Goal: Transaction & Acquisition: Register for event/course

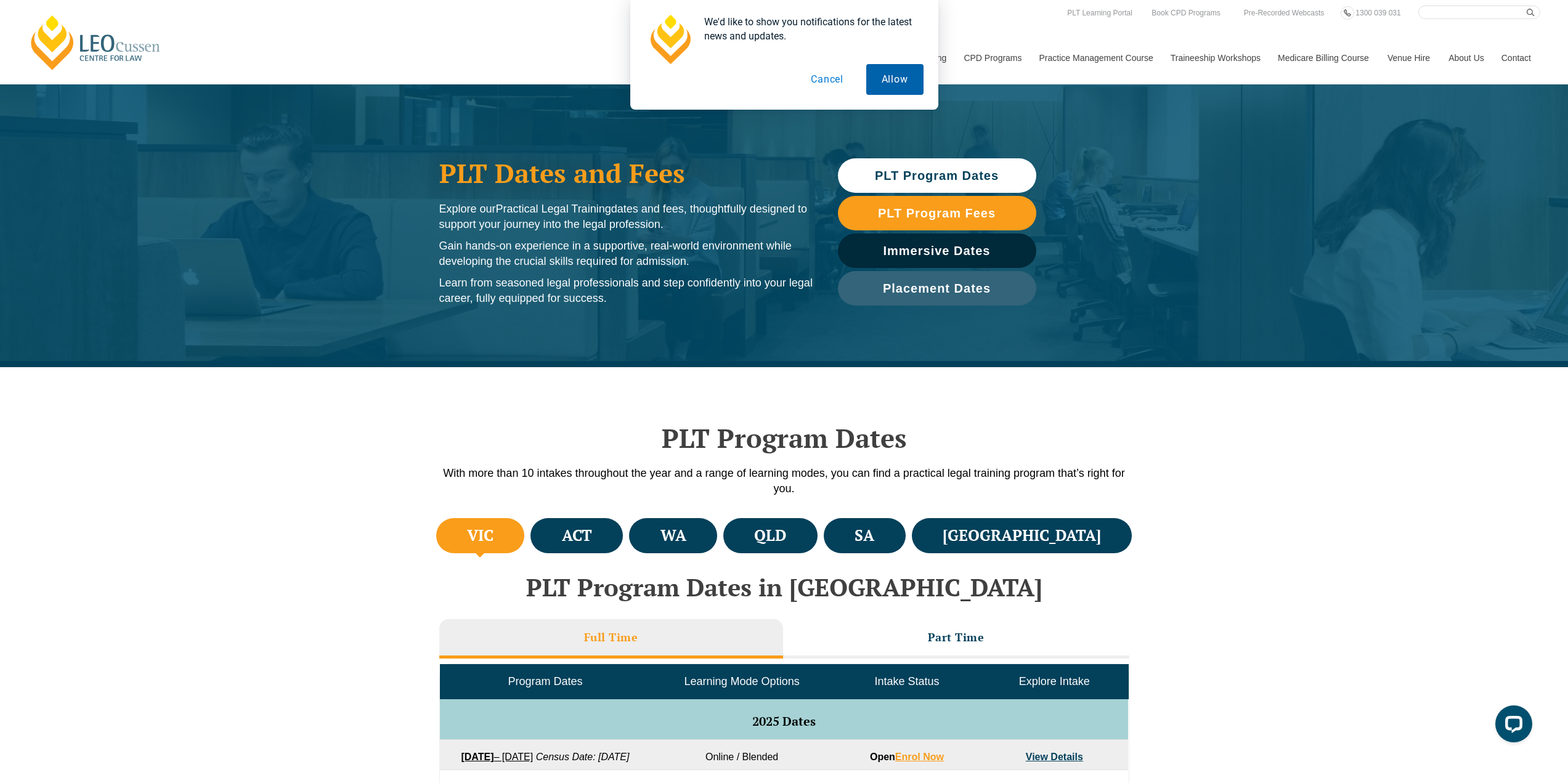
click at [912, 77] on button "Allow" at bounding box center [895, 79] width 57 height 31
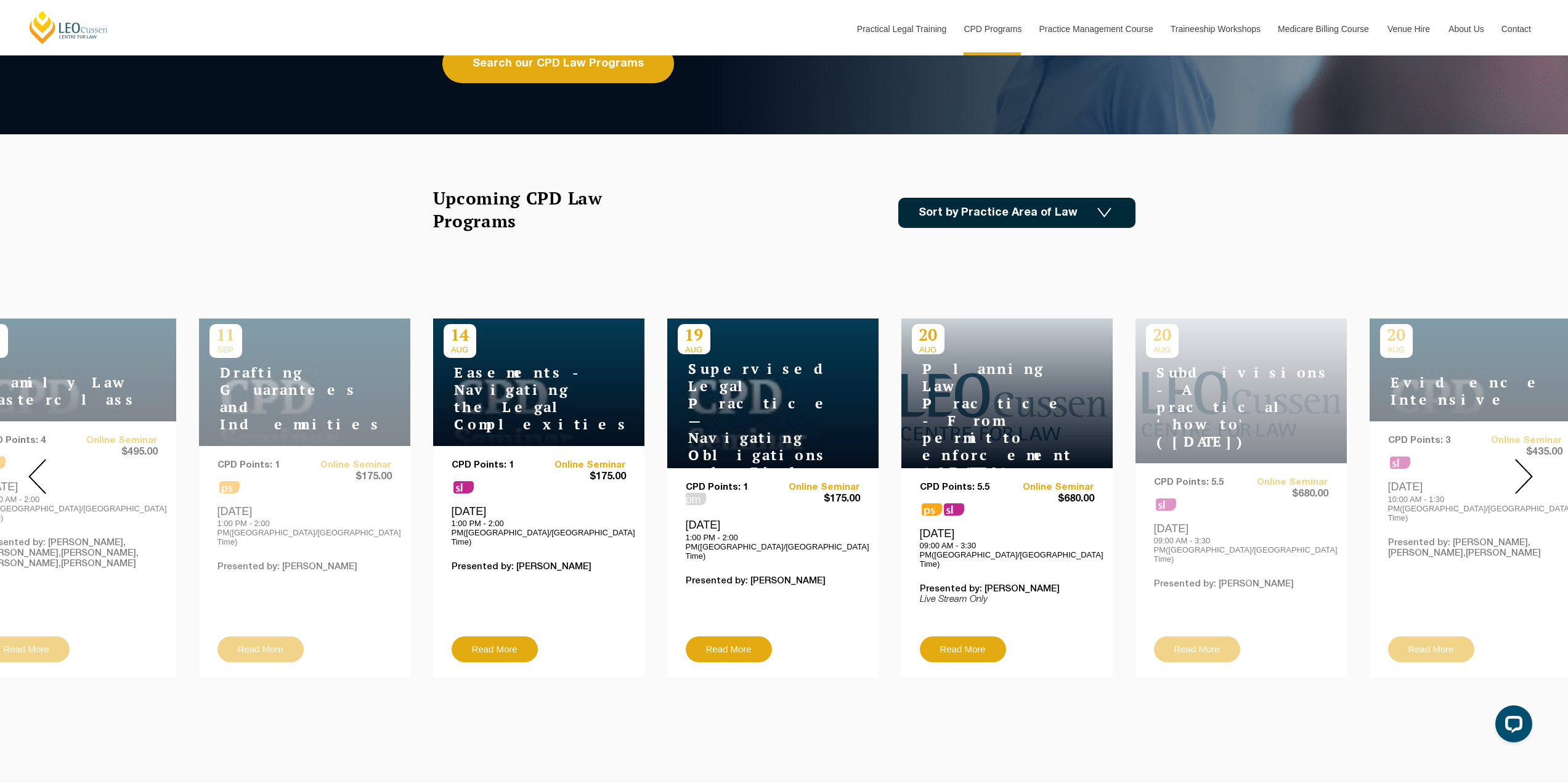
click at [30, 460] on img at bounding box center [38, 476] width 18 height 35
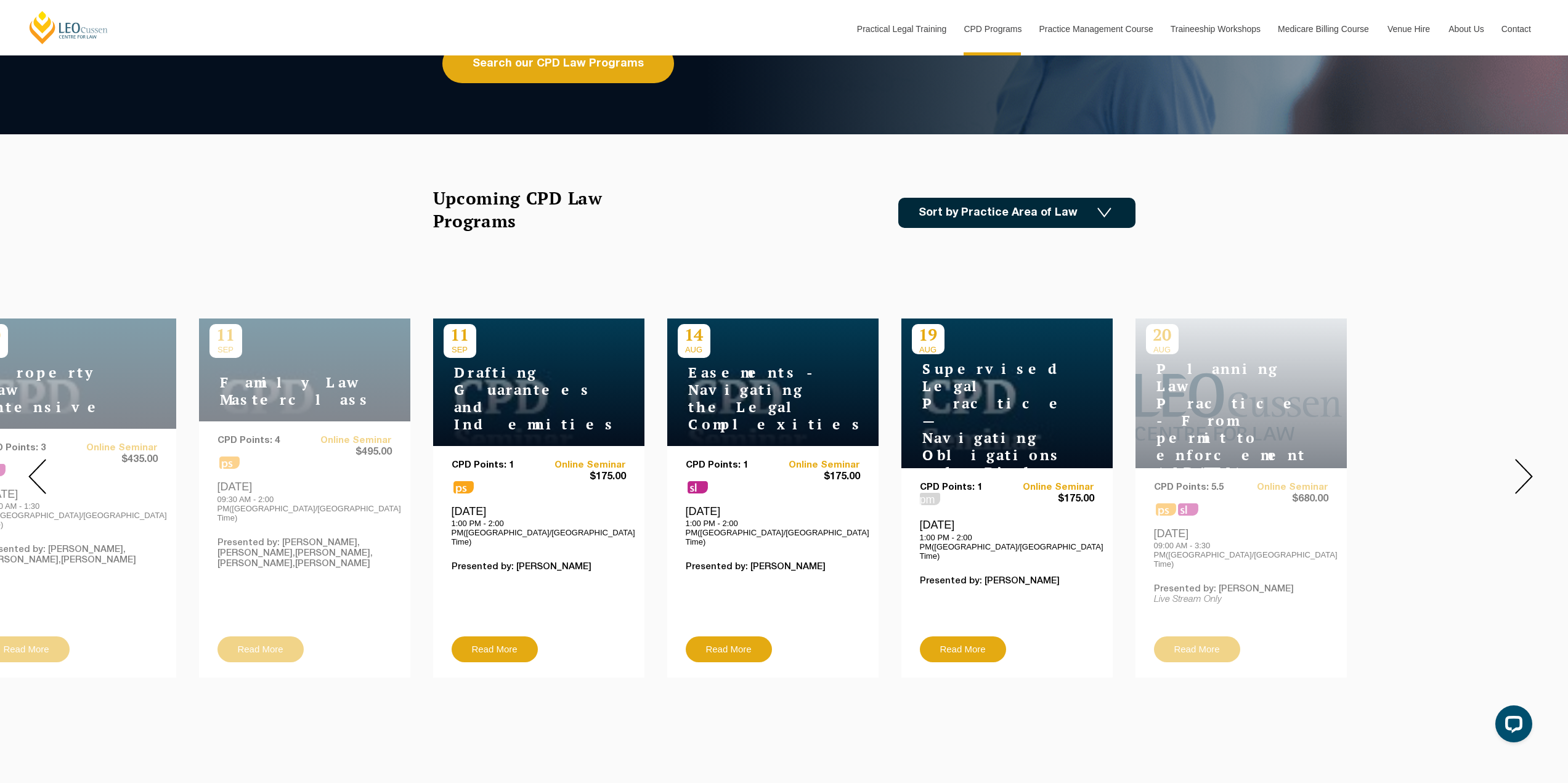
click at [33, 463] on img at bounding box center [38, 476] width 18 height 35
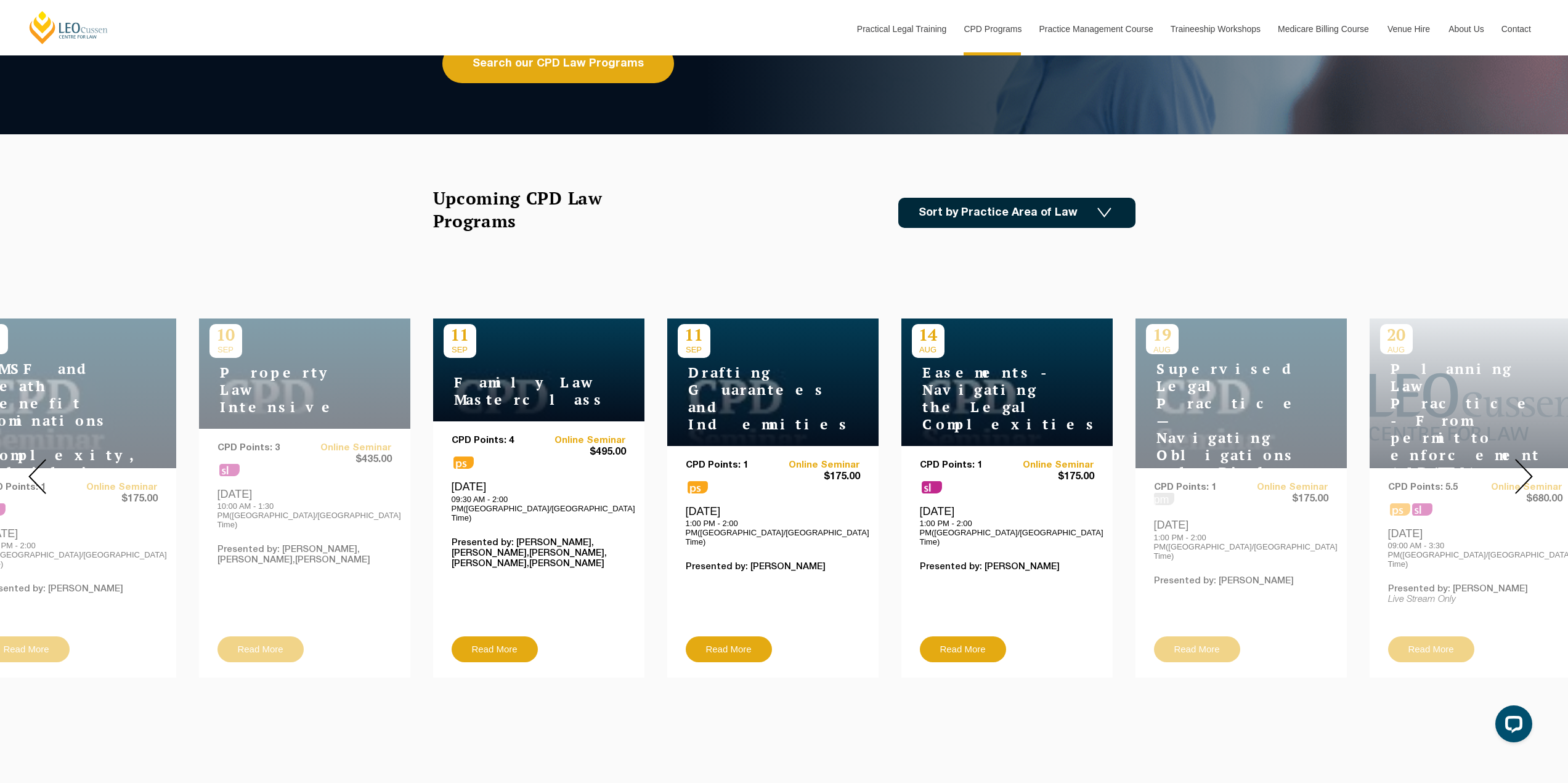
click at [33, 463] on img at bounding box center [38, 476] width 18 height 35
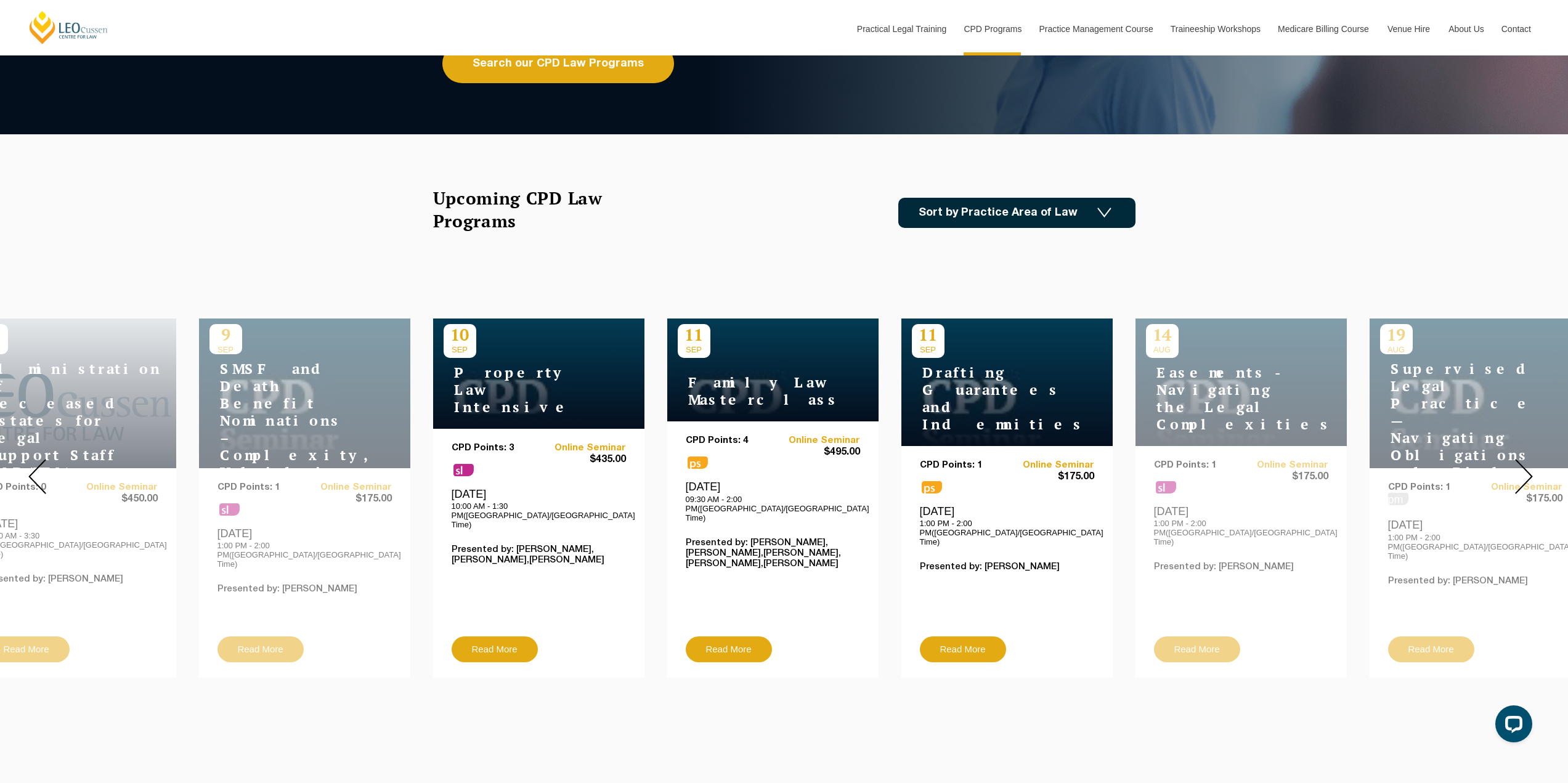
click at [33, 463] on img at bounding box center [38, 476] width 18 height 35
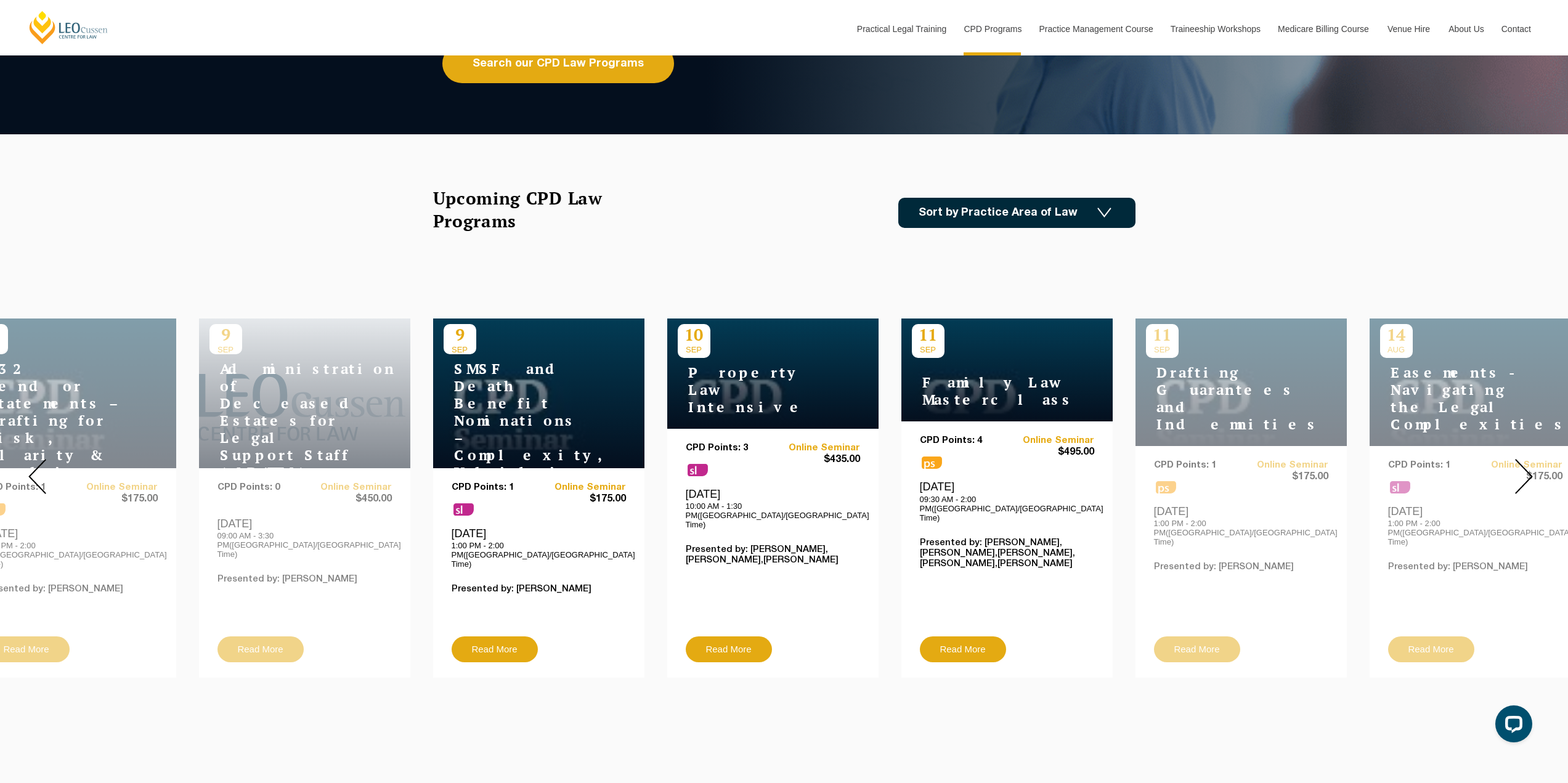
click at [33, 463] on img at bounding box center [38, 476] width 18 height 35
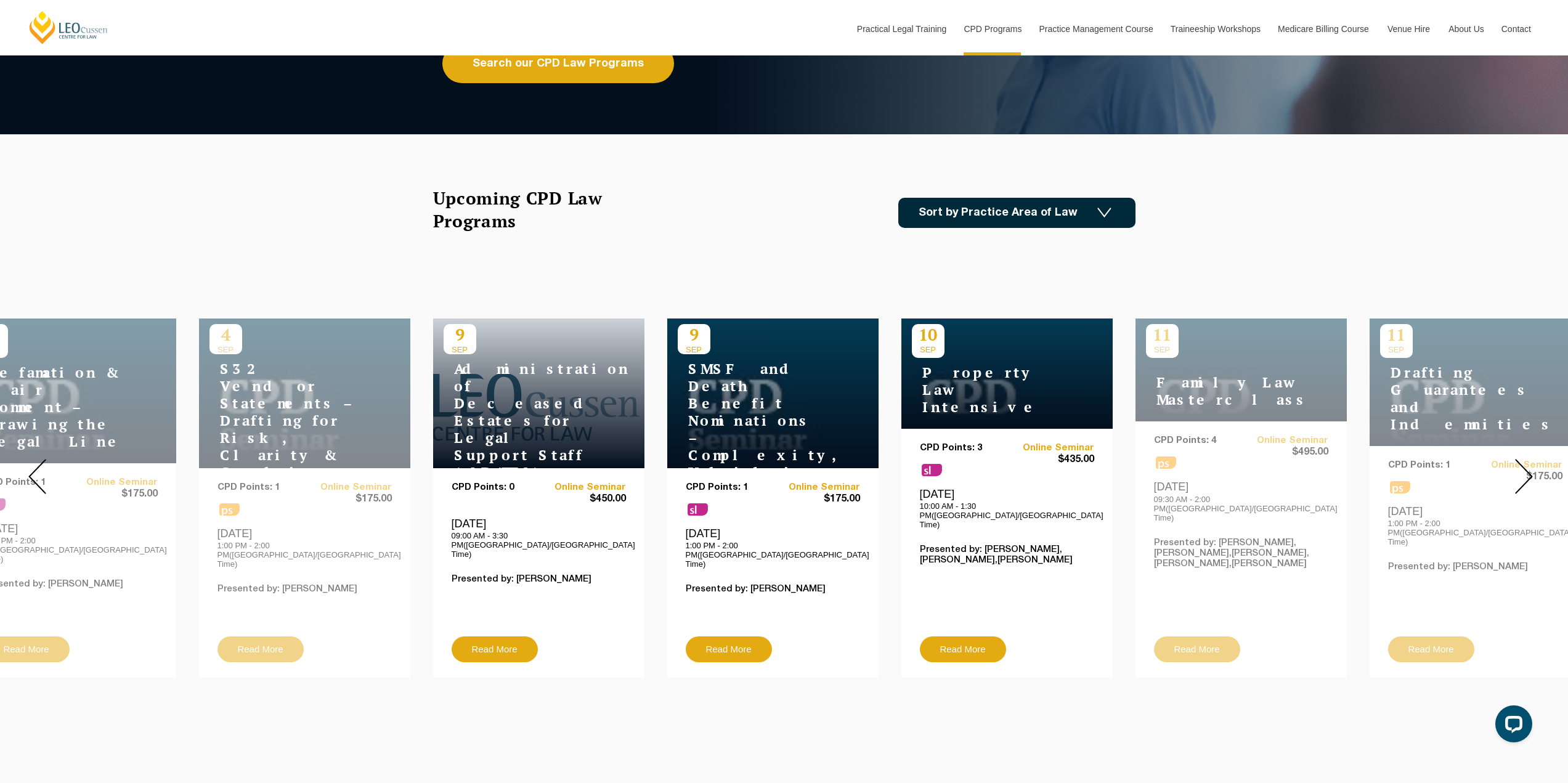
click at [33, 463] on img at bounding box center [38, 476] width 18 height 35
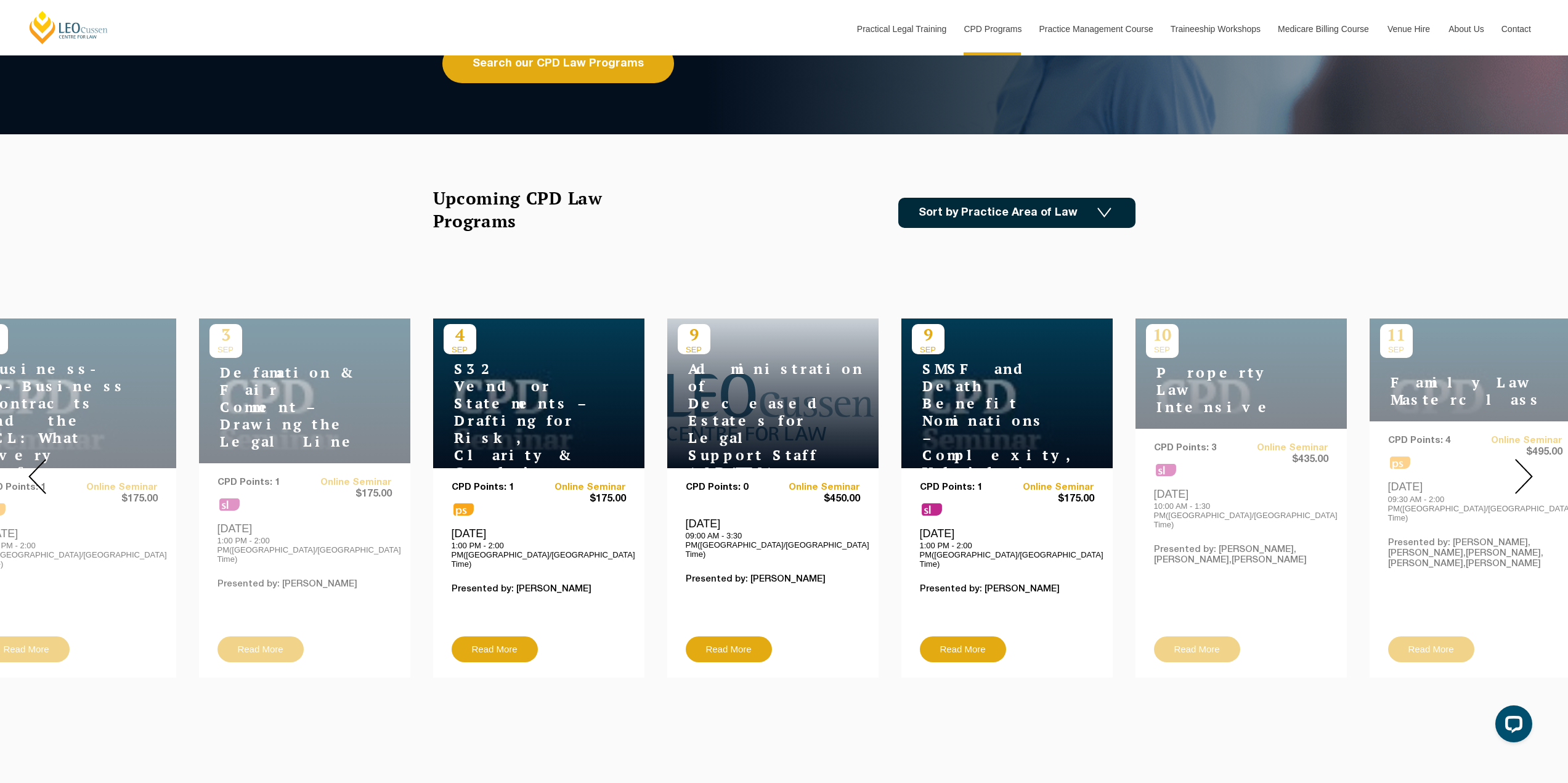
click at [35, 463] on img at bounding box center [38, 476] width 18 height 35
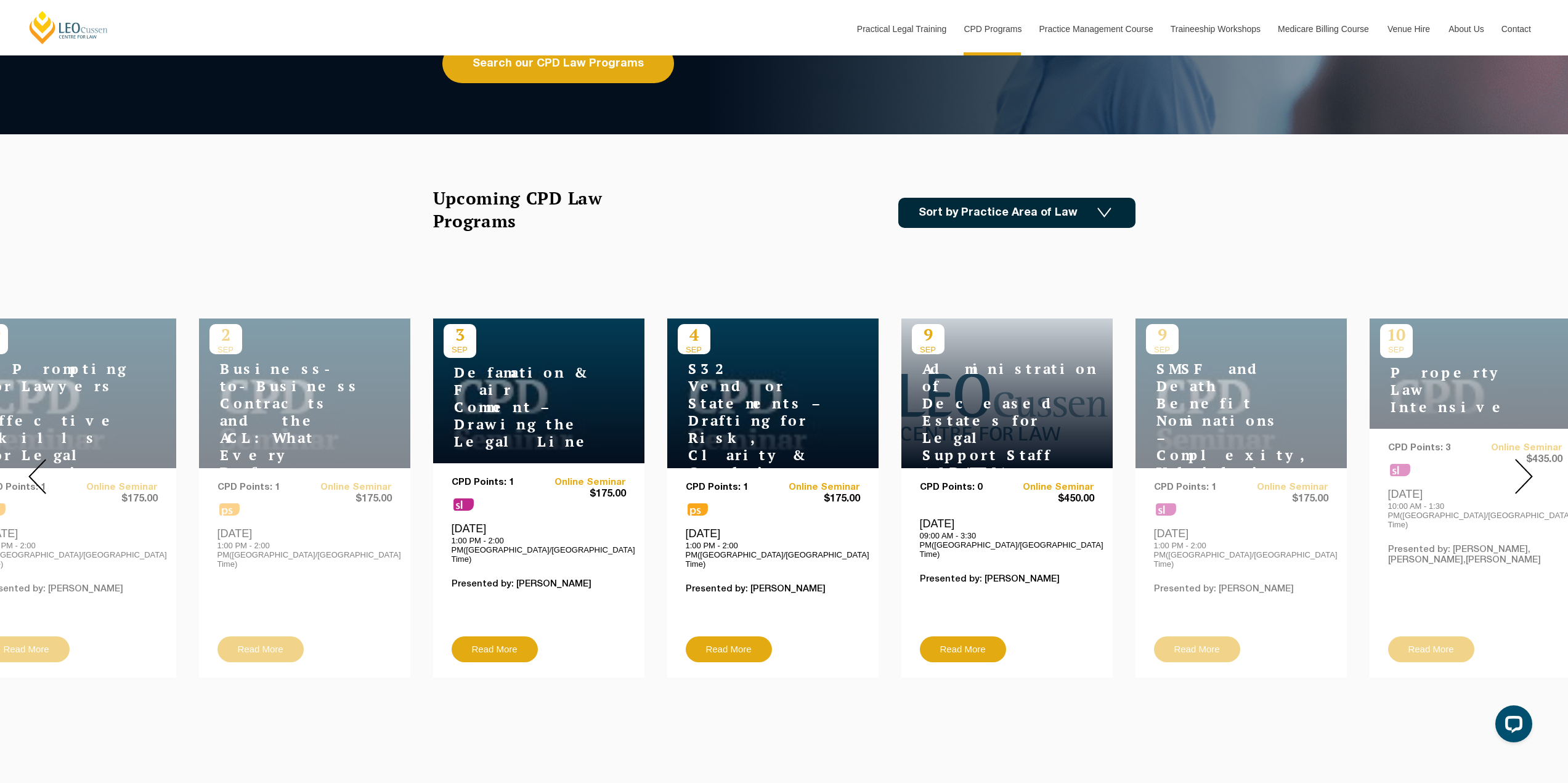
click at [35, 463] on img at bounding box center [38, 476] width 18 height 35
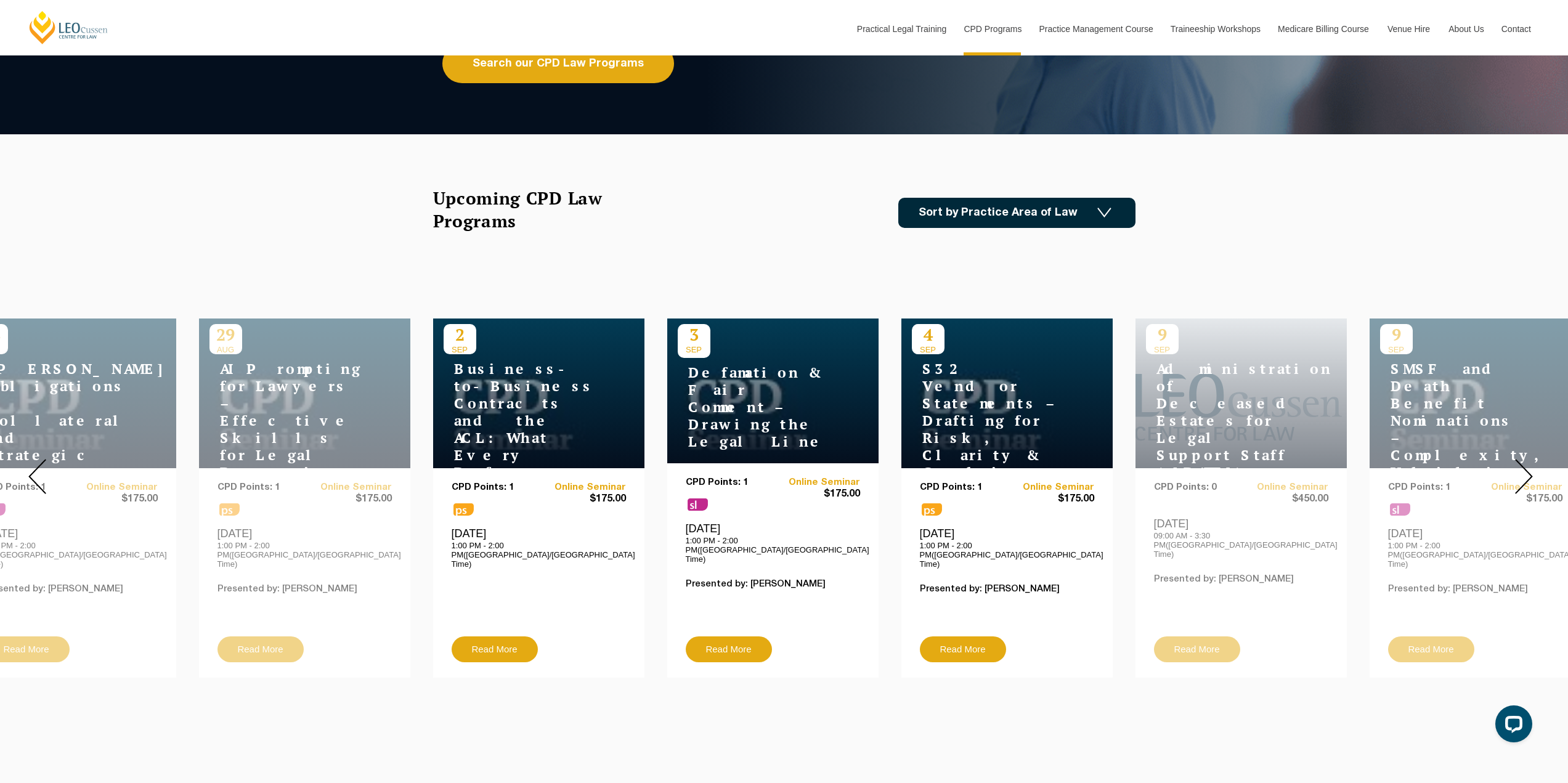
click at [35, 463] on img at bounding box center [38, 476] width 18 height 35
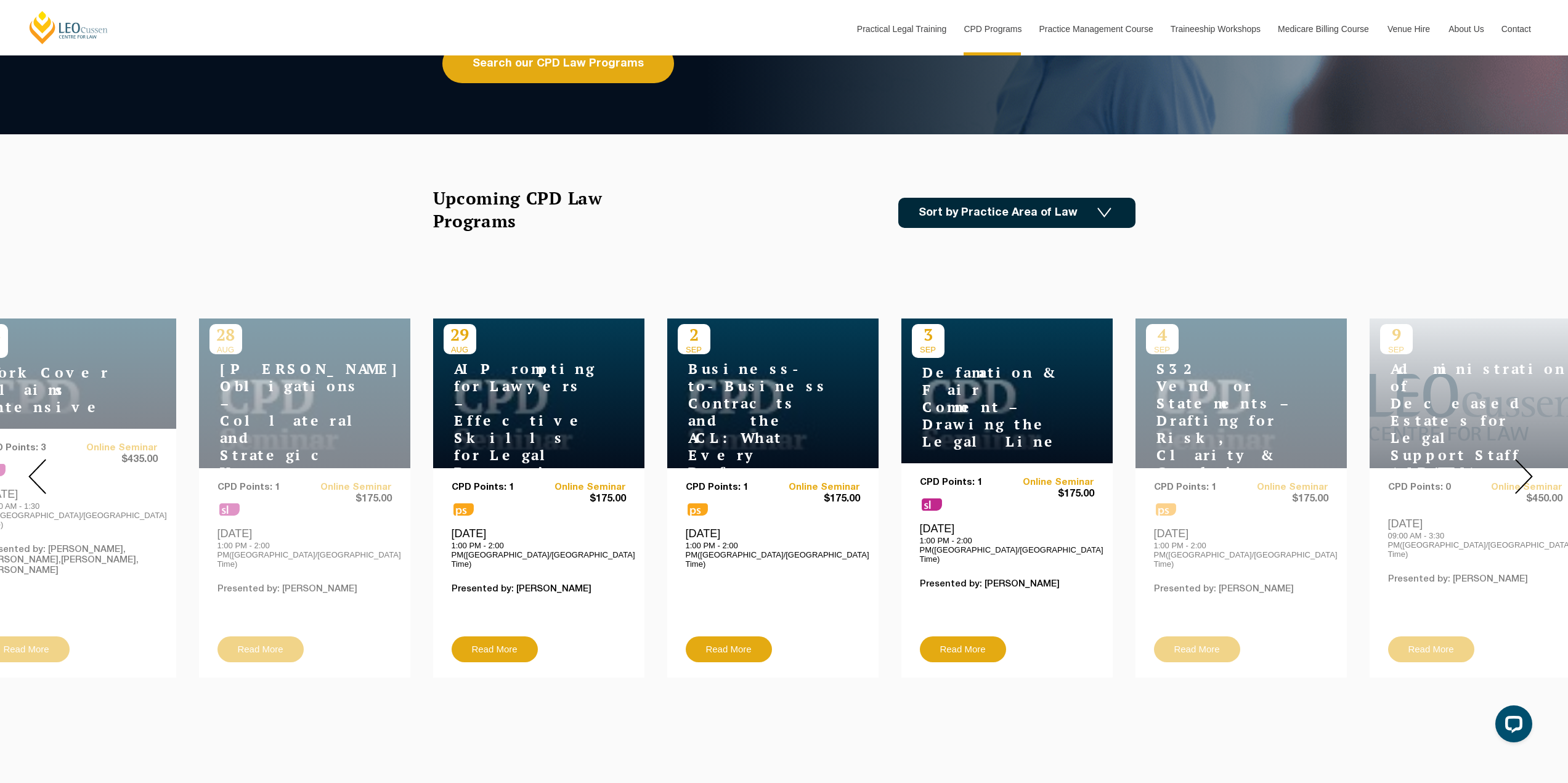
click at [35, 463] on img at bounding box center [38, 476] width 18 height 35
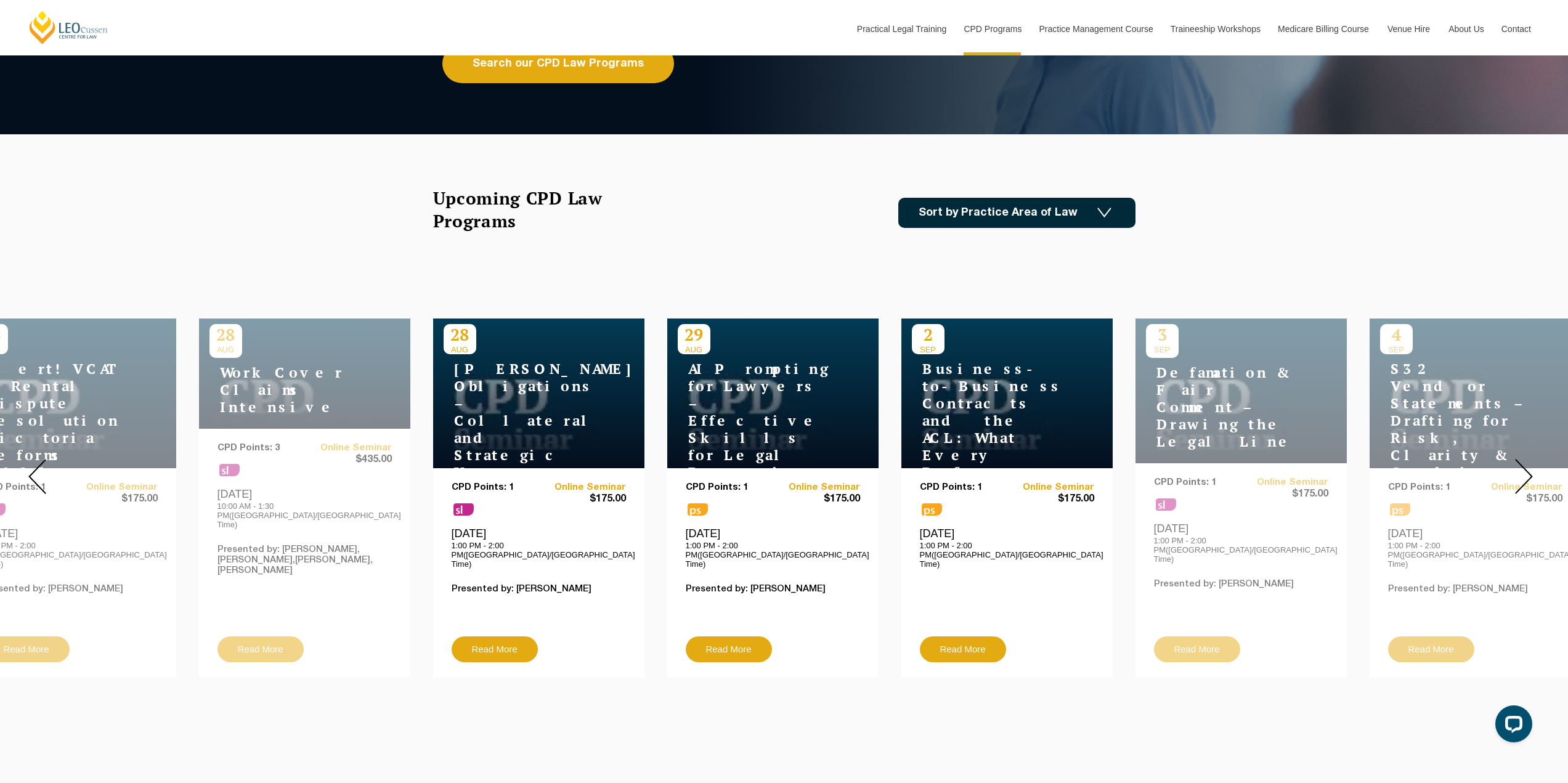
click at [35, 463] on img at bounding box center [38, 476] width 18 height 35
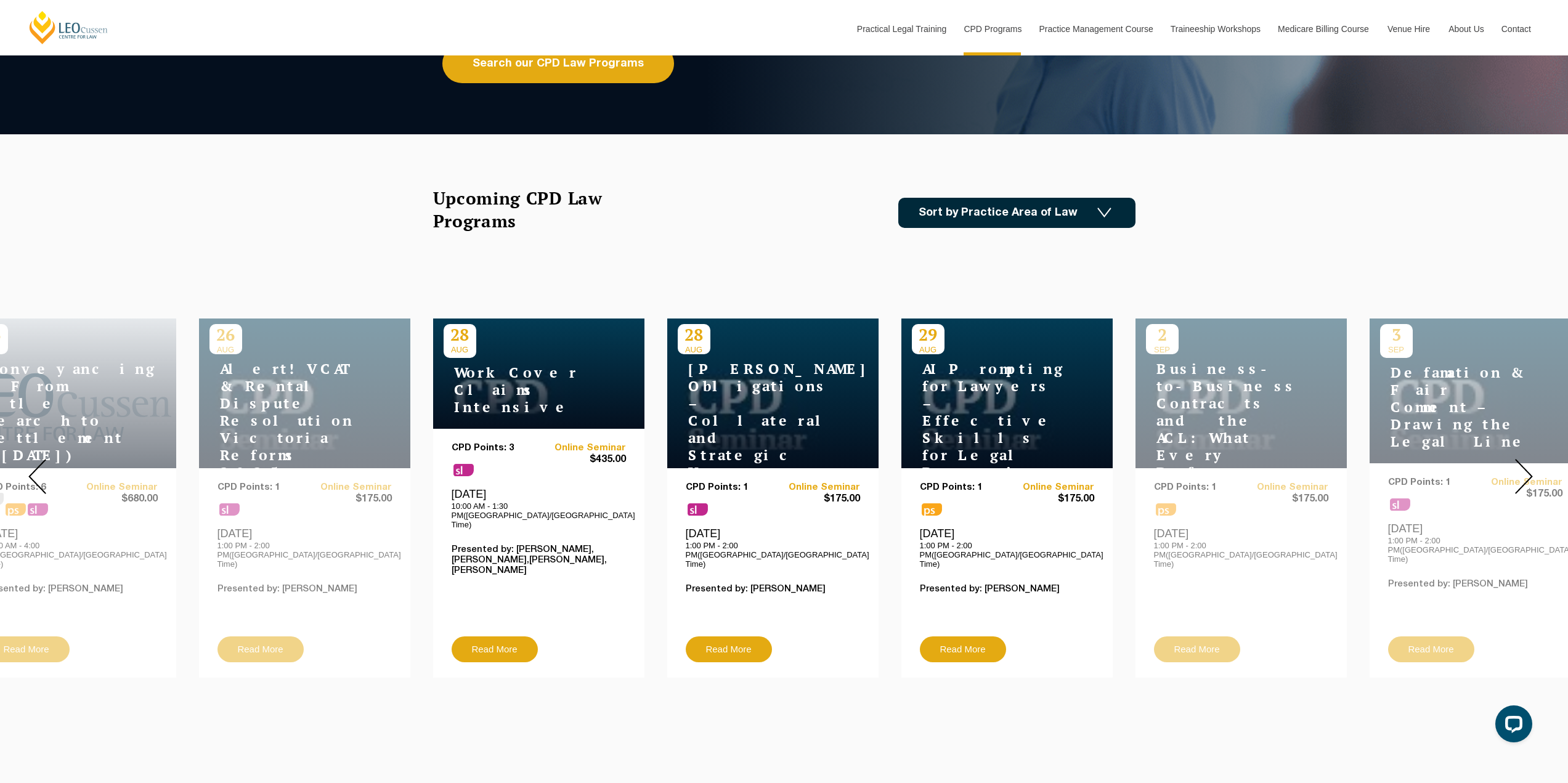
click at [35, 463] on img at bounding box center [38, 476] width 18 height 35
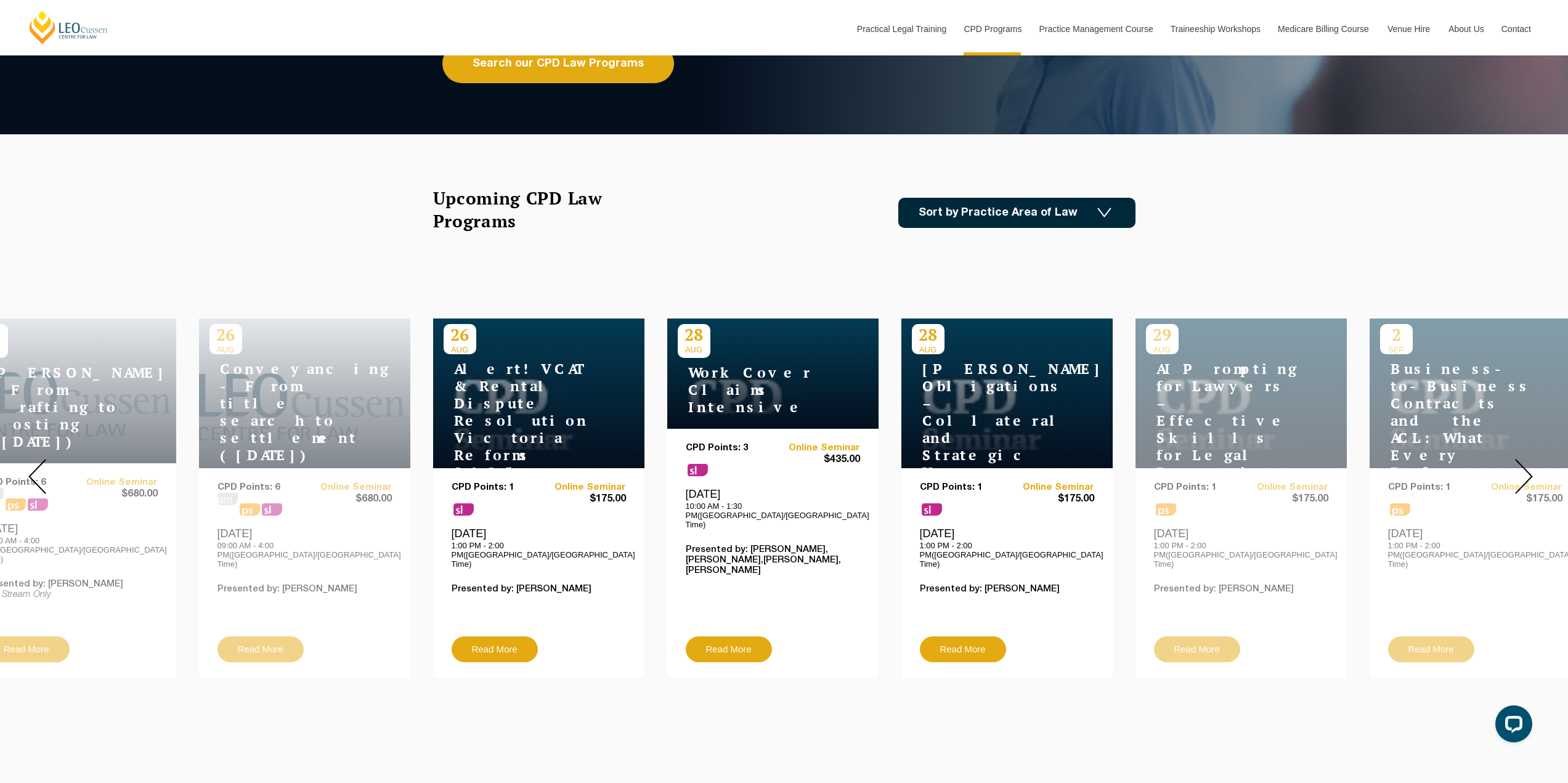
click at [35, 463] on img at bounding box center [38, 476] width 18 height 35
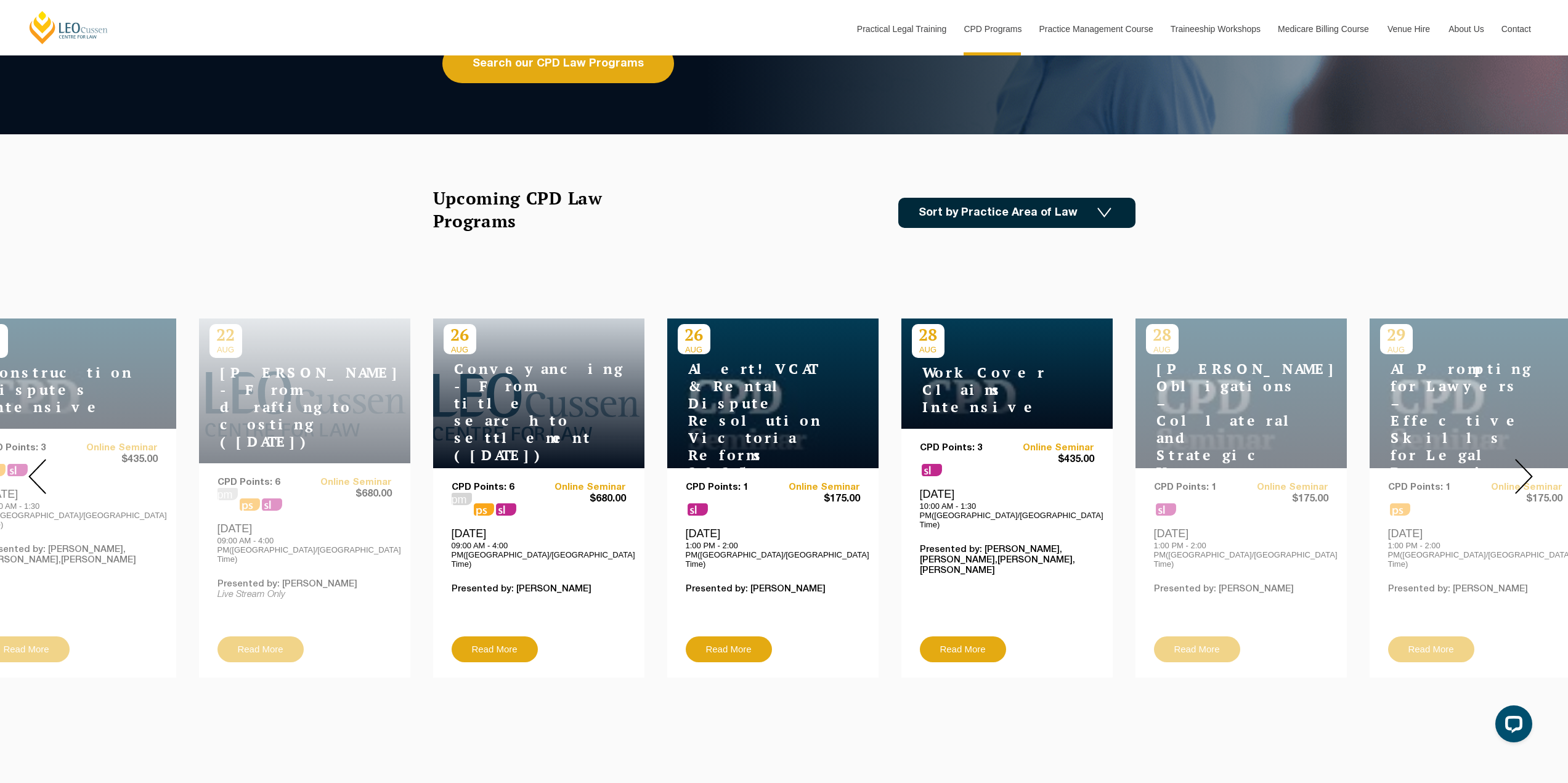
click at [35, 463] on img at bounding box center [38, 476] width 18 height 35
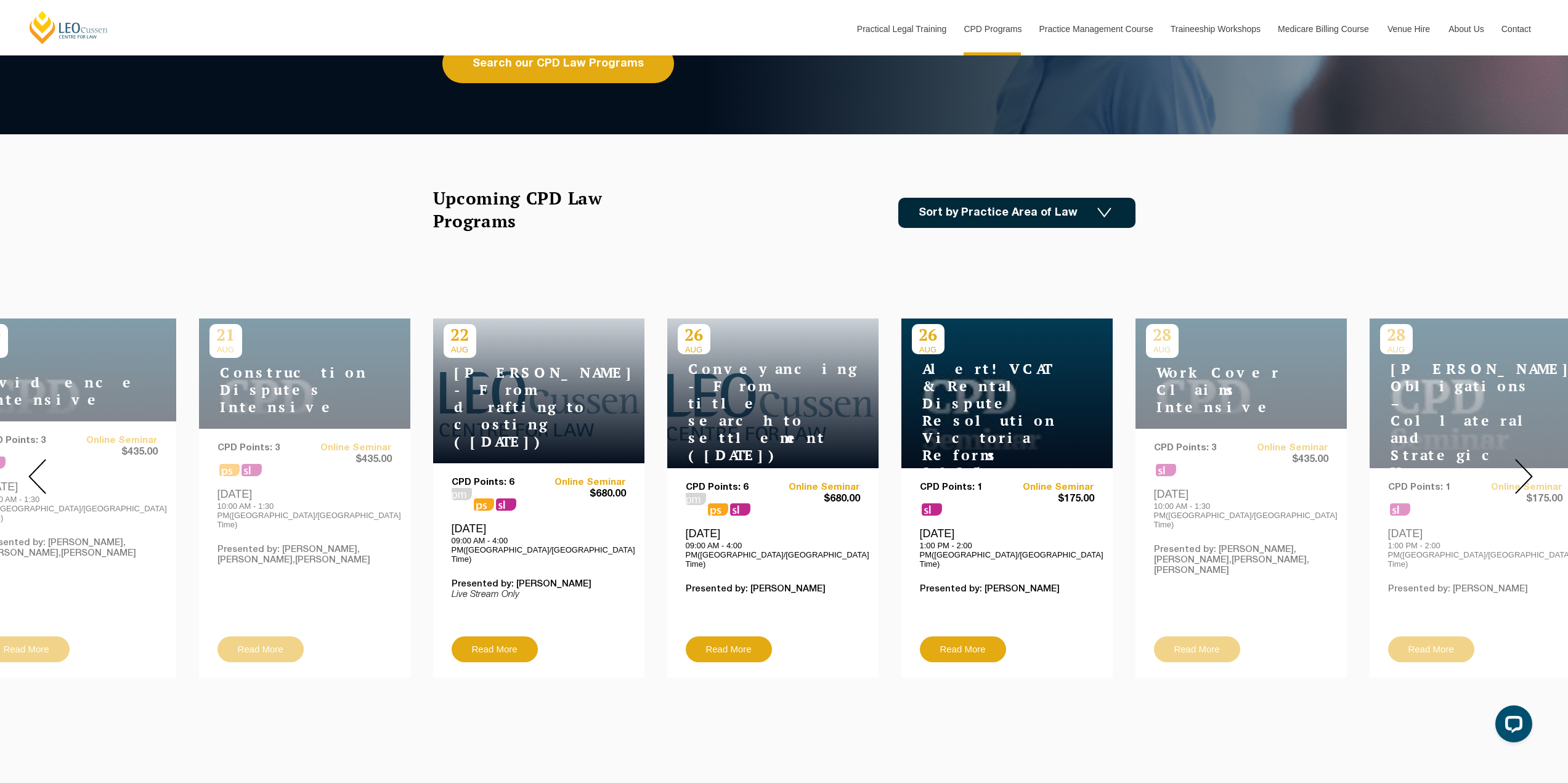
click at [36, 463] on img at bounding box center [38, 476] width 18 height 35
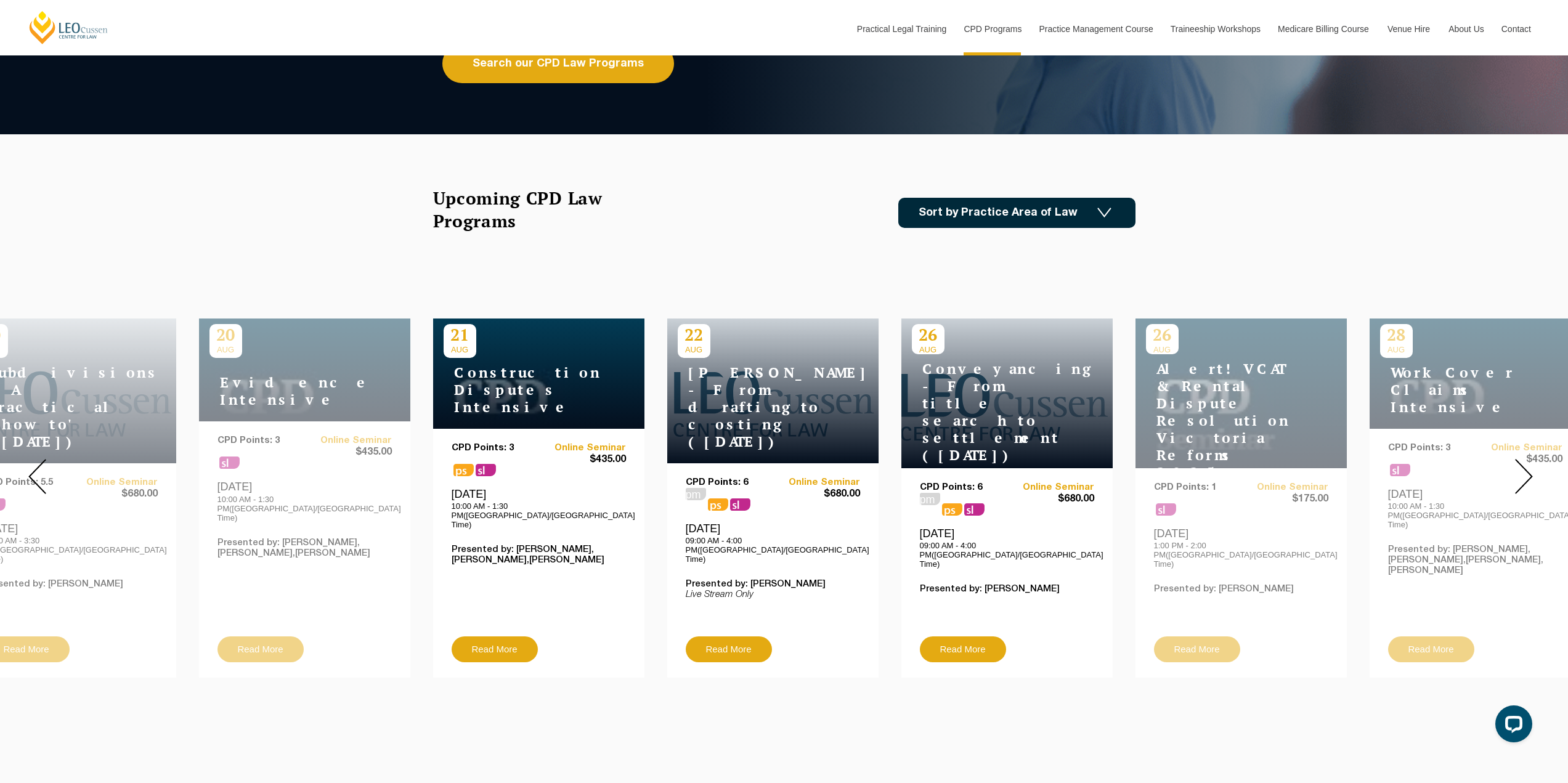
click at [36, 463] on img at bounding box center [38, 476] width 18 height 35
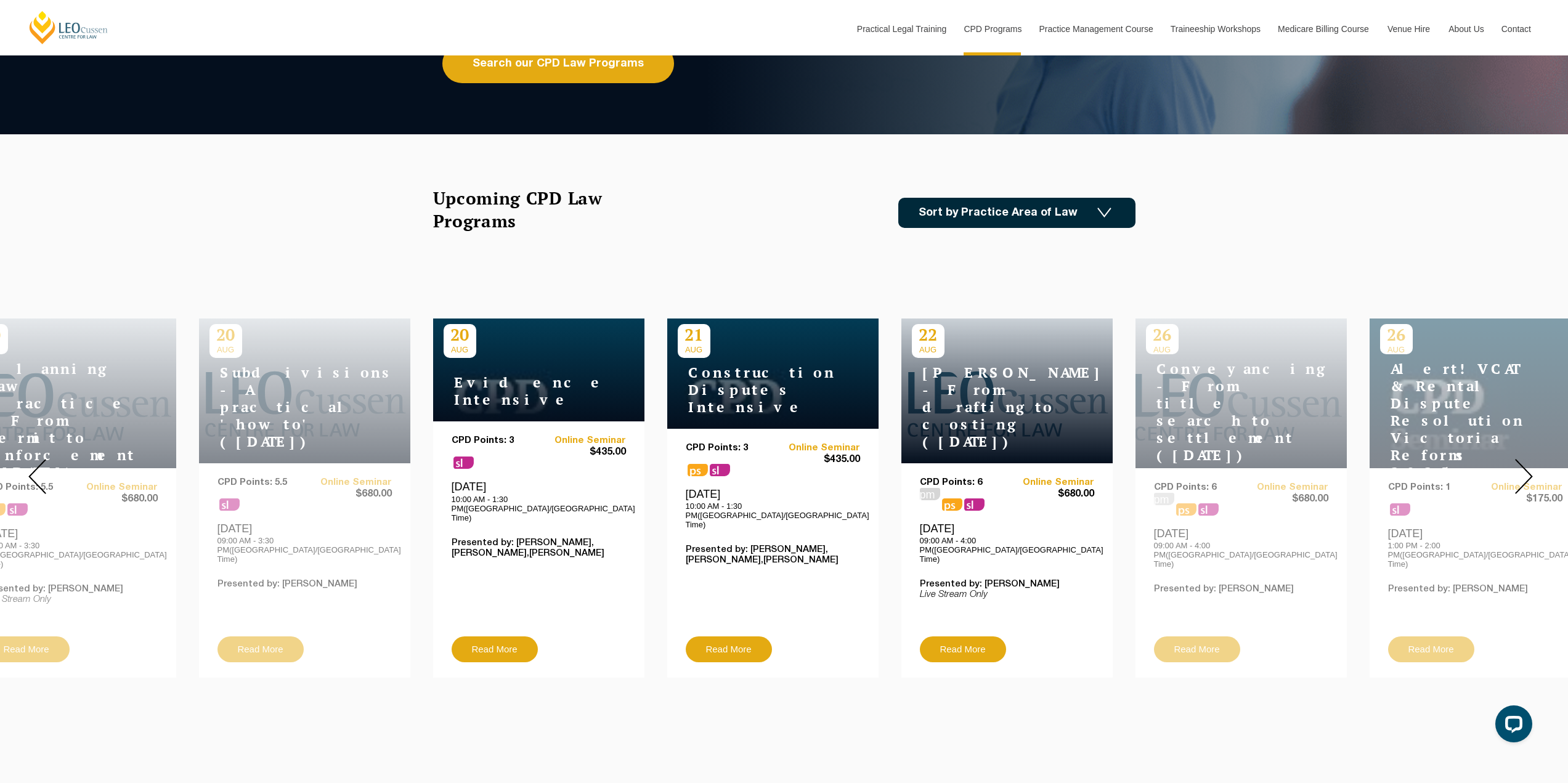
click at [36, 463] on img at bounding box center [38, 476] width 18 height 35
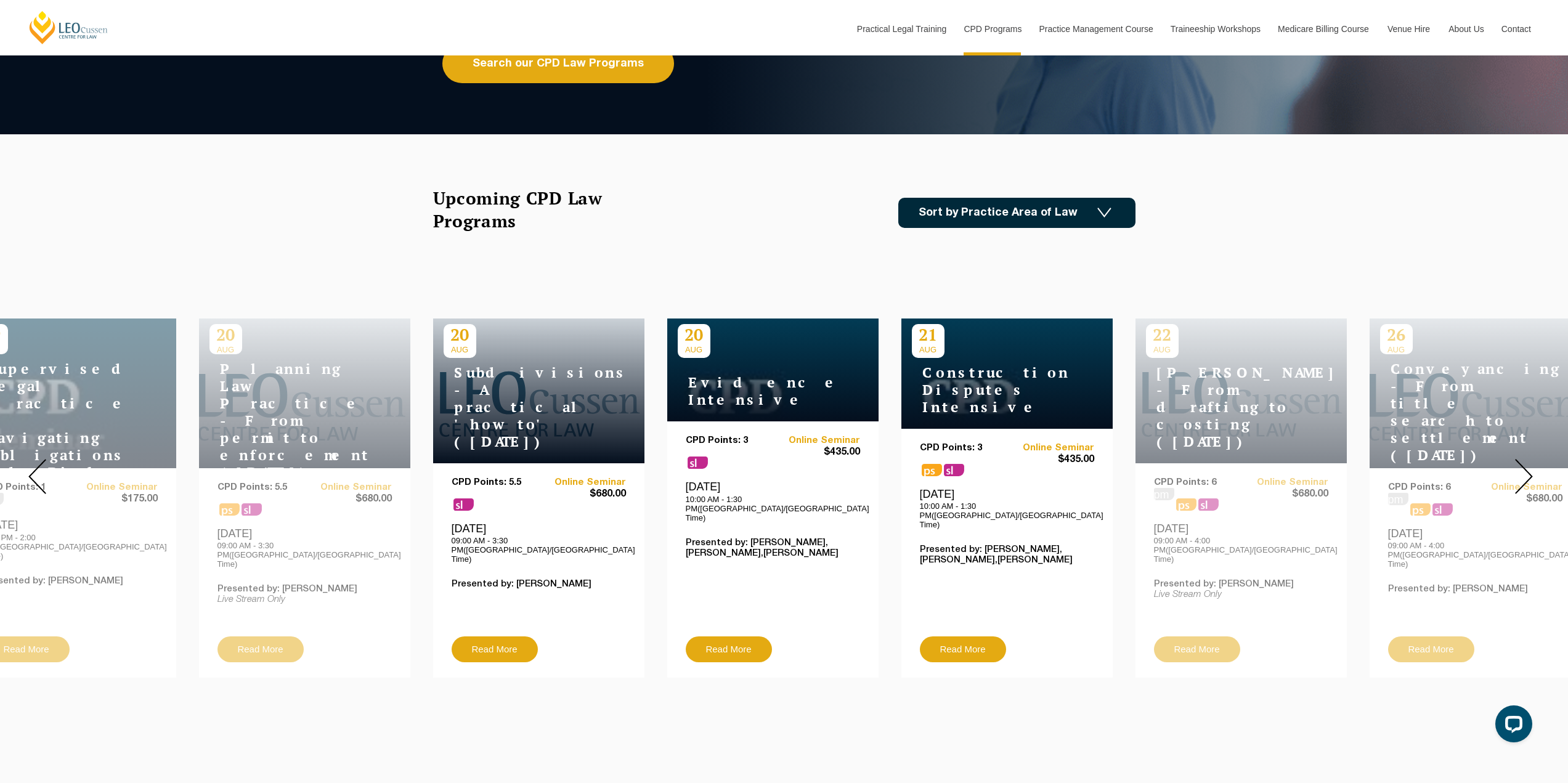
click at [36, 463] on img at bounding box center [38, 476] width 18 height 35
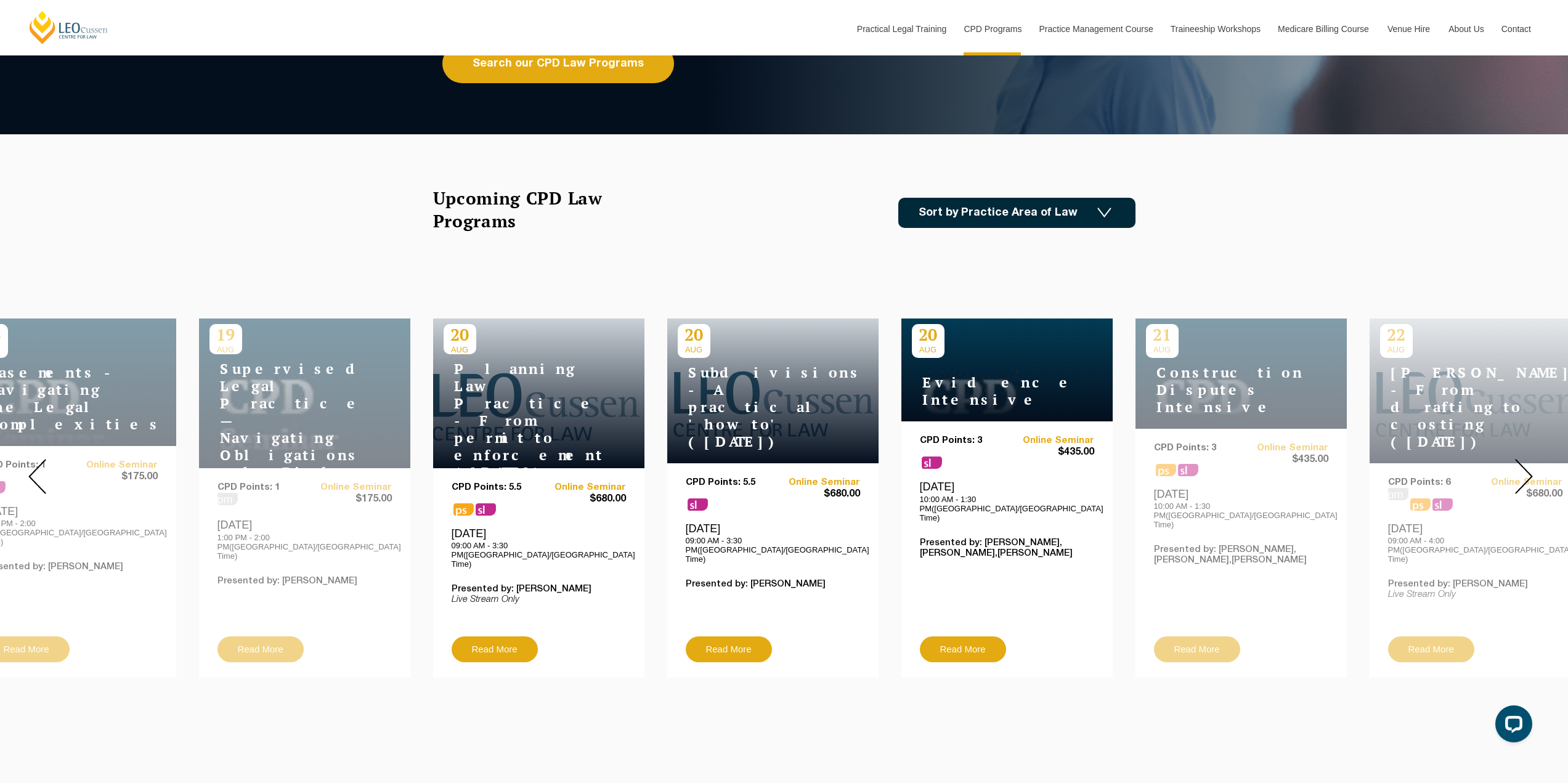
click at [36, 463] on img at bounding box center [38, 476] width 18 height 35
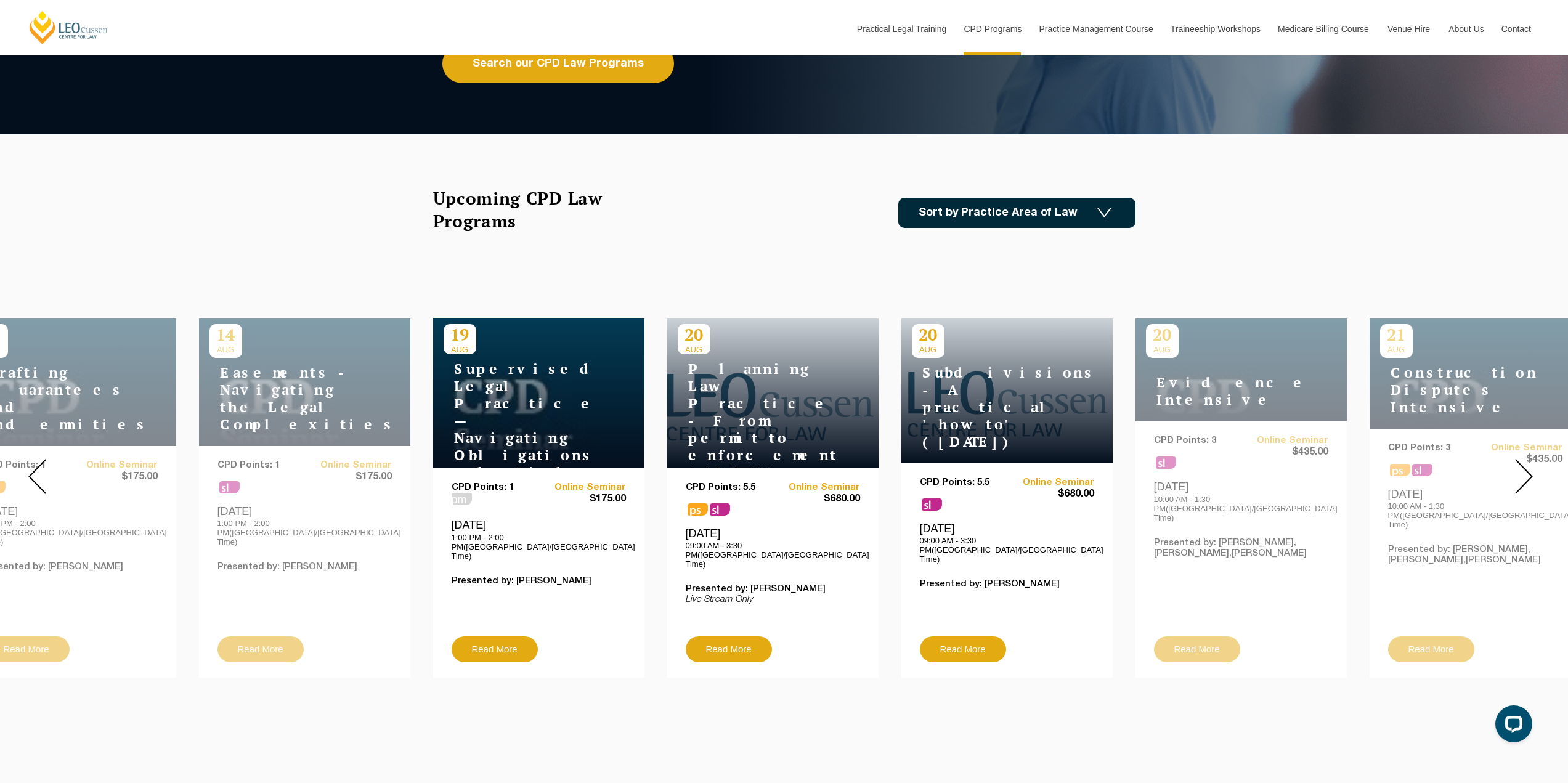
click at [36, 463] on img at bounding box center [38, 476] width 18 height 35
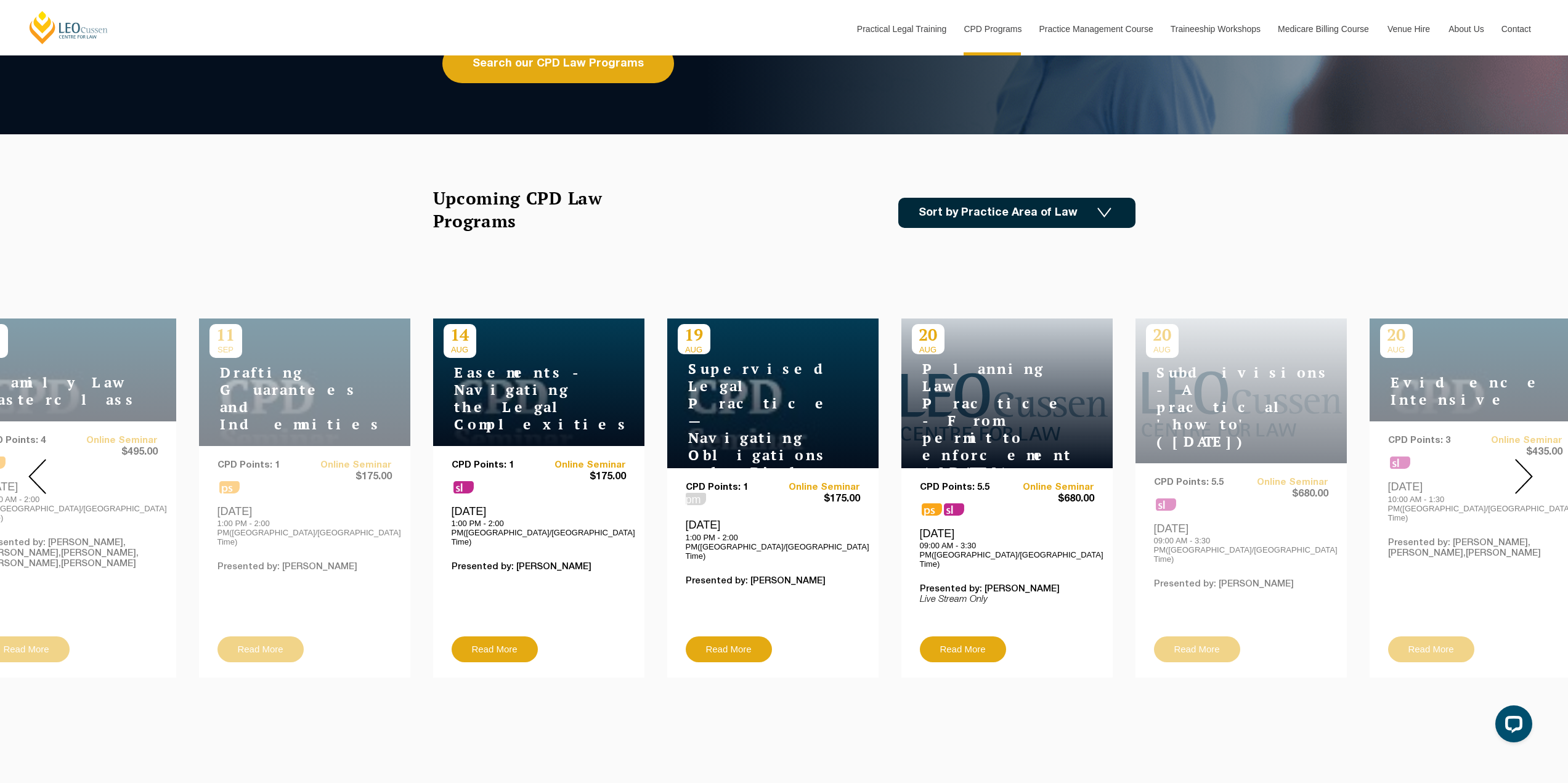
click at [36, 463] on img at bounding box center [38, 476] width 18 height 35
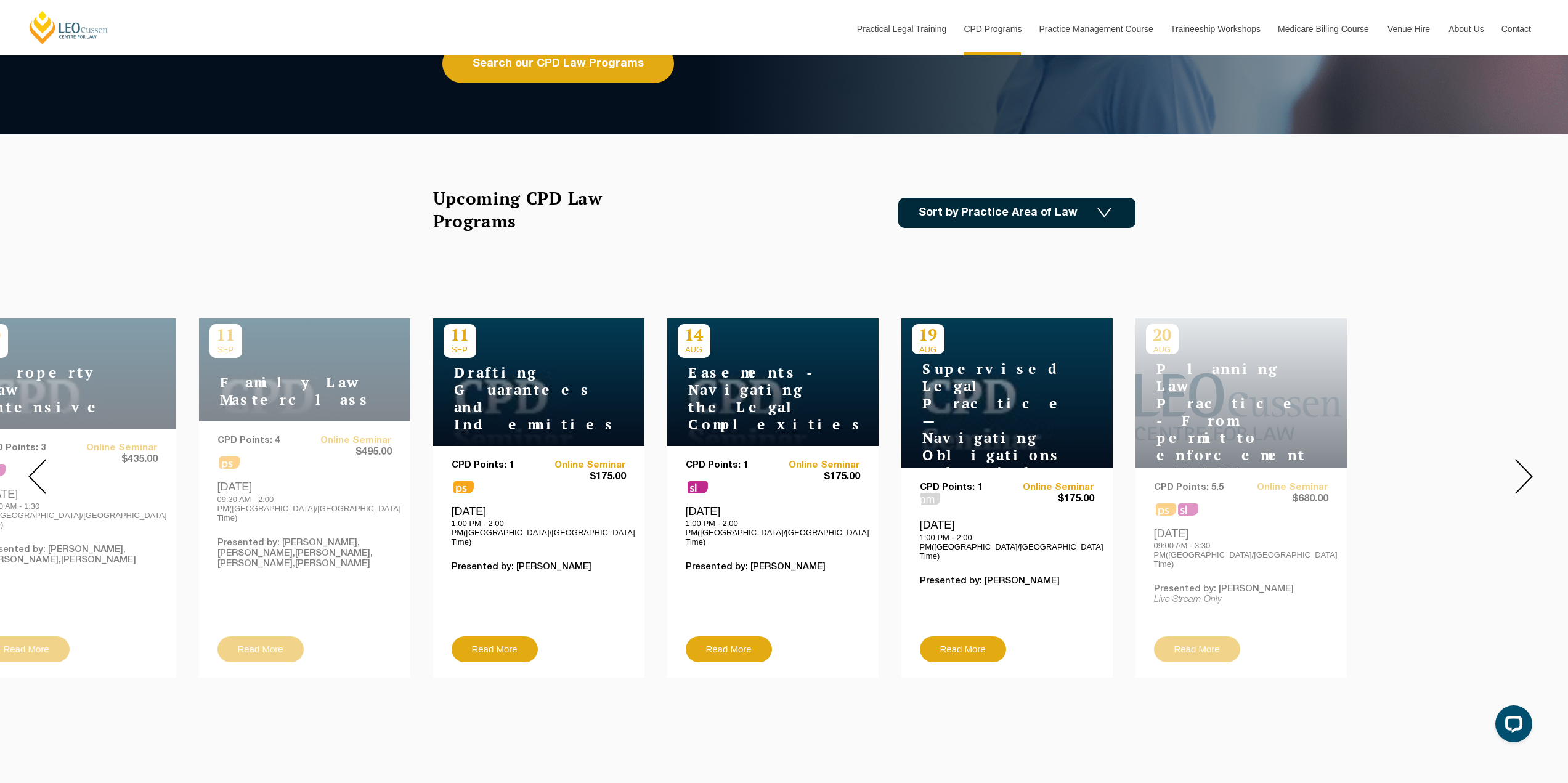
click at [36, 463] on img at bounding box center [38, 476] width 18 height 35
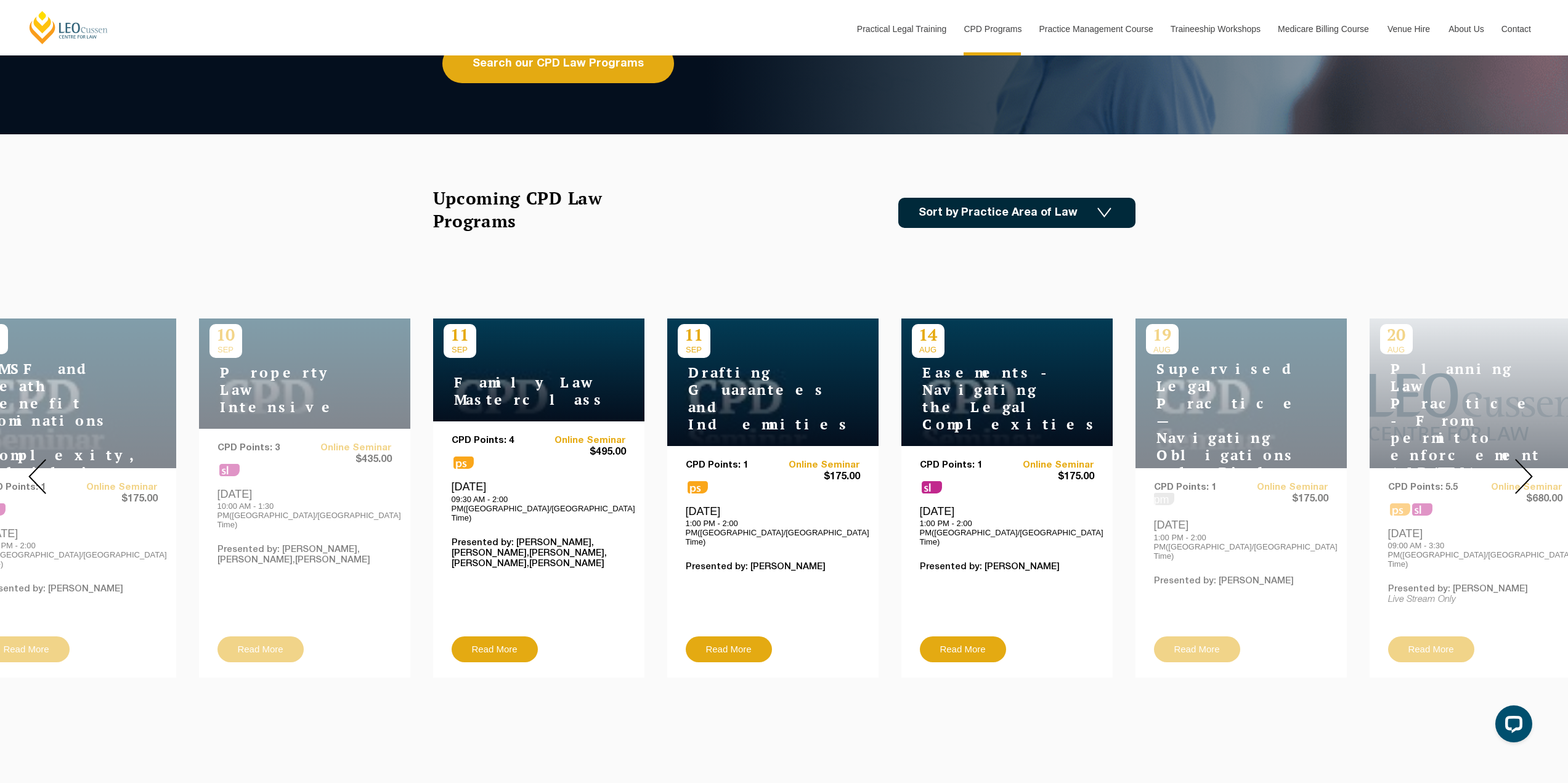
click at [36, 463] on img at bounding box center [38, 476] width 18 height 35
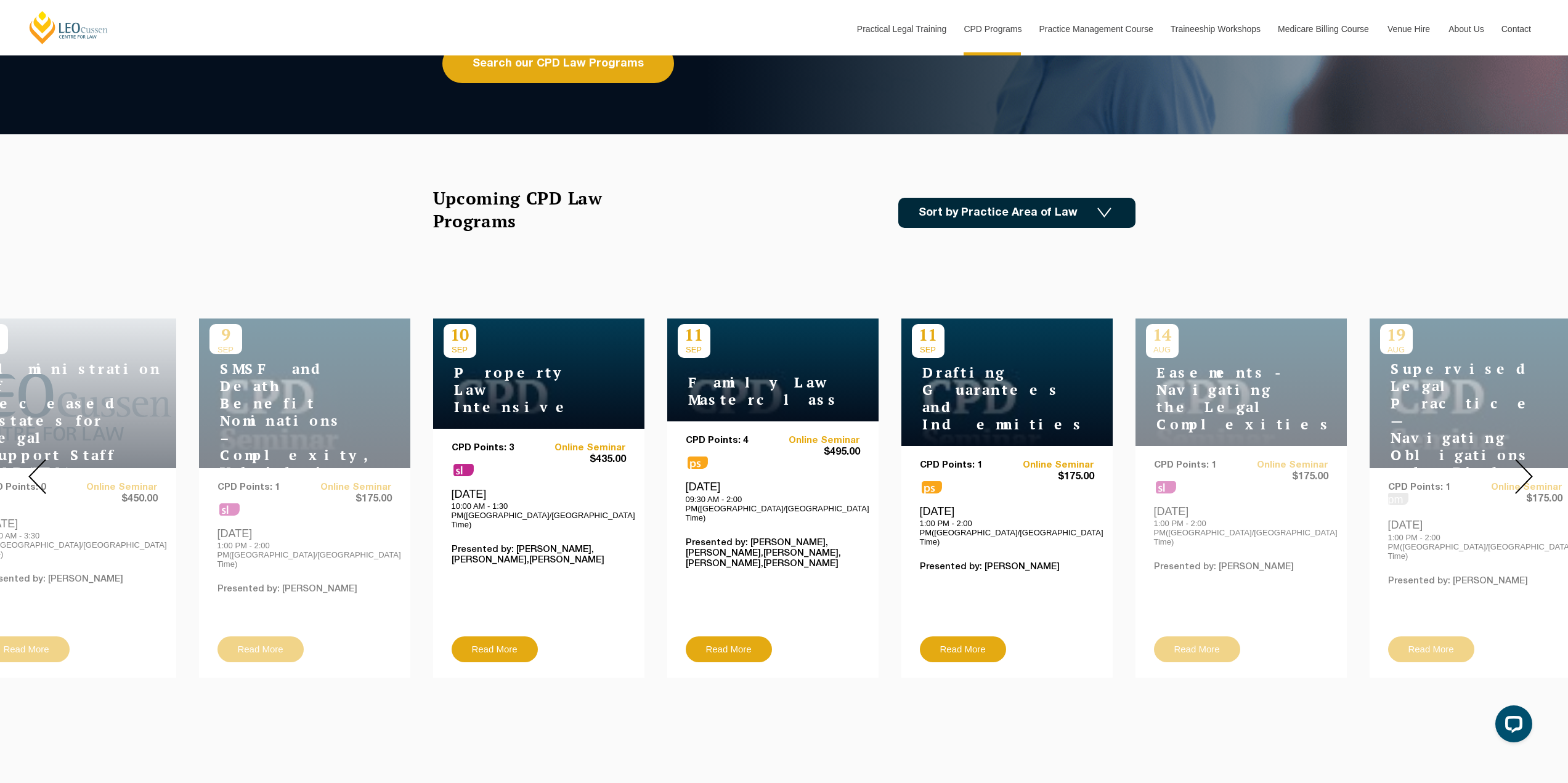
click at [36, 463] on img at bounding box center [38, 476] width 18 height 35
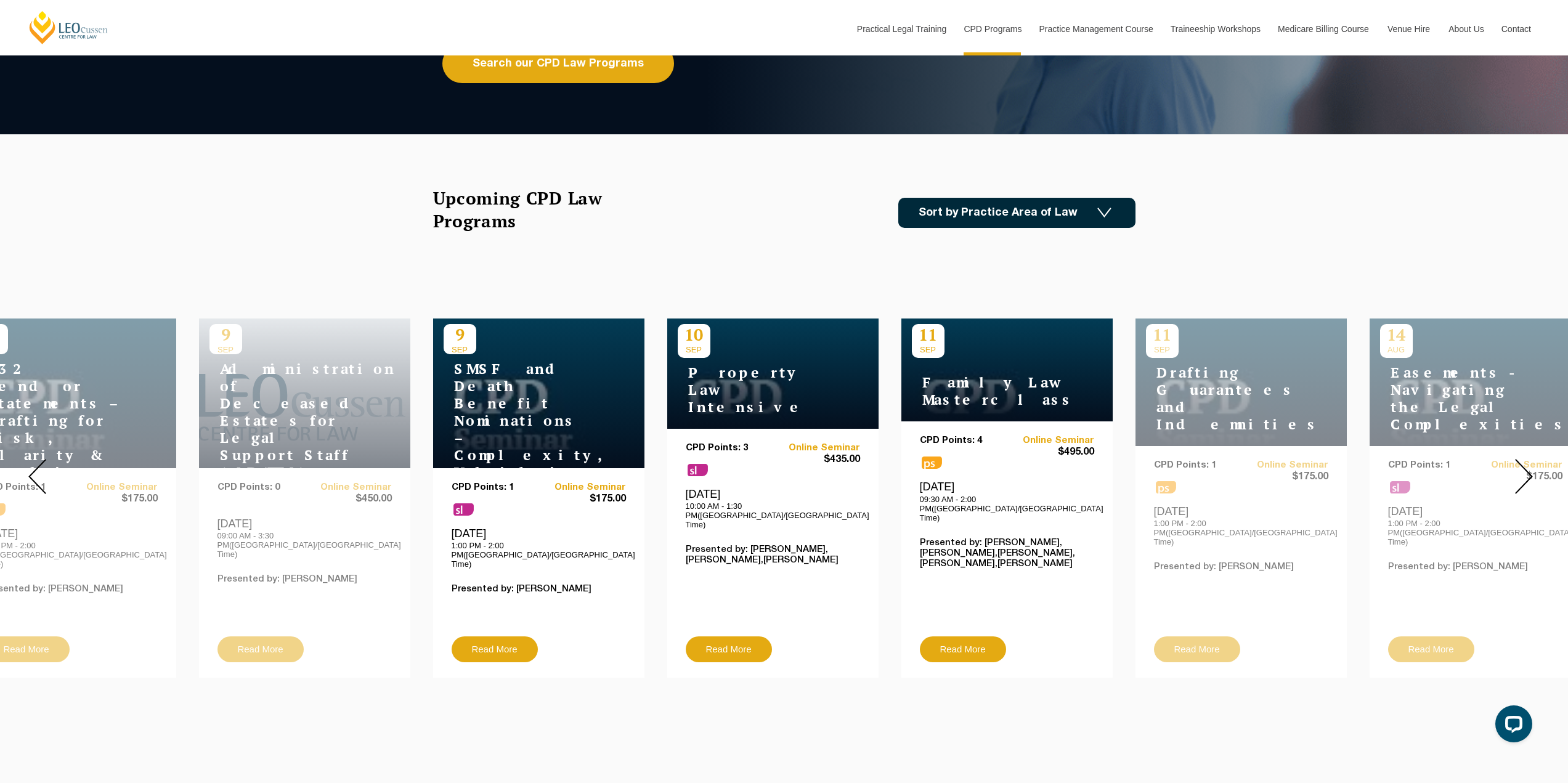
click at [36, 463] on img at bounding box center [38, 476] width 18 height 35
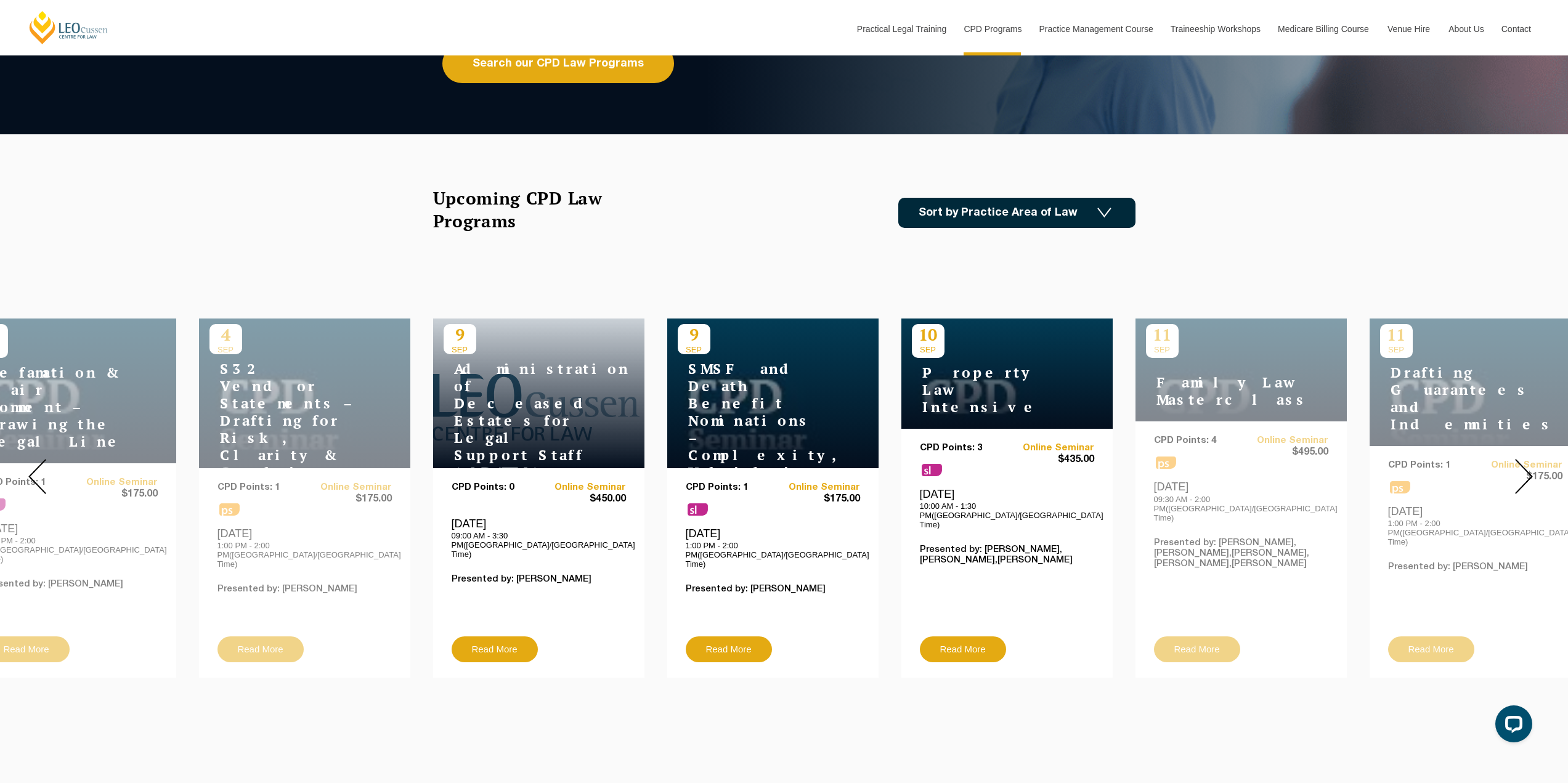
click at [36, 463] on img at bounding box center [38, 476] width 18 height 35
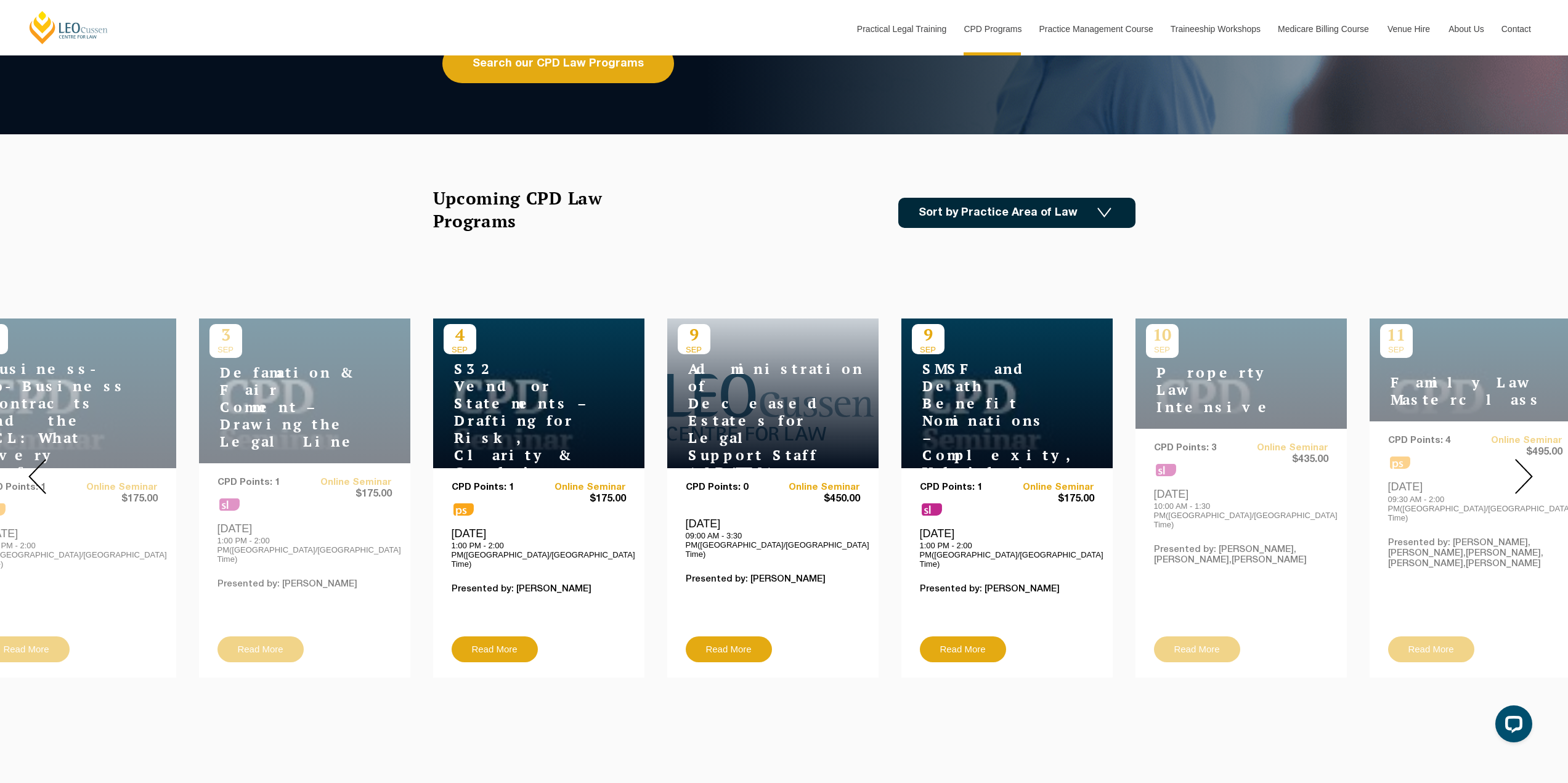
click at [36, 463] on img at bounding box center [38, 476] width 18 height 35
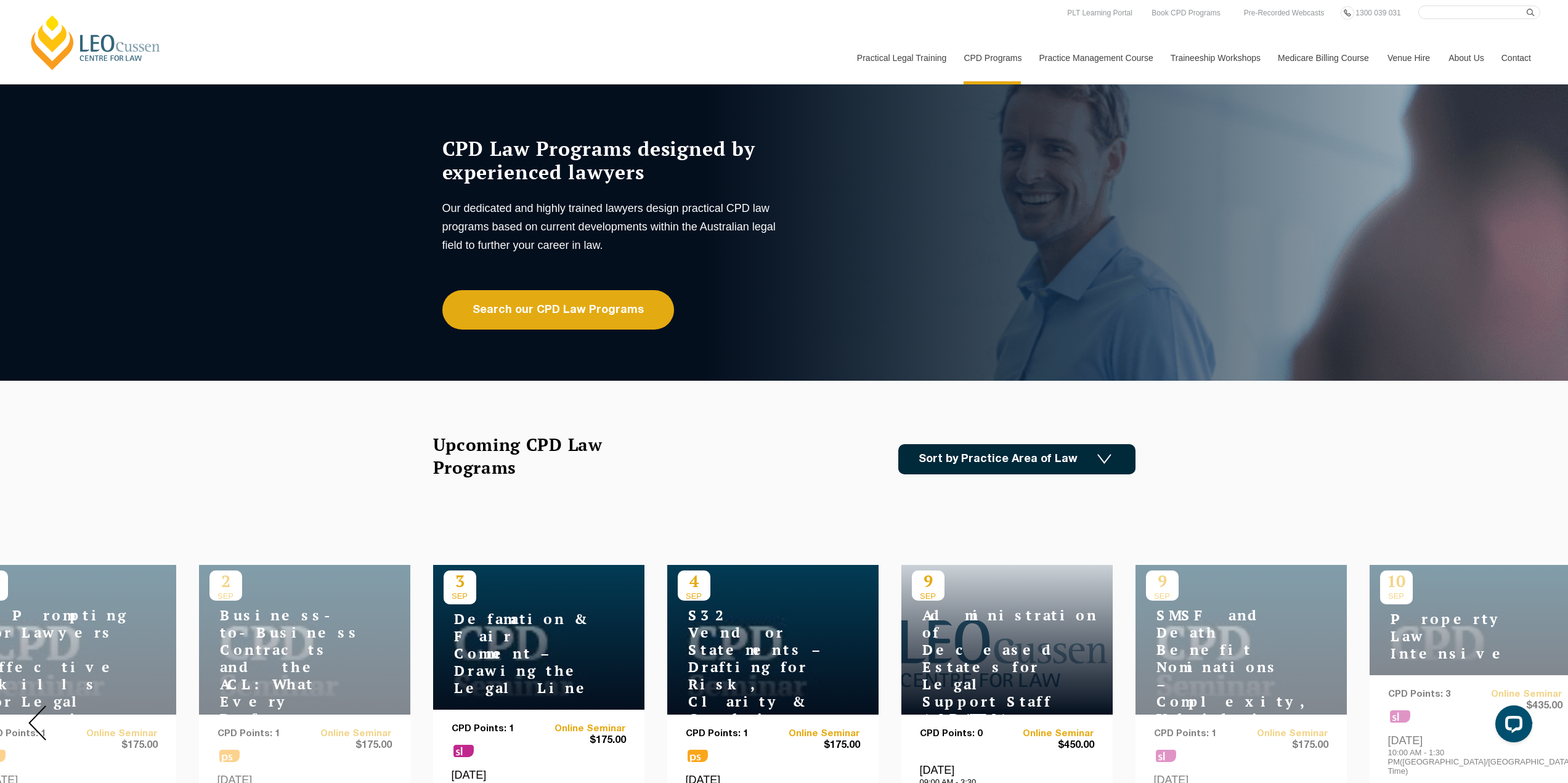
click at [1504, 11] on input "Search here" at bounding box center [1479, 12] width 122 height 14
type input "principal"
click at [1527, 5] on button "submit" at bounding box center [1533, 12] width 14 height 14
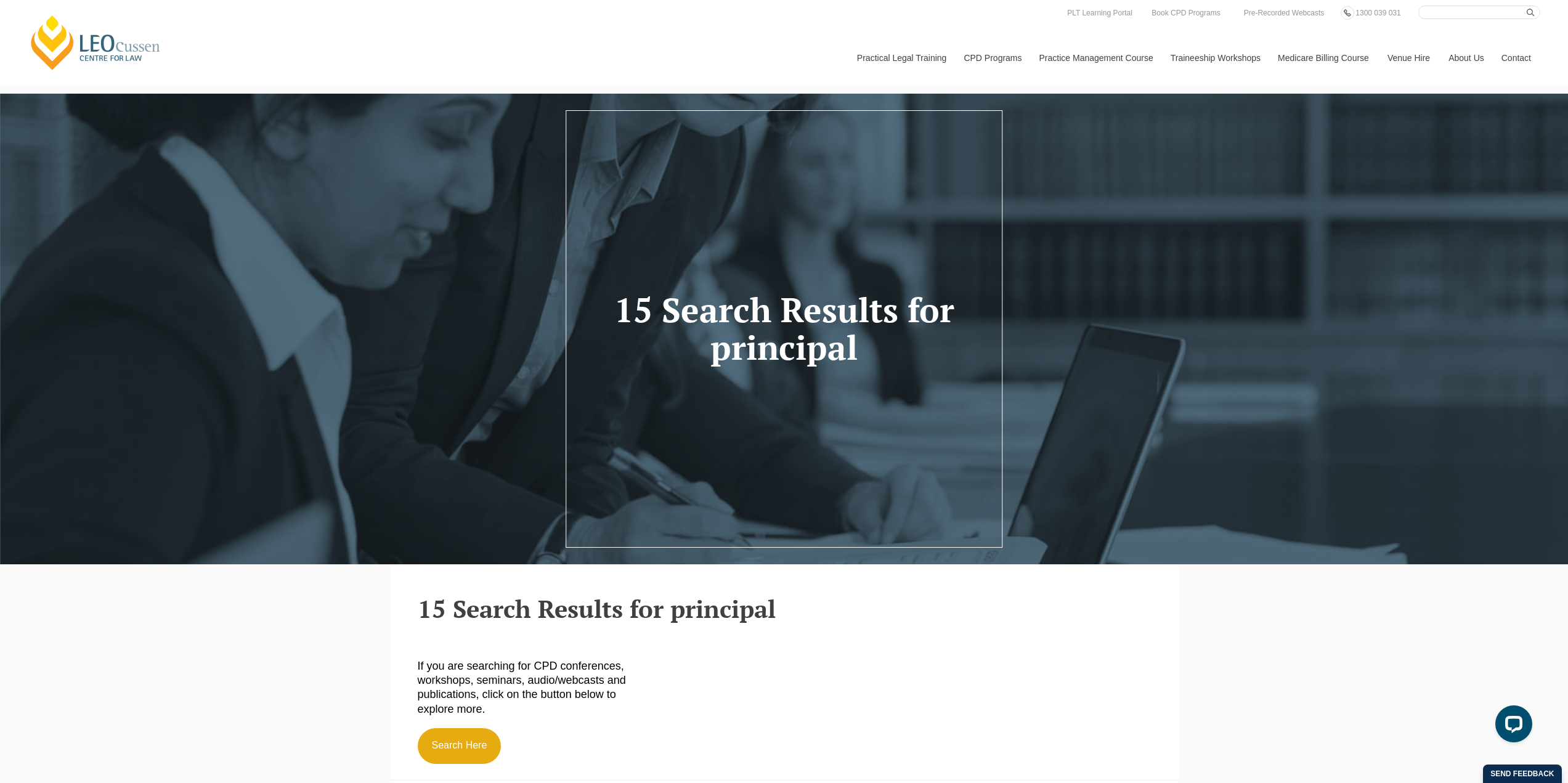
click at [1500, 15] on input "Search here" at bounding box center [1479, 12] width 122 height 14
type input "practice managment course"
click at [1527, 5] on button "submit" at bounding box center [1533, 12] width 14 height 14
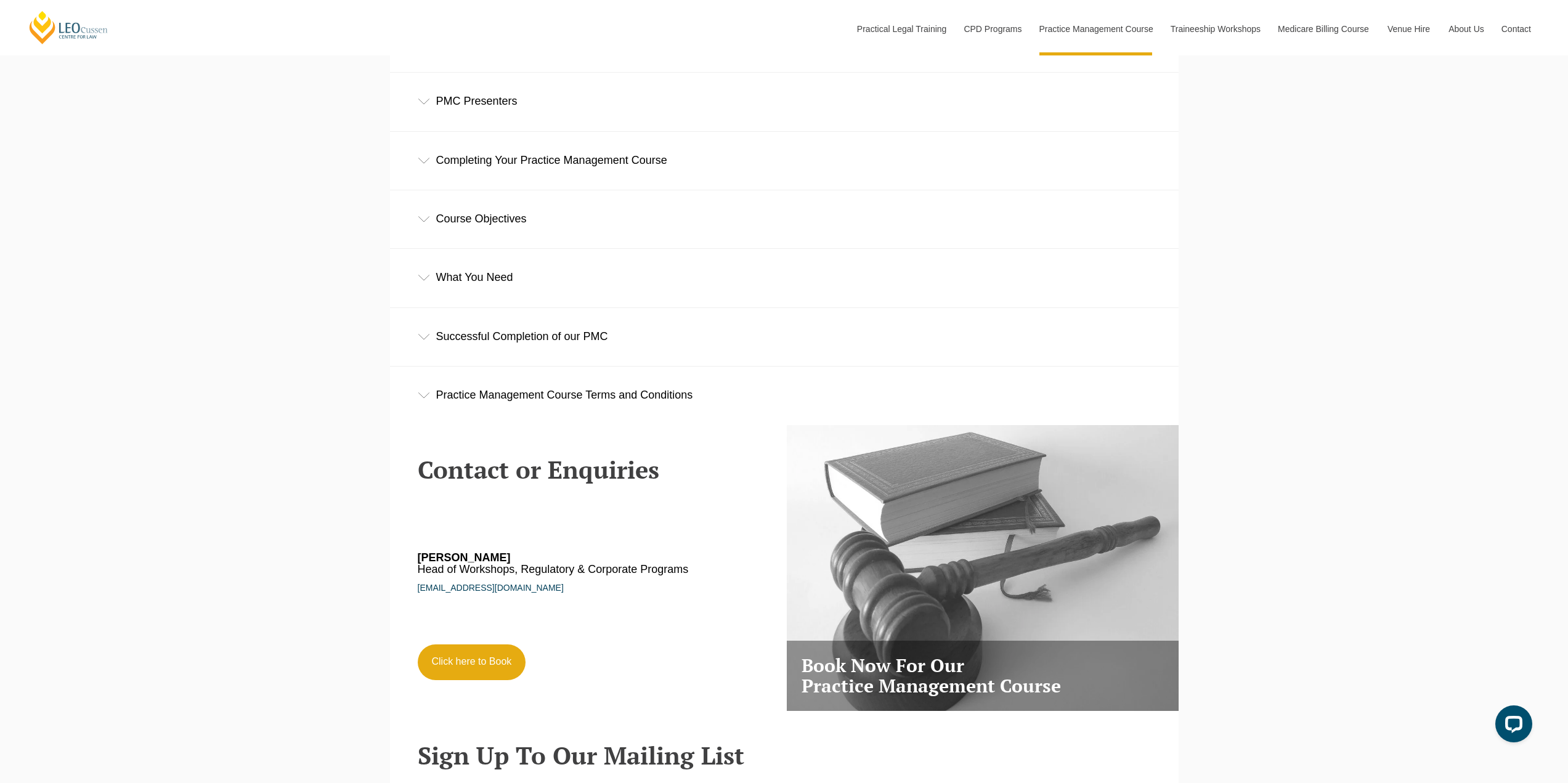
scroll to position [2156, 0]
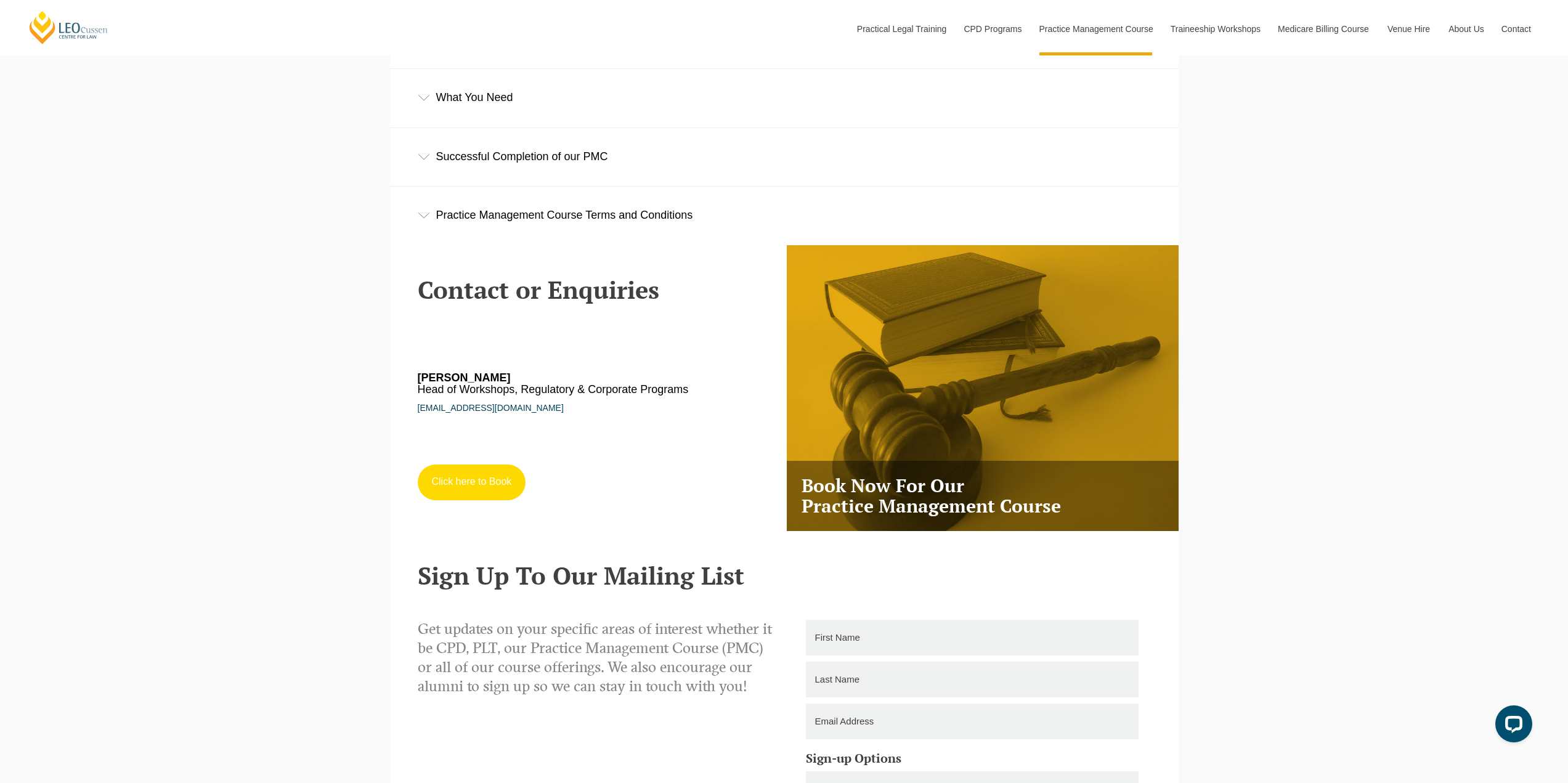
click at [457, 493] on link "Click here to Book" at bounding box center [472, 481] width 108 height 35
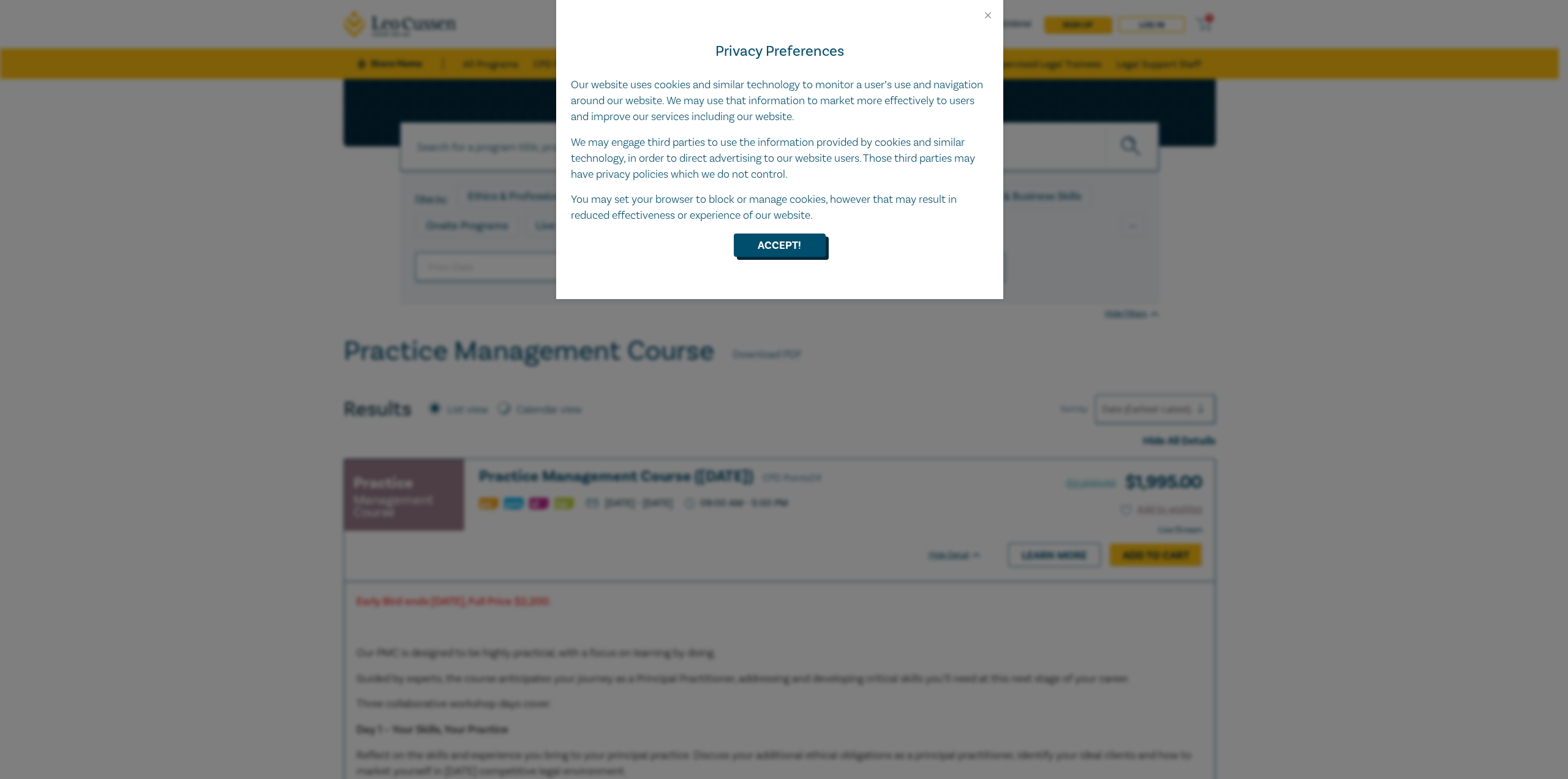
click at [783, 239] on button "Accept!" at bounding box center [780, 245] width 92 height 23
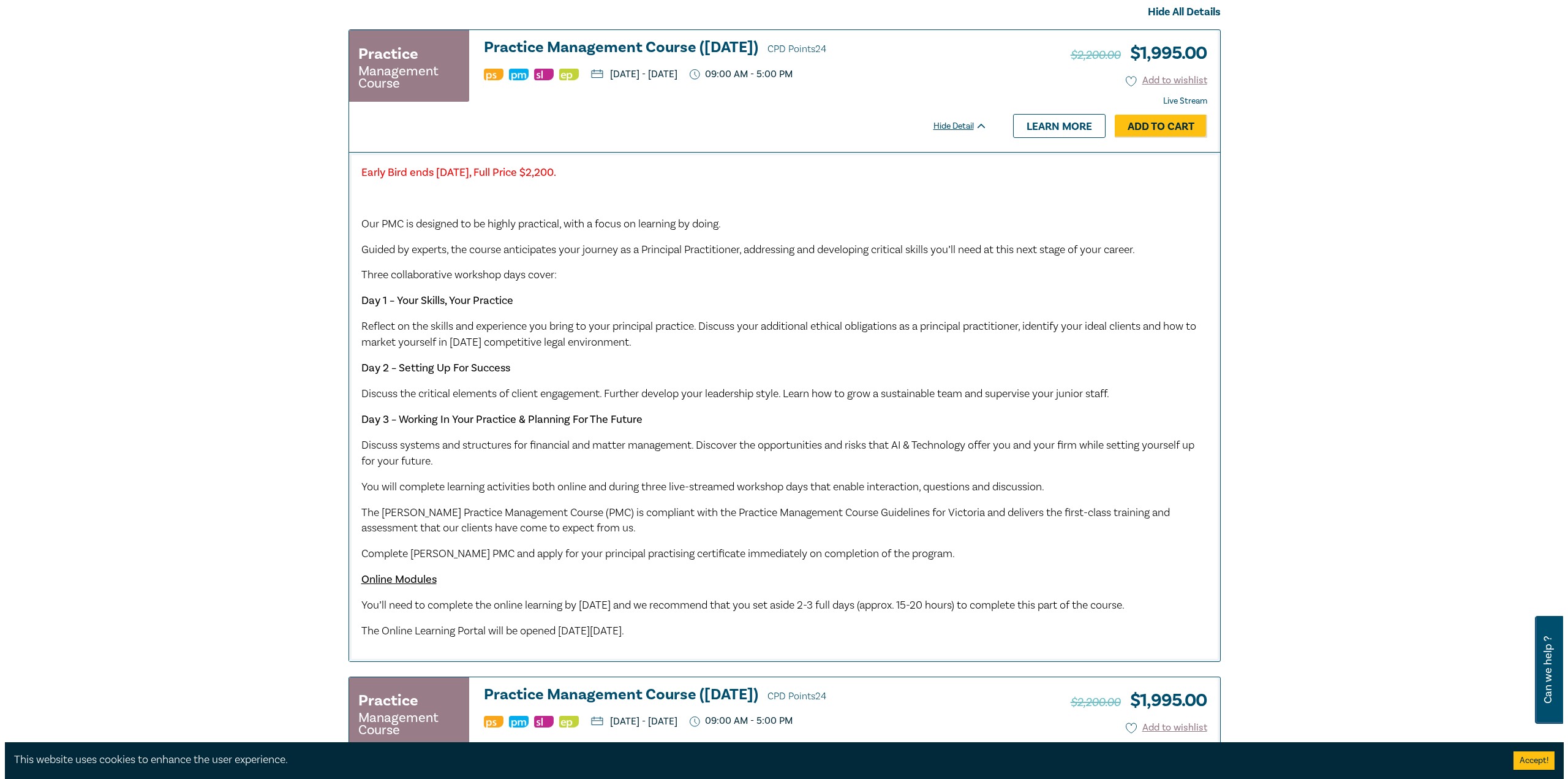
scroll to position [367, 0]
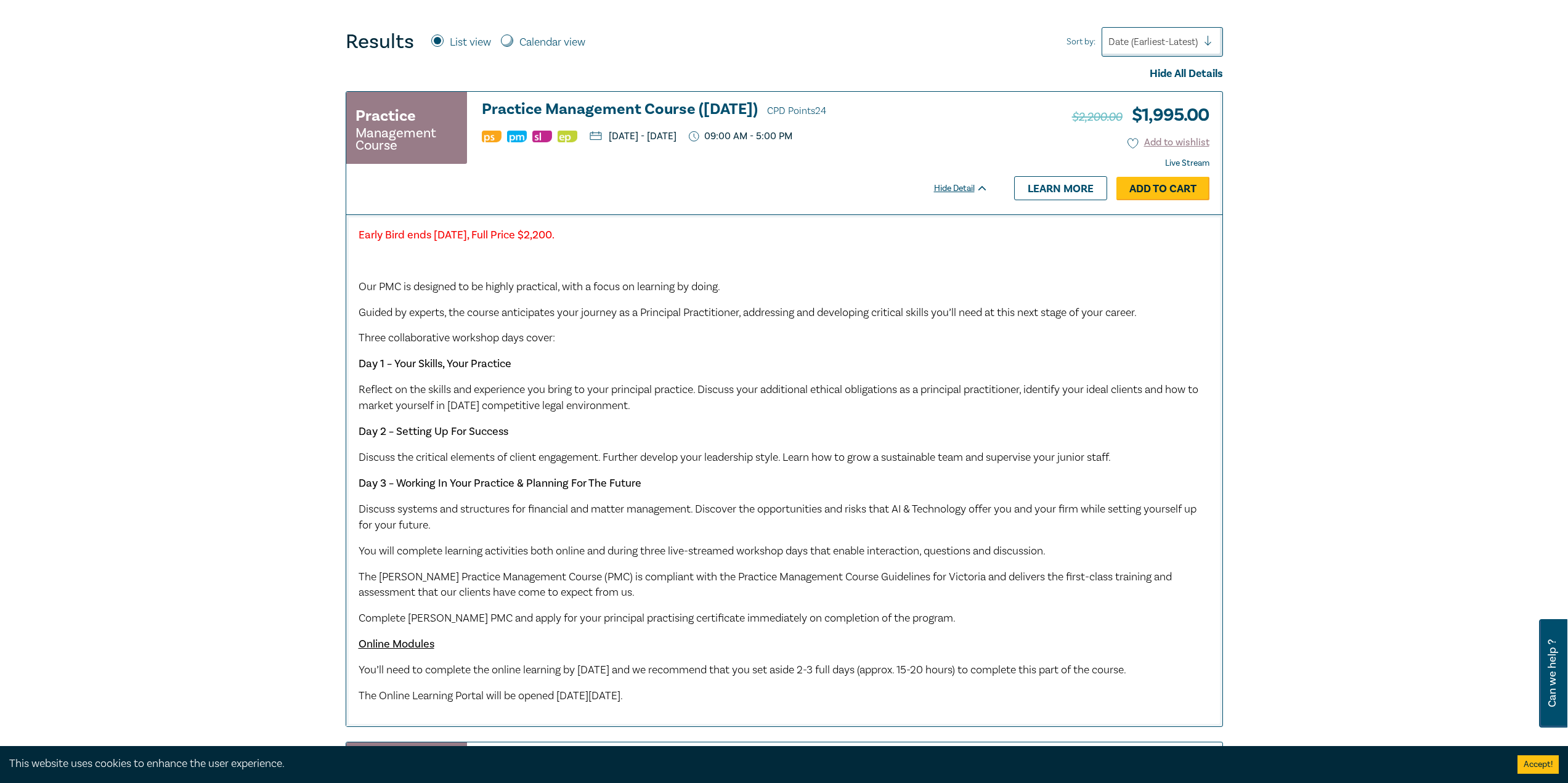
click at [1155, 189] on link "Add to Cart" at bounding box center [1163, 188] width 93 height 23
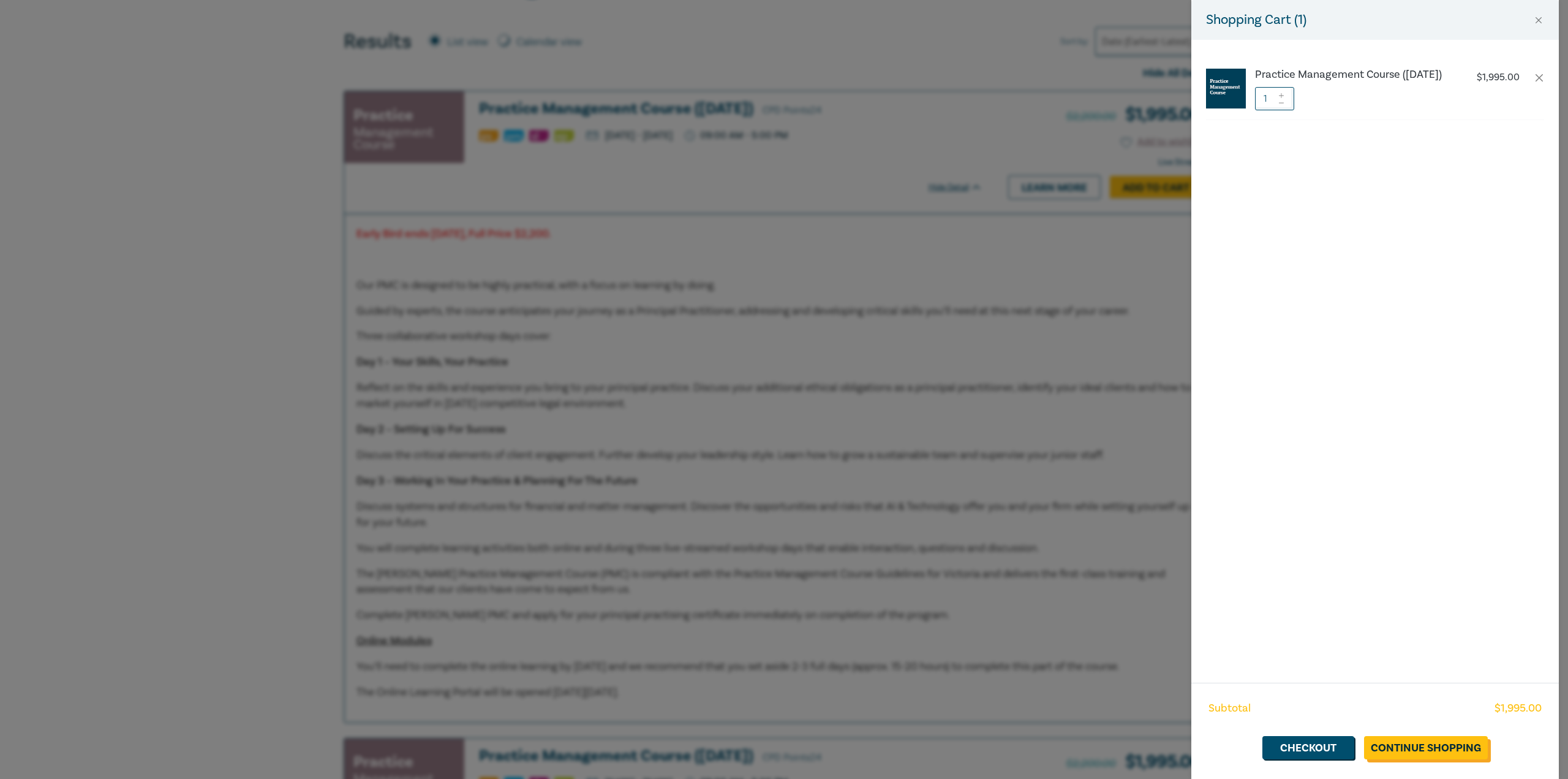
click at [1424, 751] on link "Continue Shopping" at bounding box center [1426, 747] width 123 height 23
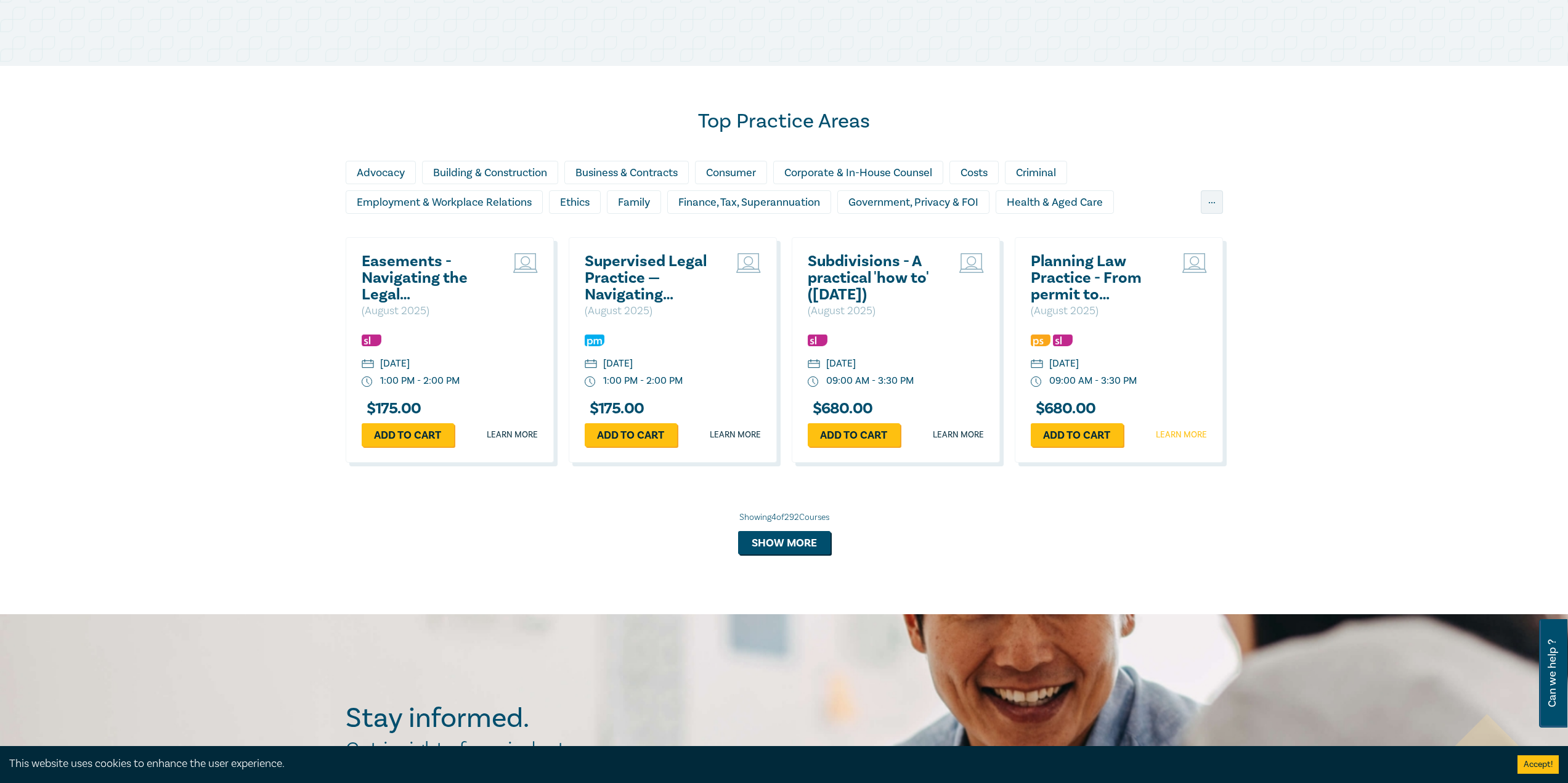
scroll to position [985, 0]
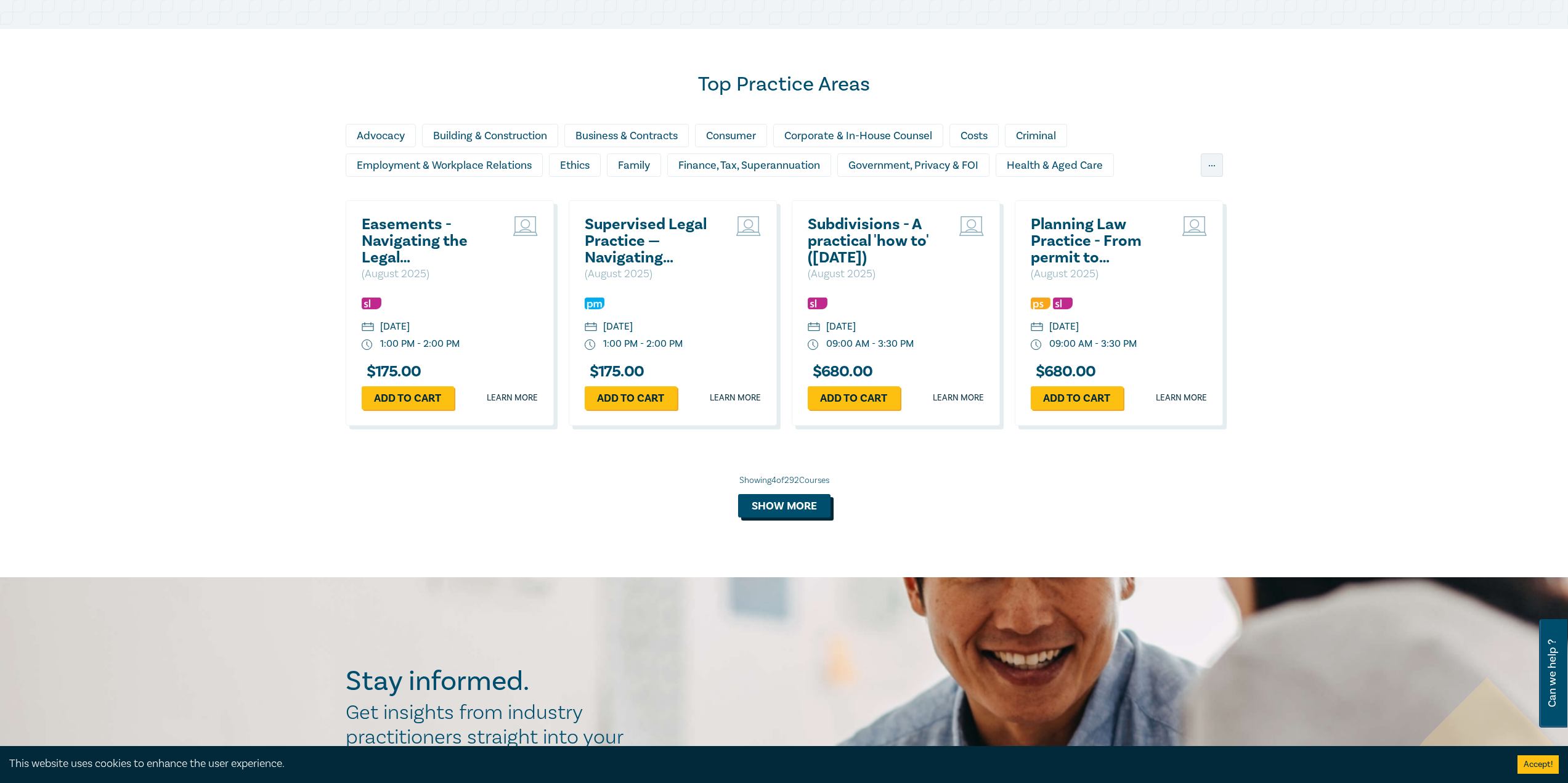
click at [803, 505] on button "Show more" at bounding box center [784, 505] width 93 height 23
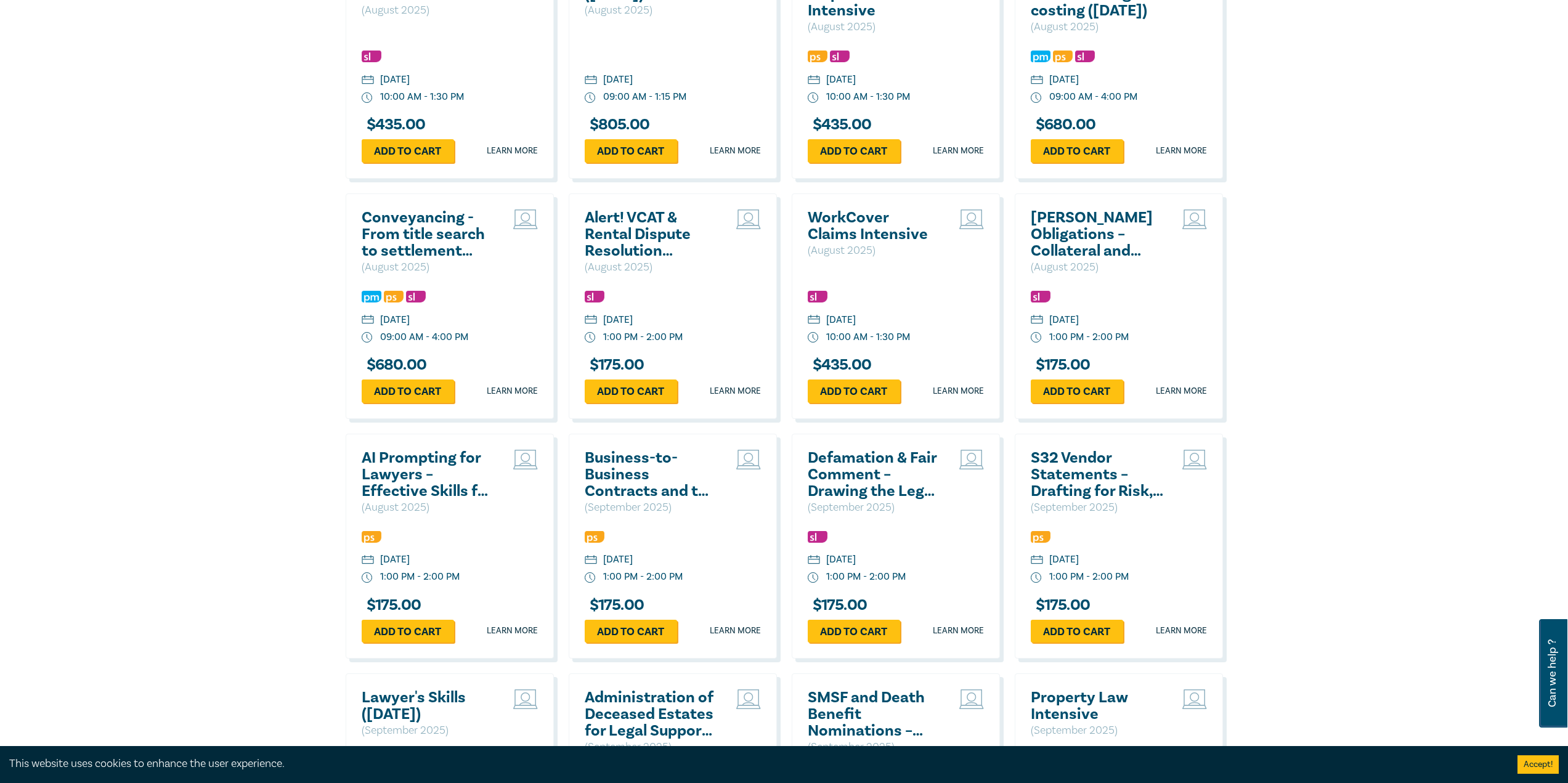
scroll to position [1478, 0]
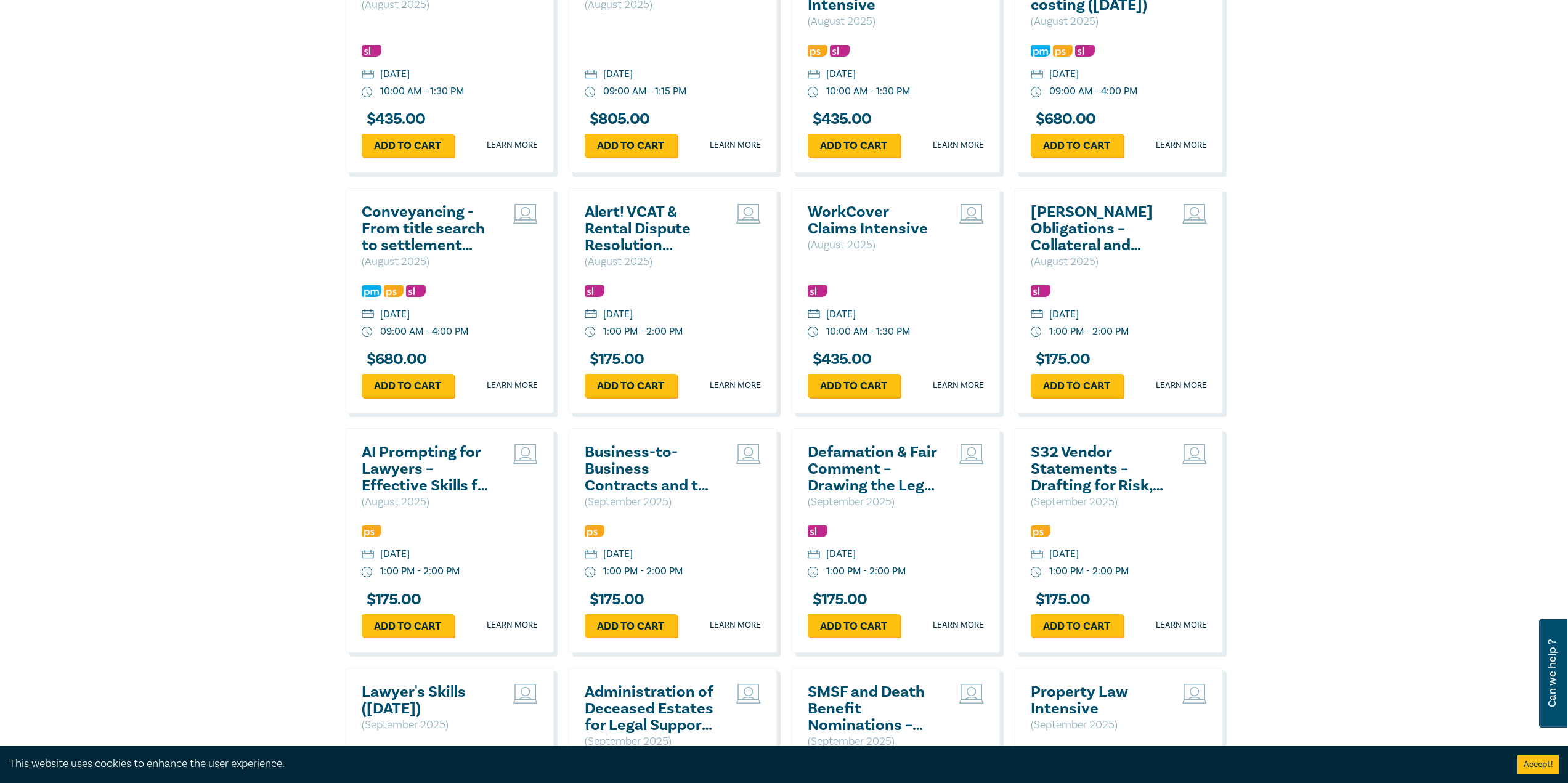
click at [851, 463] on h2 "Defamation & Fair Comment – Drawing the Legal Line" at bounding box center [874, 469] width 132 height 50
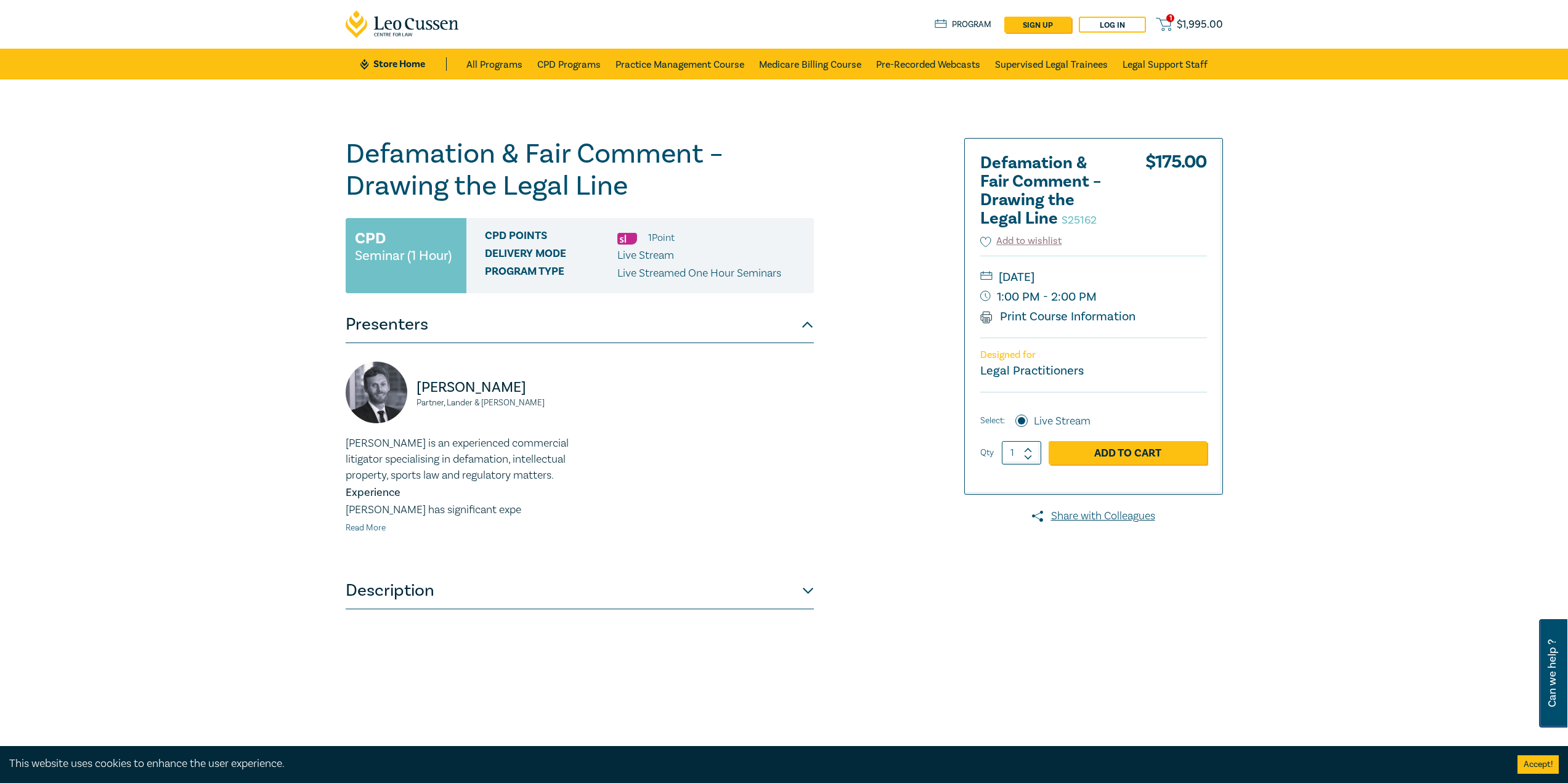
click at [384, 529] on link "Read More" at bounding box center [365, 527] width 40 height 11
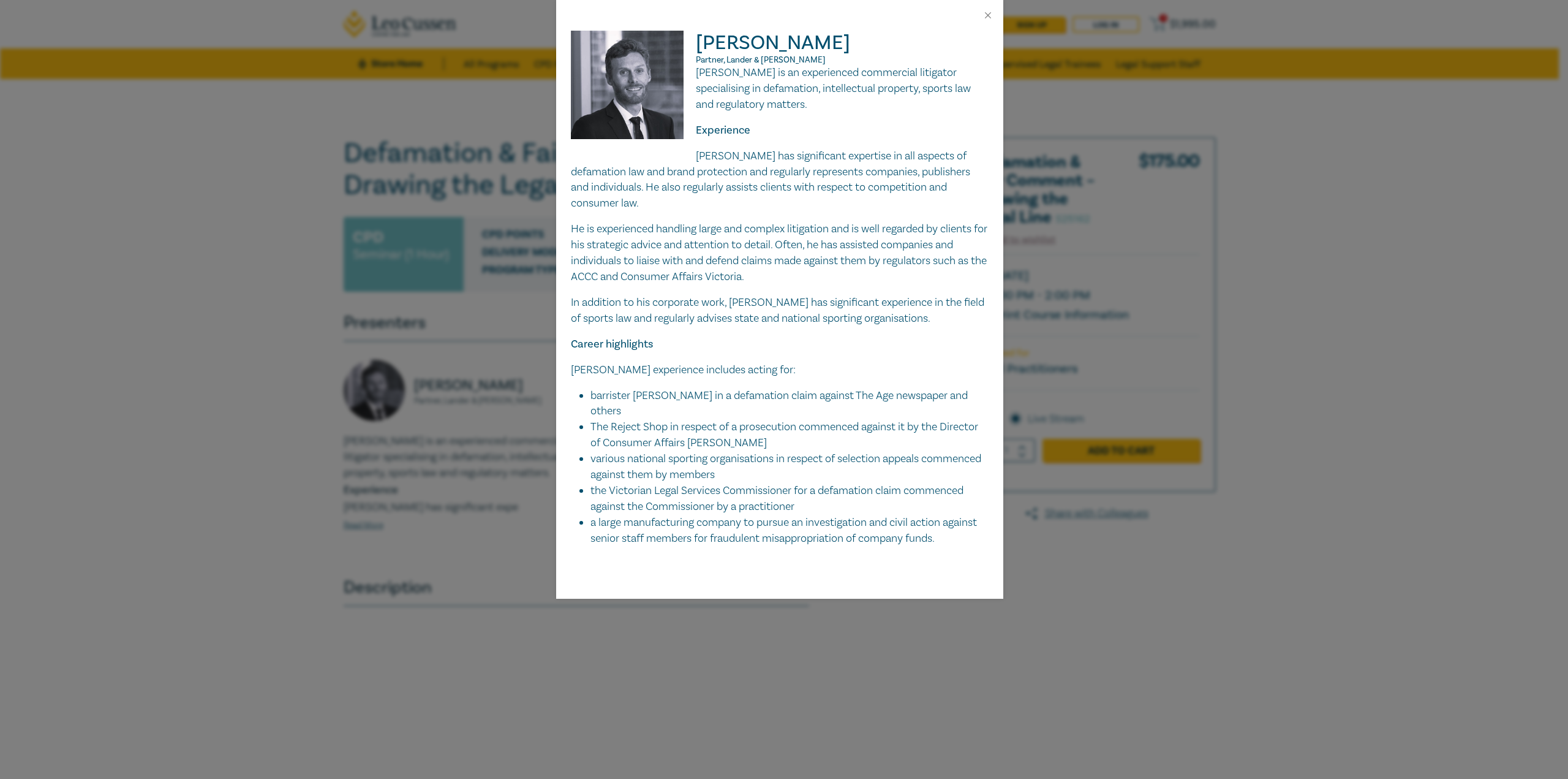
click at [854, 350] on p "Career highlights" at bounding box center [780, 344] width 417 height 16
click at [771, 442] on li "The Reject Shop in respect of a prosecution commenced against it by the Directo…" at bounding box center [789, 435] width 398 height 32
click at [917, 474] on li "various national sporting organisations in respect of selection appeals commenc…" at bounding box center [789, 467] width 398 height 32
click at [868, 502] on li "the Victorian Legal Services Commissioner for a defamation claim commenced agai…" at bounding box center [789, 498] width 398 height 32
click at [987, 15] on button "Close" at bounding box center [987, 15] width 11 height 11
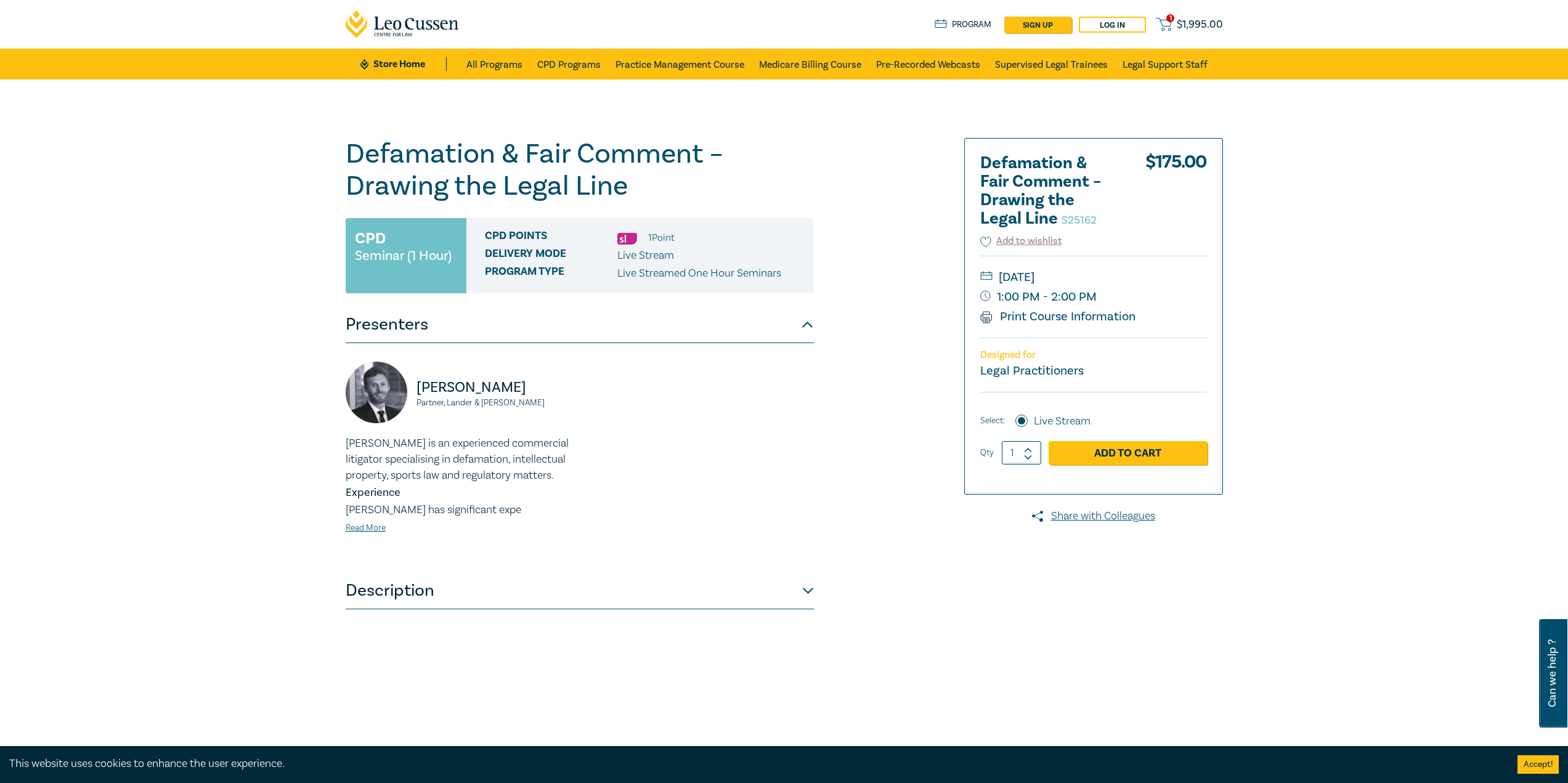
click at [1467, 456] on div "Defamation & Fair Comment – Drawing the Legal Line S25162 CPD Seminar (1 Hour) …" at bounding box center [784, 446] width 1568 height 733
click at [1120, 320] on link "Print Course Information" at bounding box center [1058, 316] width 156 height 16
click at [1403, 378] on div "Defamation & Fair Comment – Drawing the Legal Line S25162 CPD Seminar (1 Hour) …" at bounding box center [784, 446] width 1568 height 733
click at [1194, 24] on span "$ 1,995.00" at bounding box center [1199, 25] width 46 height 14
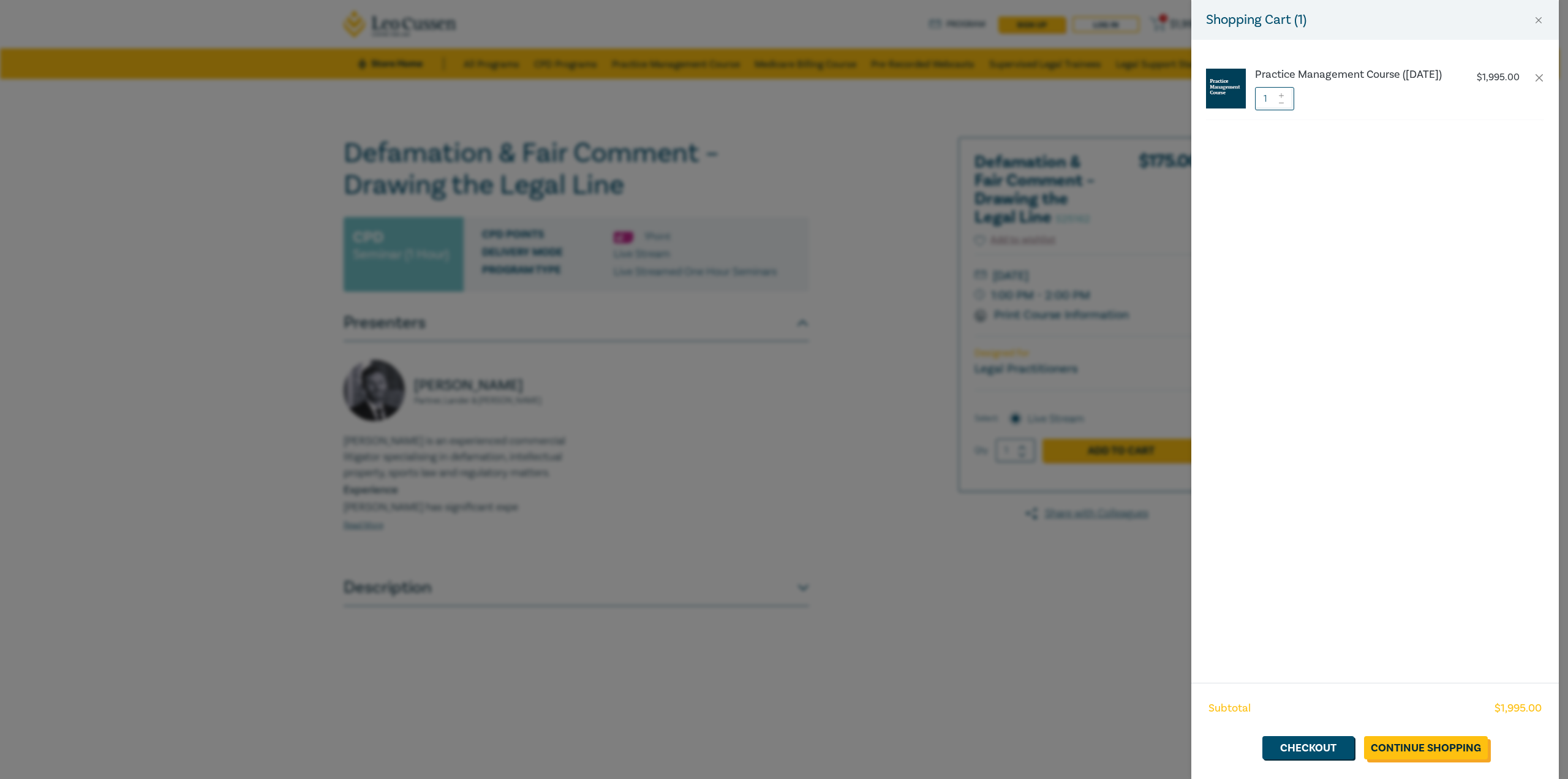
click at [1463, 753] on link "Continue Shopping" at bounding box center [1426, 747] width 123 height 23
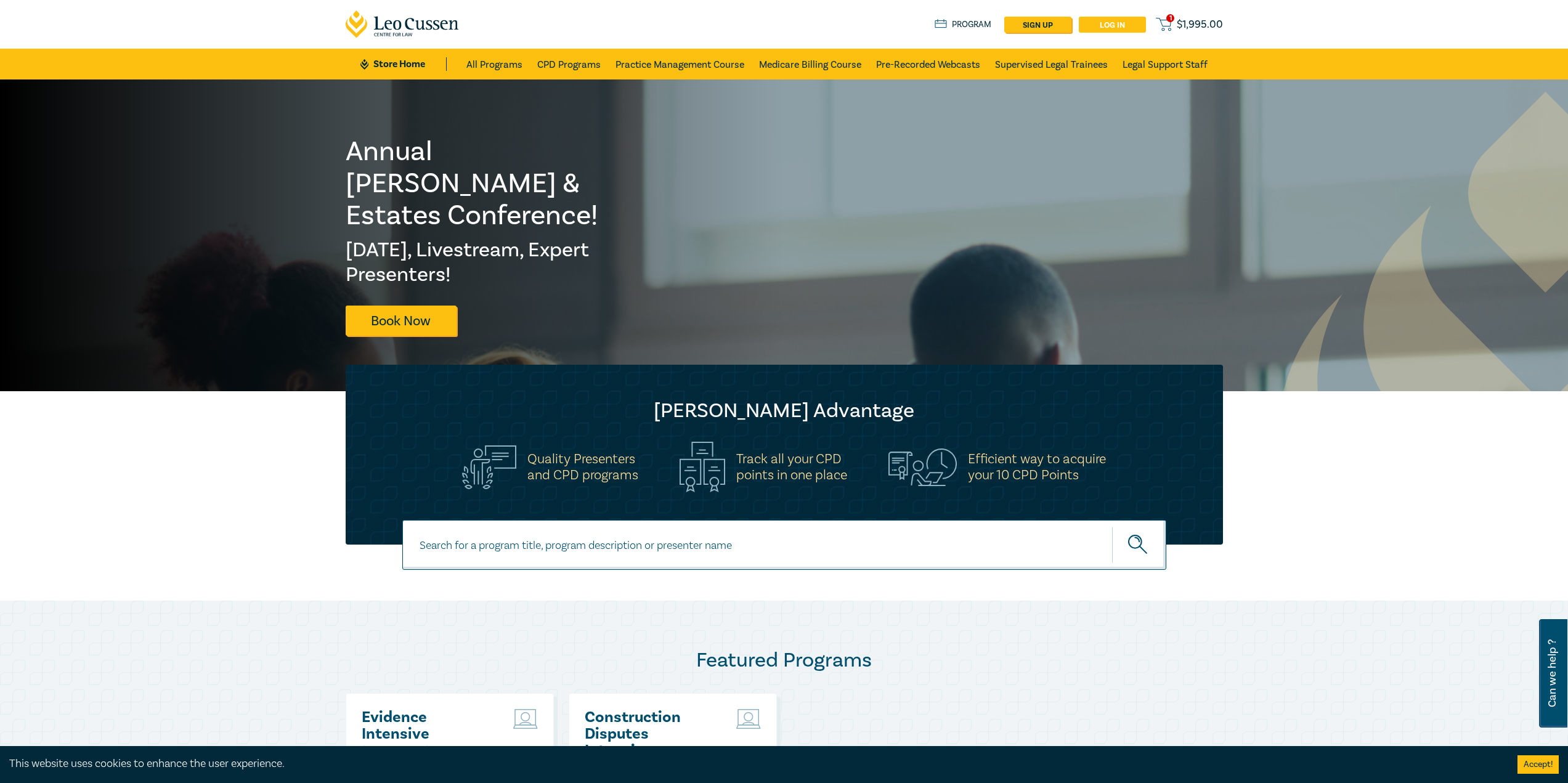
click at [1101, 26] on link "Log in" at bounding box center [1112, 24] width 67 height 16
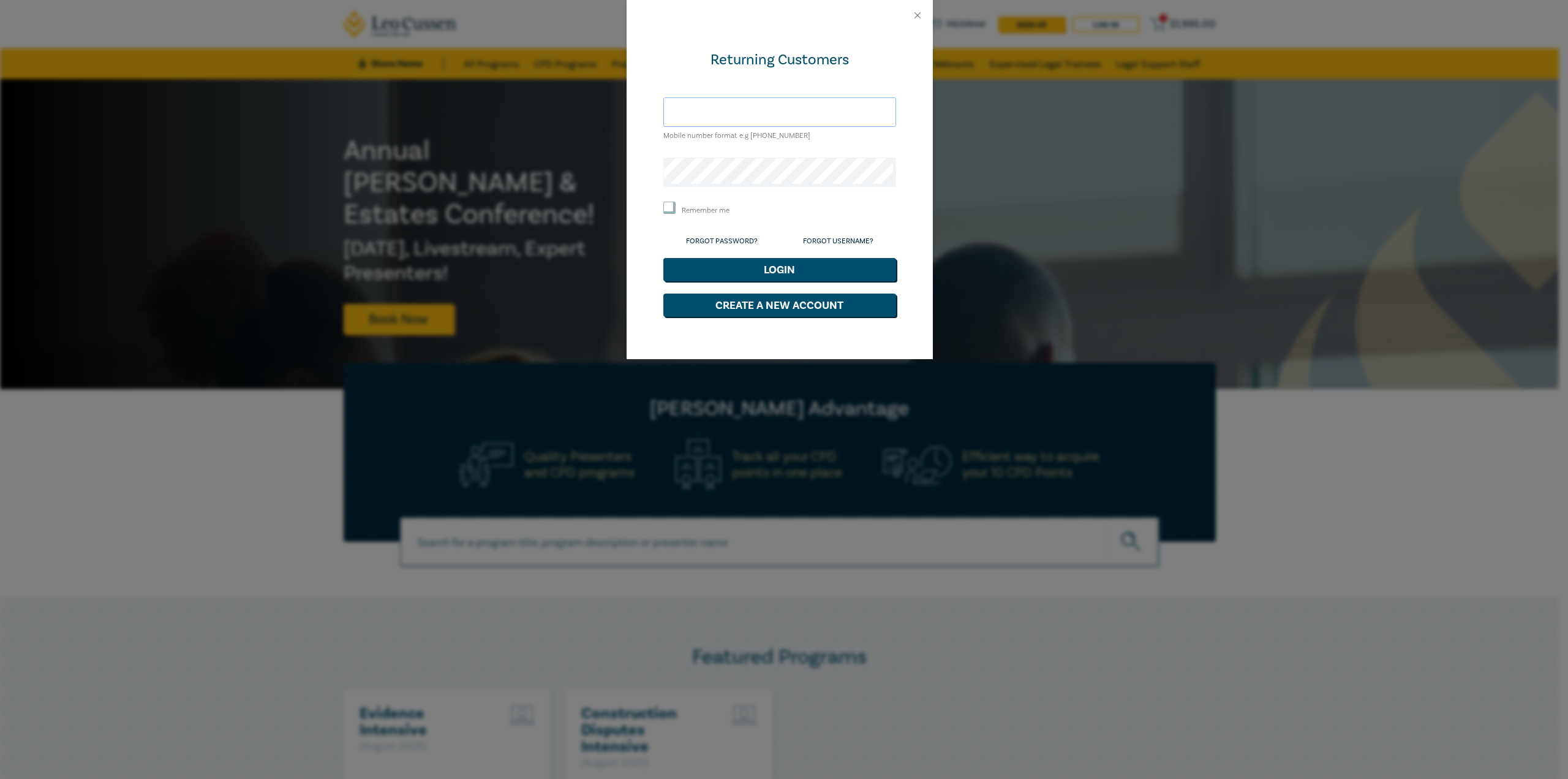
click at [737, 115] on input "text" at bounding box center [780, 111] width 233 height 29
type input "bernadettecortes@yahoo.com"
click at [729, 239] on link "Forgot Password?" at bounding box center [722, 241] width 72 height 9
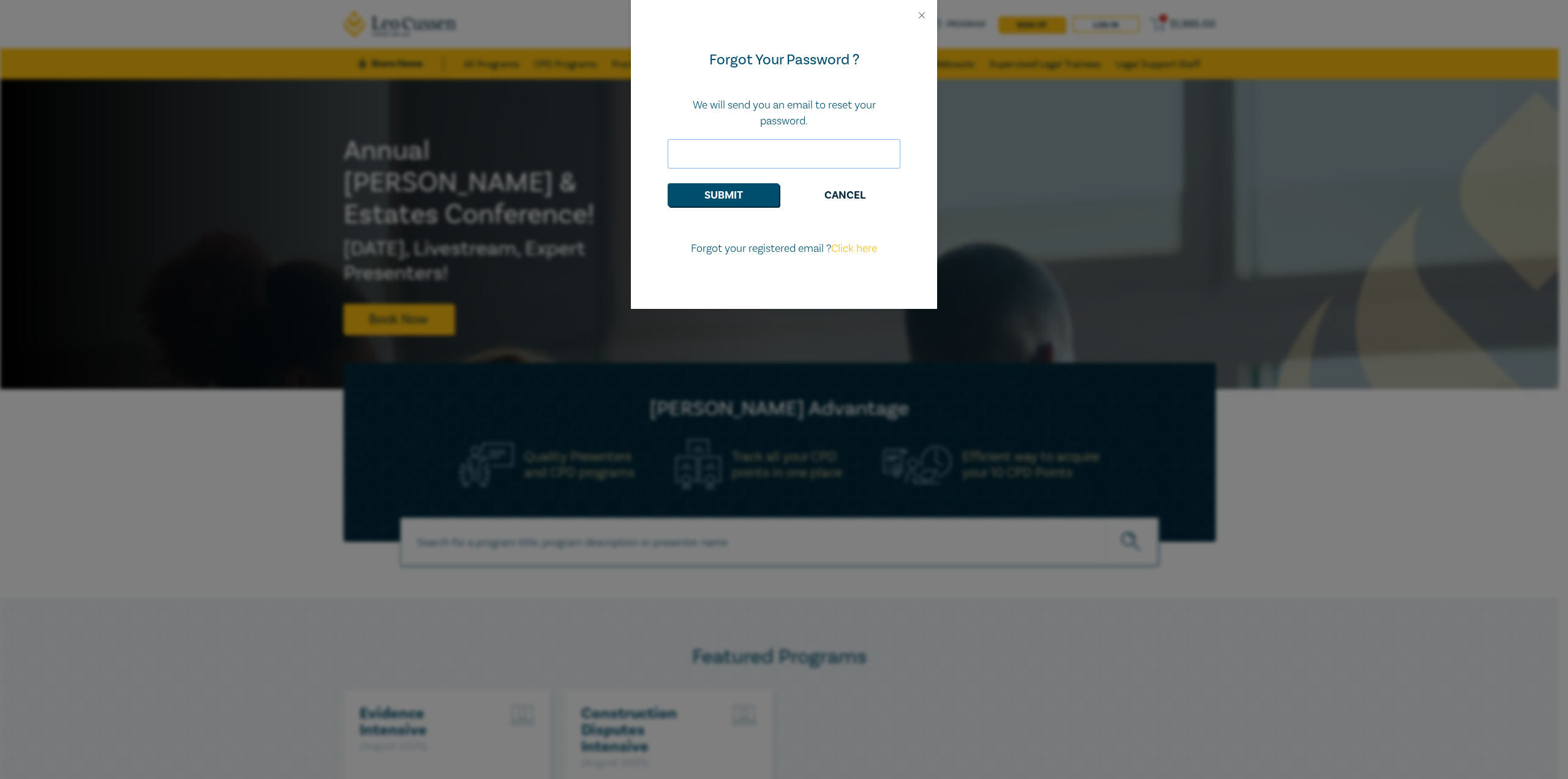
click at [796, 159] on input "email" at bounding box center [784, 153] width 233 height 29
click at [722, 198] on button "Submit" at bounding box center [723, 195] width 111 height 23
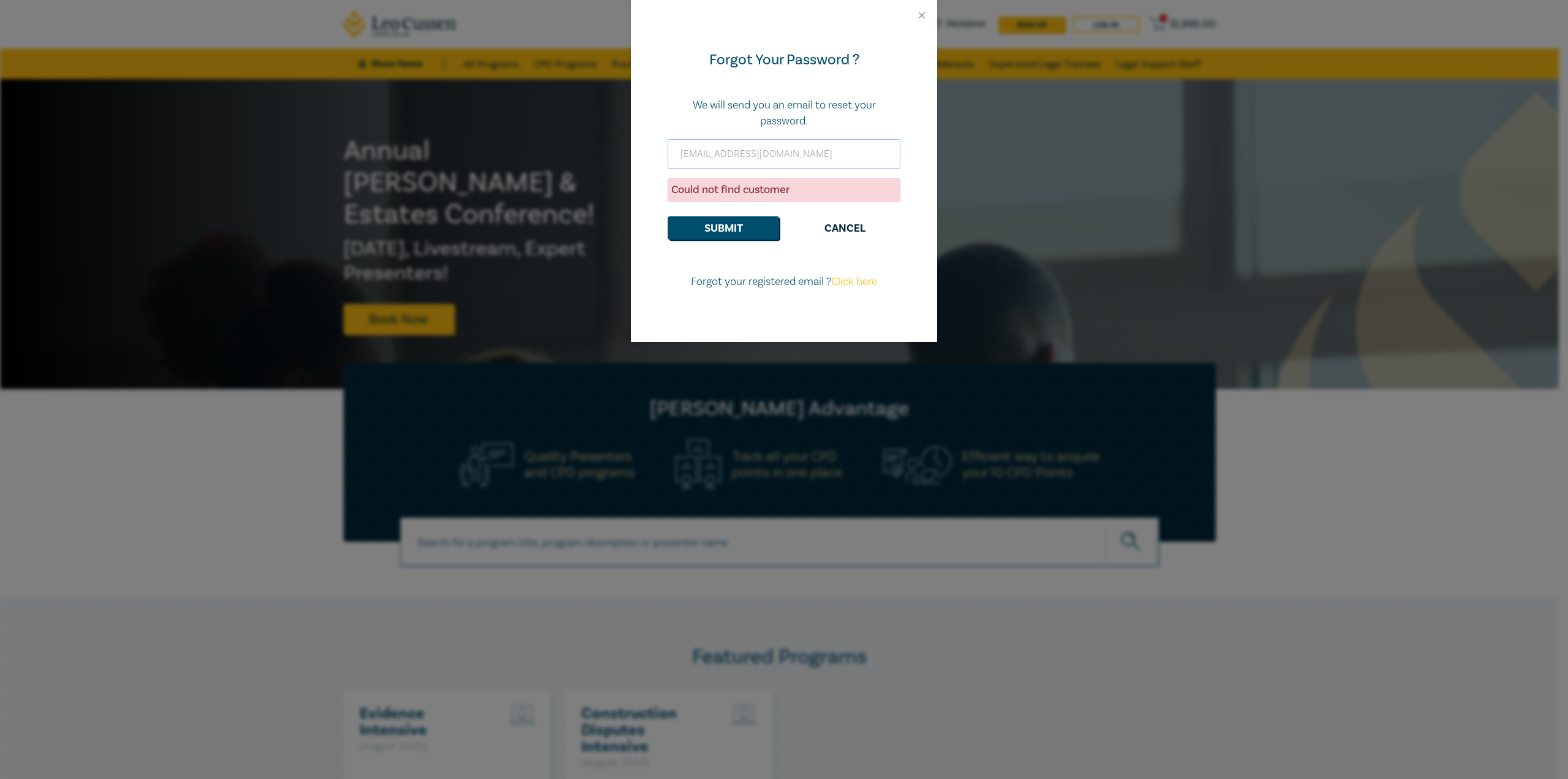
drag, startPoint x: 842, startPoint y: 157, endPoint x: 355, endPoint y: 134, distance: 487.5
click at [355, 168] on div "Forgot Your Password ? We will send you an email to reset your password. bernad…" at bounding box center [784, 389] width 1568 height 779
type input "b"
type input "0433302867"
click at [732, 228] on button "Submit" at bounding box center [723, 227] width 111 height 23
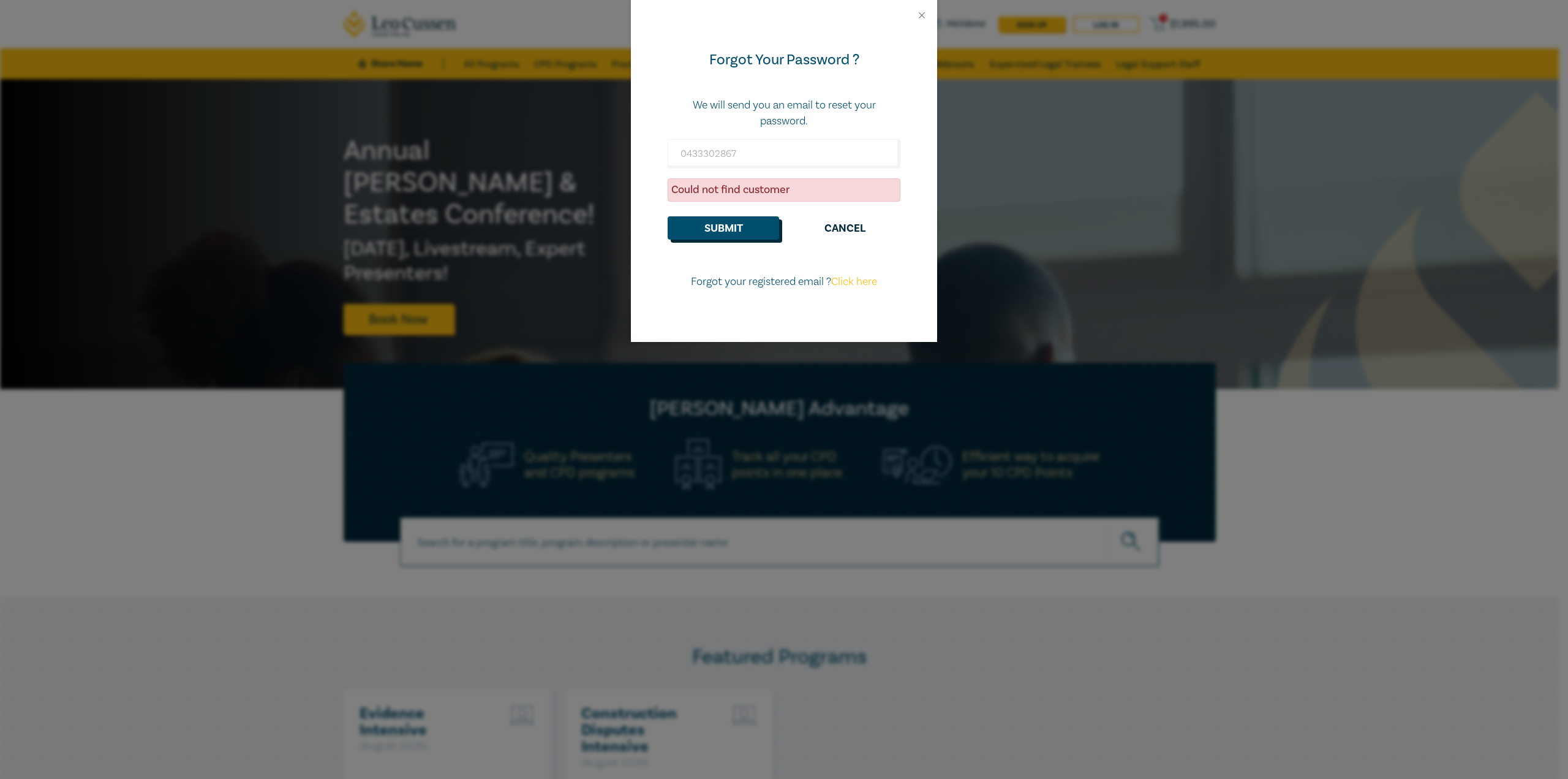
click at [733, 221] on button "Submit" at bounding box center [723, 227] width 111 height 23
click at [913, 101] on div "Forgot Your Password ? We will send you an email to reset your password. 043330…" at bounding box center [783, 186] width 306 height 311
drag, startPoint x: 754, startPoint y: 164, endPoint x: 388, endPoint y: 186, distance: 366.7
click at [388, 183] on div "Forgot Your Password ? We will send you an email to reset your password. 043330…" at bounding box center [784, 389] width 1568 height 779
click at [858, 283] on link "Click here" at bounding box center [854, 281] width 46 height 14
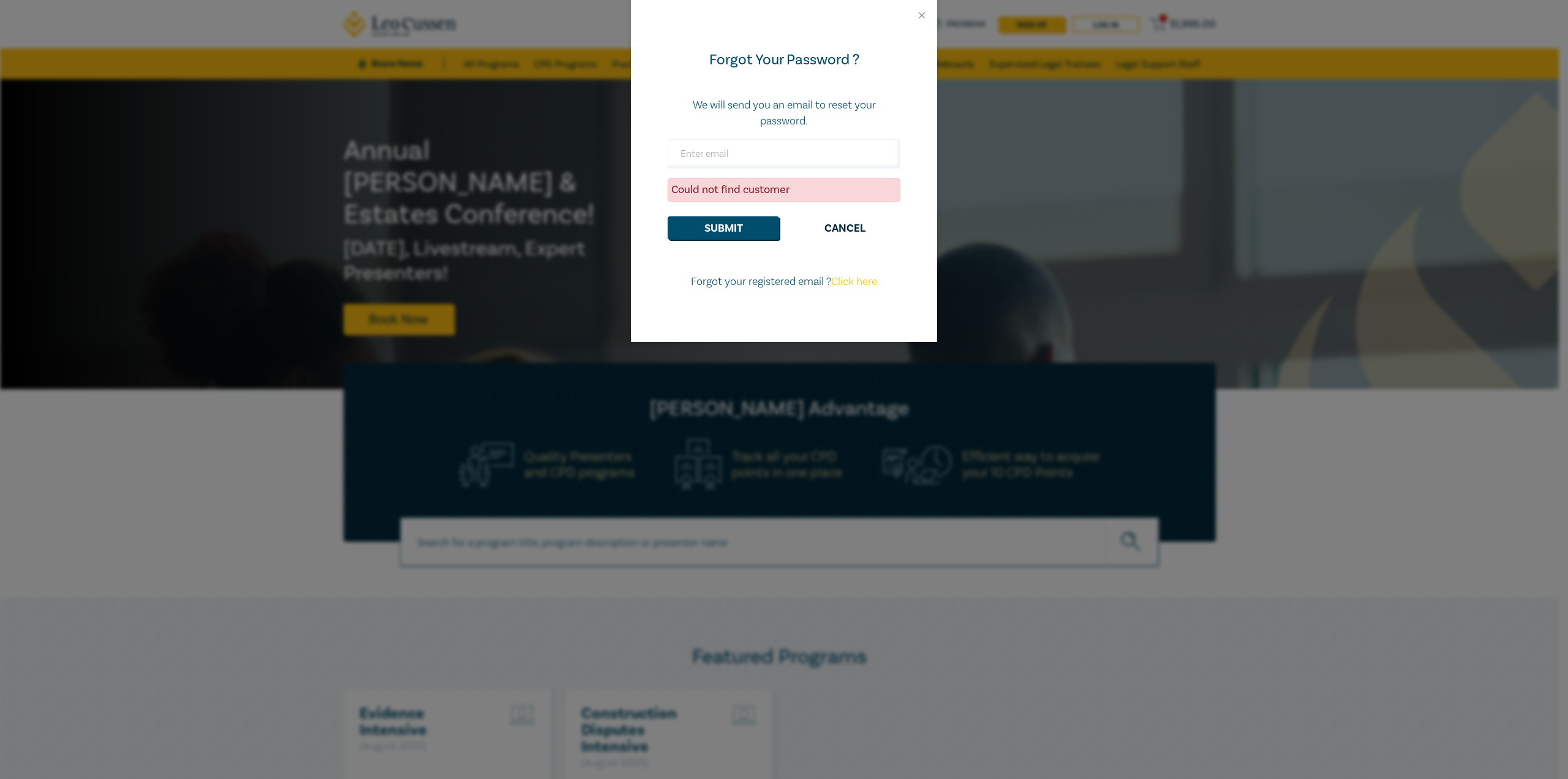
select select "AU"
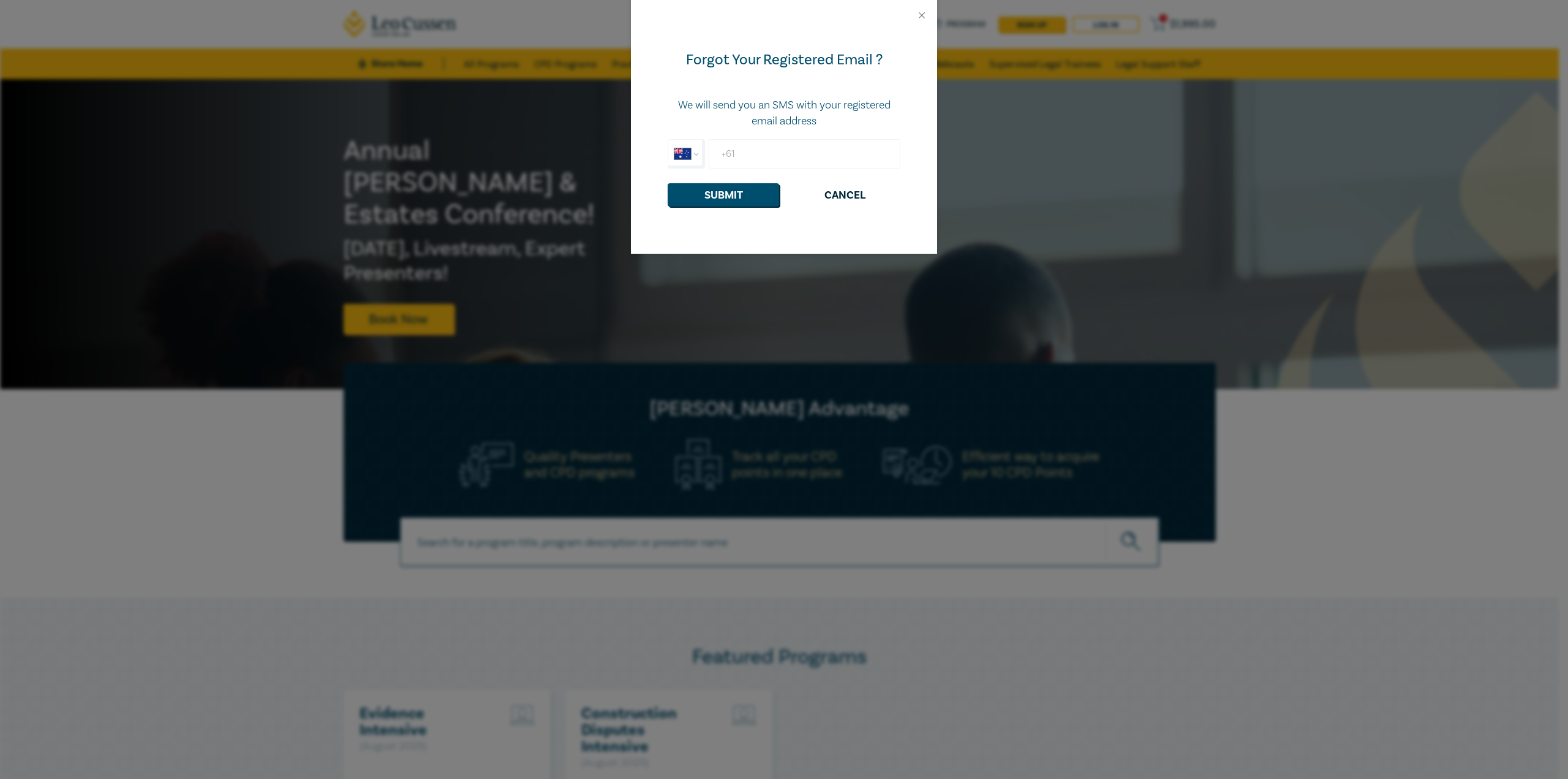
click at [813, 161] on input "+61" at bounding box center [804, 153] width 192 height 29
type input "+61 0433 302 867"
click at [722, 201] on button "Submit" at bounding box center [723, 195] width 111 height 23
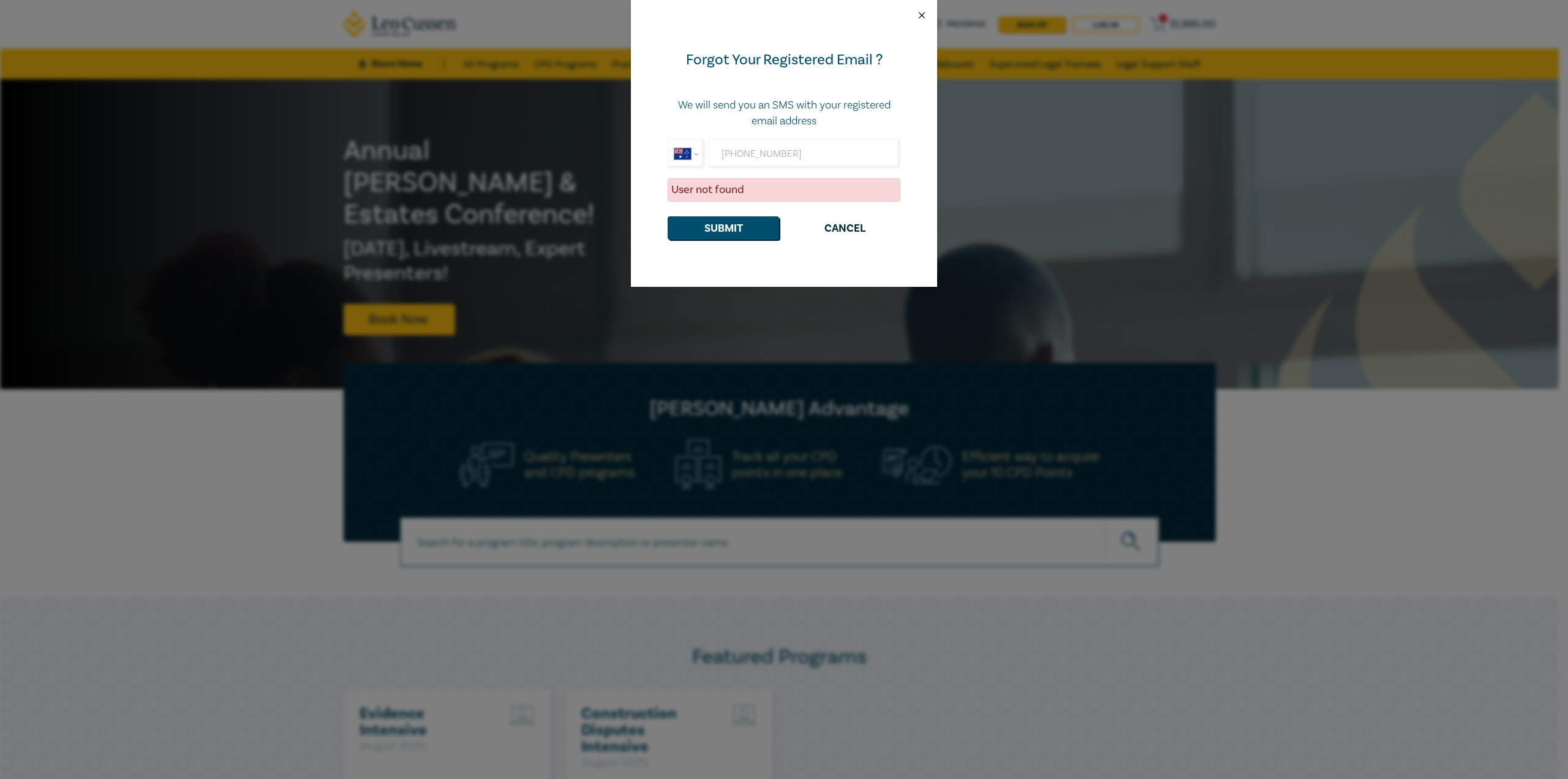
click at [925, 18] on button "Close" at bounding box center [922, 15] width 11 height 11
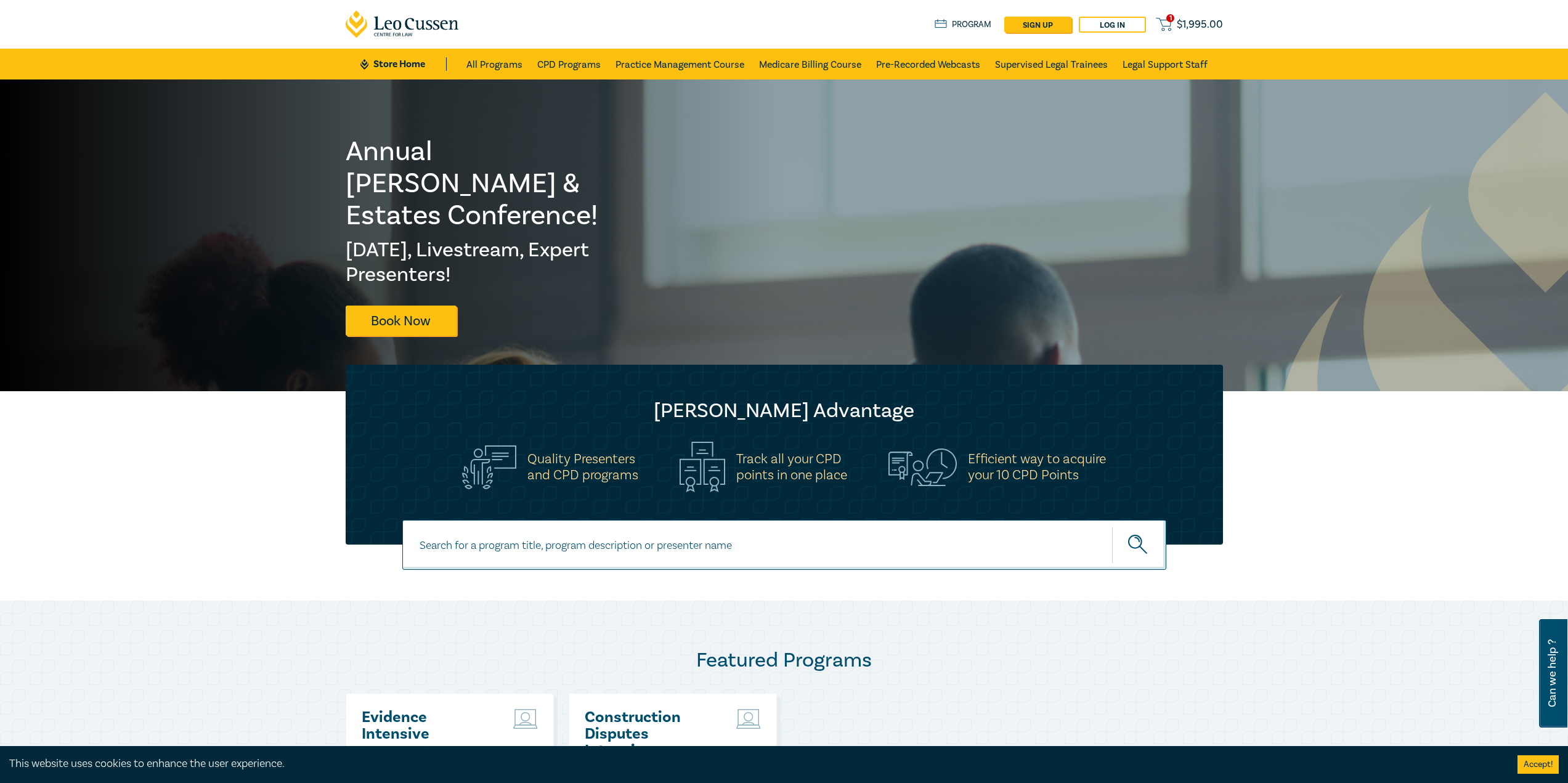
drag, startPoint x: 1491, startPoint y: 311, endPoint x: 1397, endPoint y: 198, distance: 147.0
click at [1492, 310] on img at bounding box center [1545, 439] width 538 height 695
click at [1059, 23] on link "sign up" at bounding box center [1038, 24] width 67 height 16
select select "AU"
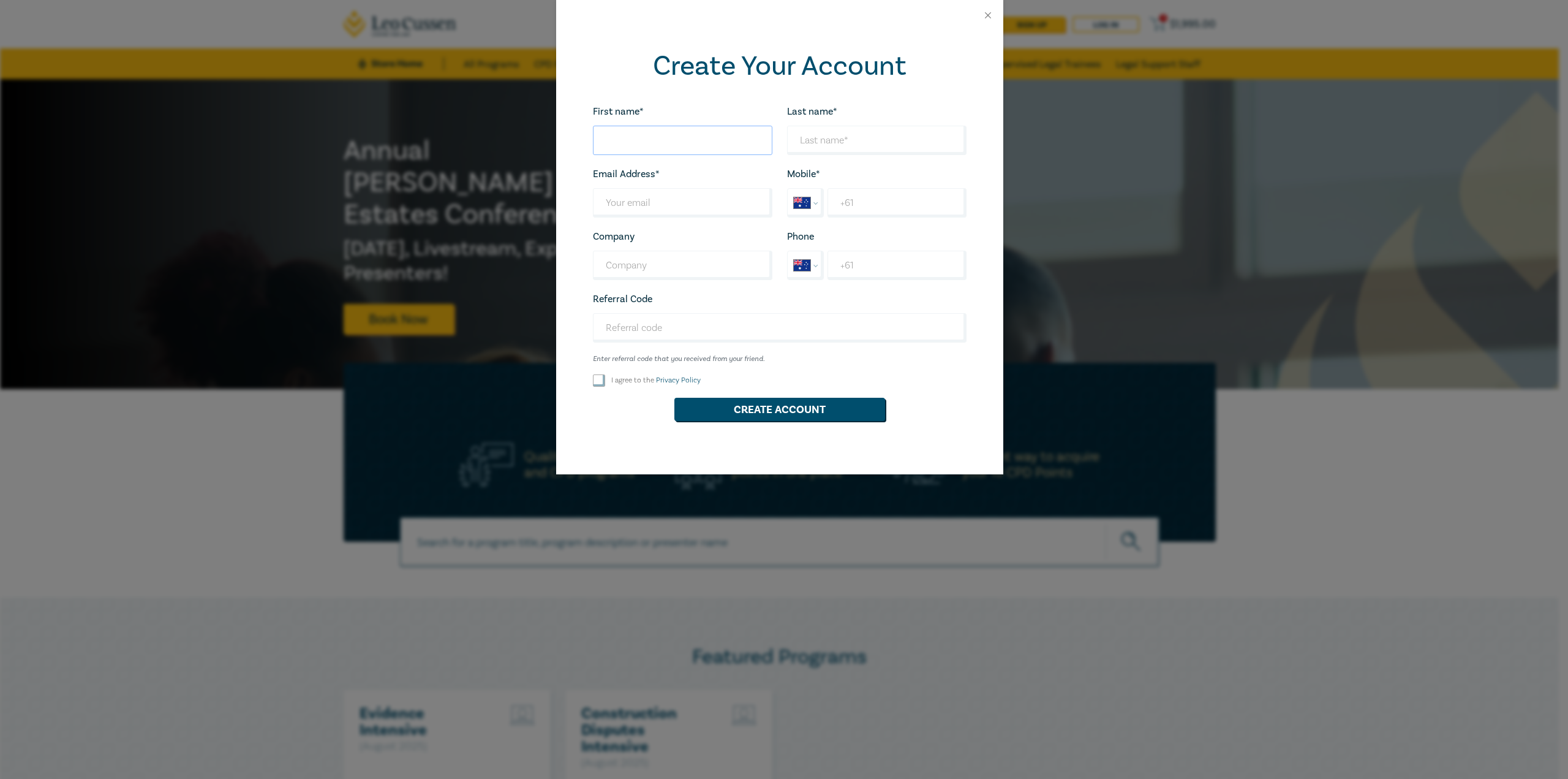
click at [678, 141] on input "First name*" at bounding box center [683, 140] width 180 height 29
type input "Bernadette Alonzo"
type input "Cortes"
drag, startPoint x: 655, startPoint y: 201, endPoint x: 837, endPoint y: 206, distance: 182.1
click at [837, 206] on div "First name* Bernadette Alonzo Looks good! Last name* Cortes Looks good! Email A…" at bounding box center [780, 267] width 388 height 329
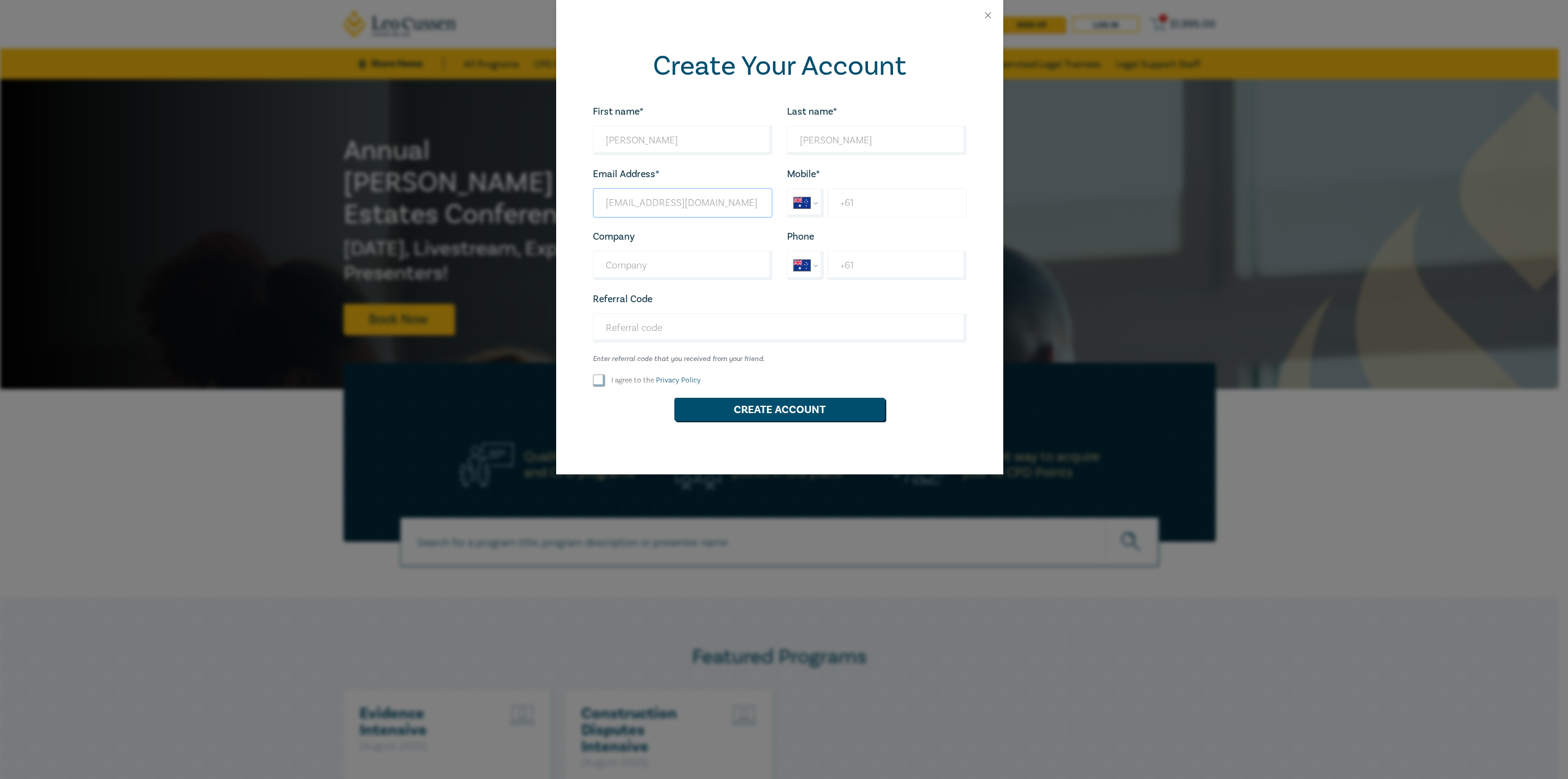
type input "bernadettecortes@yahoo.com"
click at [875, 200] on input "+61" at bounding box center [896, 202] width 138 height 29
type input "+61 0433 302 867"
click at [601, 380] on input "I agree to the Privacy Policy" at bounding box center [599, 380] width 12 height 12
checkbox input "true"
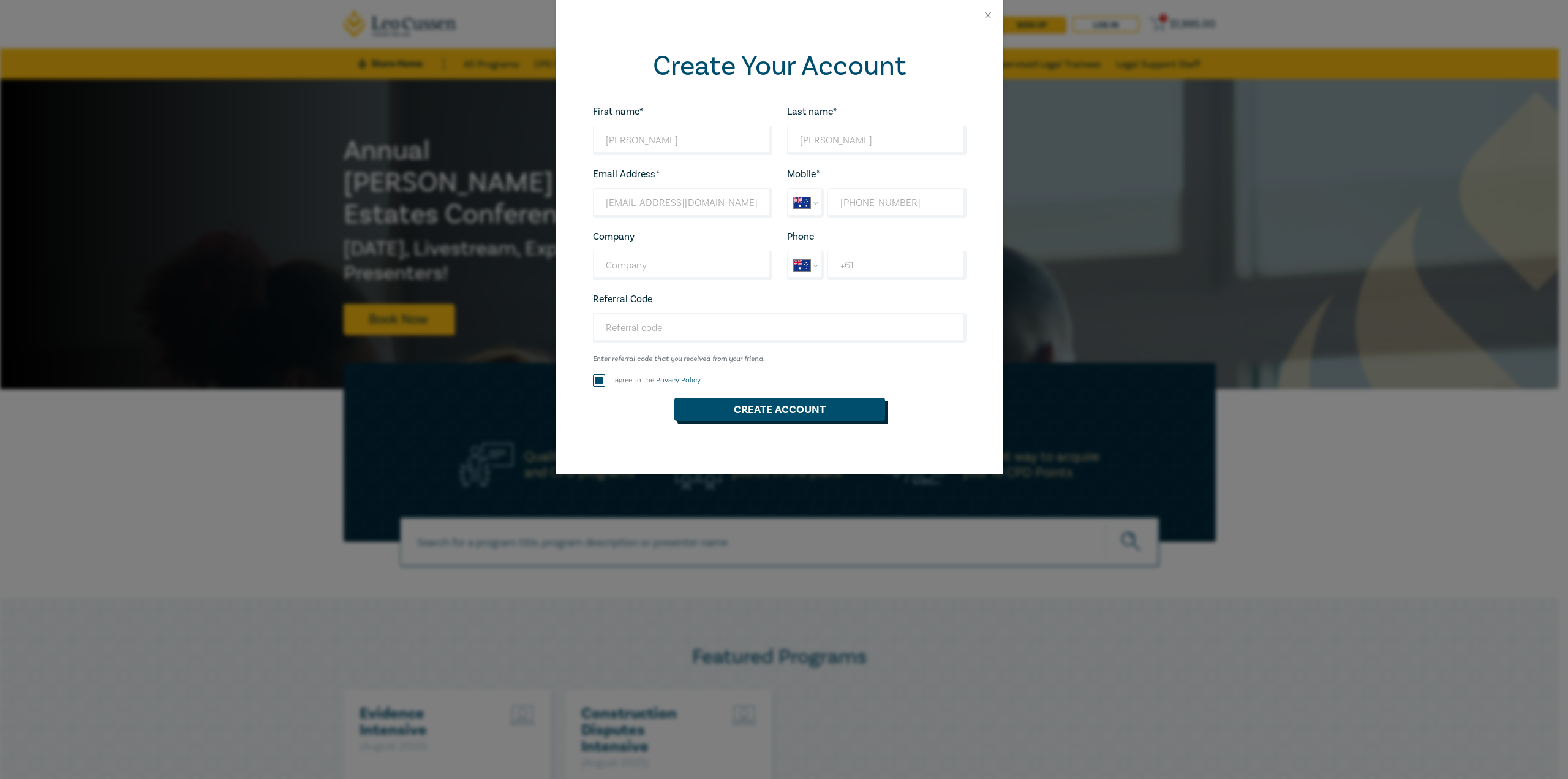
click at [738, 412] on button "Create Account" at bounding box center [780, 409] width 211 height 23
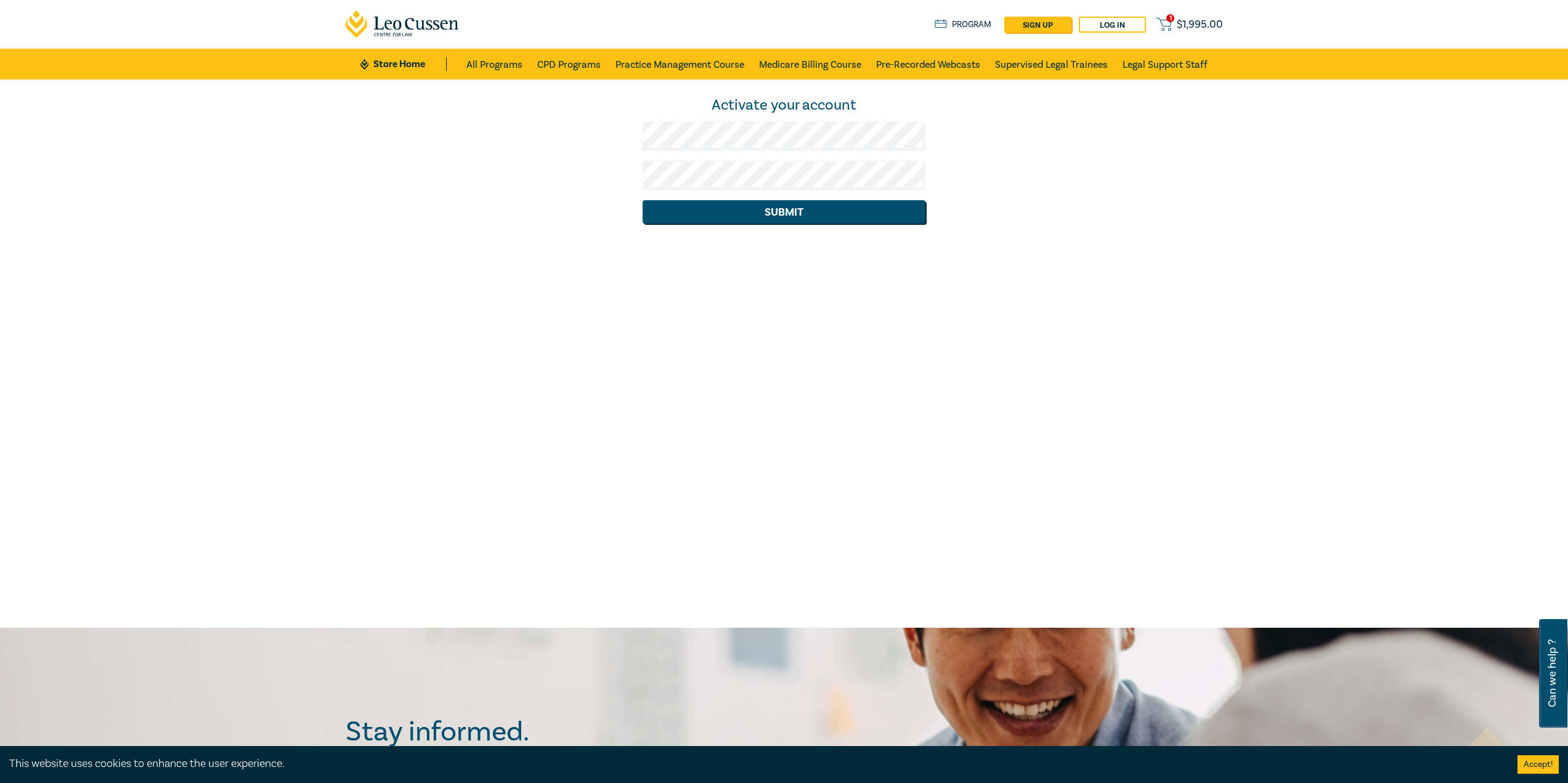
drag, startPoint x: 1405, startPoint y: 410, endPoint x: 1357, endPoint y: 379, distance: 57.1
click at [1405, 410] on div "Activate your account Submit" at bounding box center [784, 354] width 1568 height 548
click at [800, 211] on button "Submit" at bounding box center [784, 211] width 283 height 23
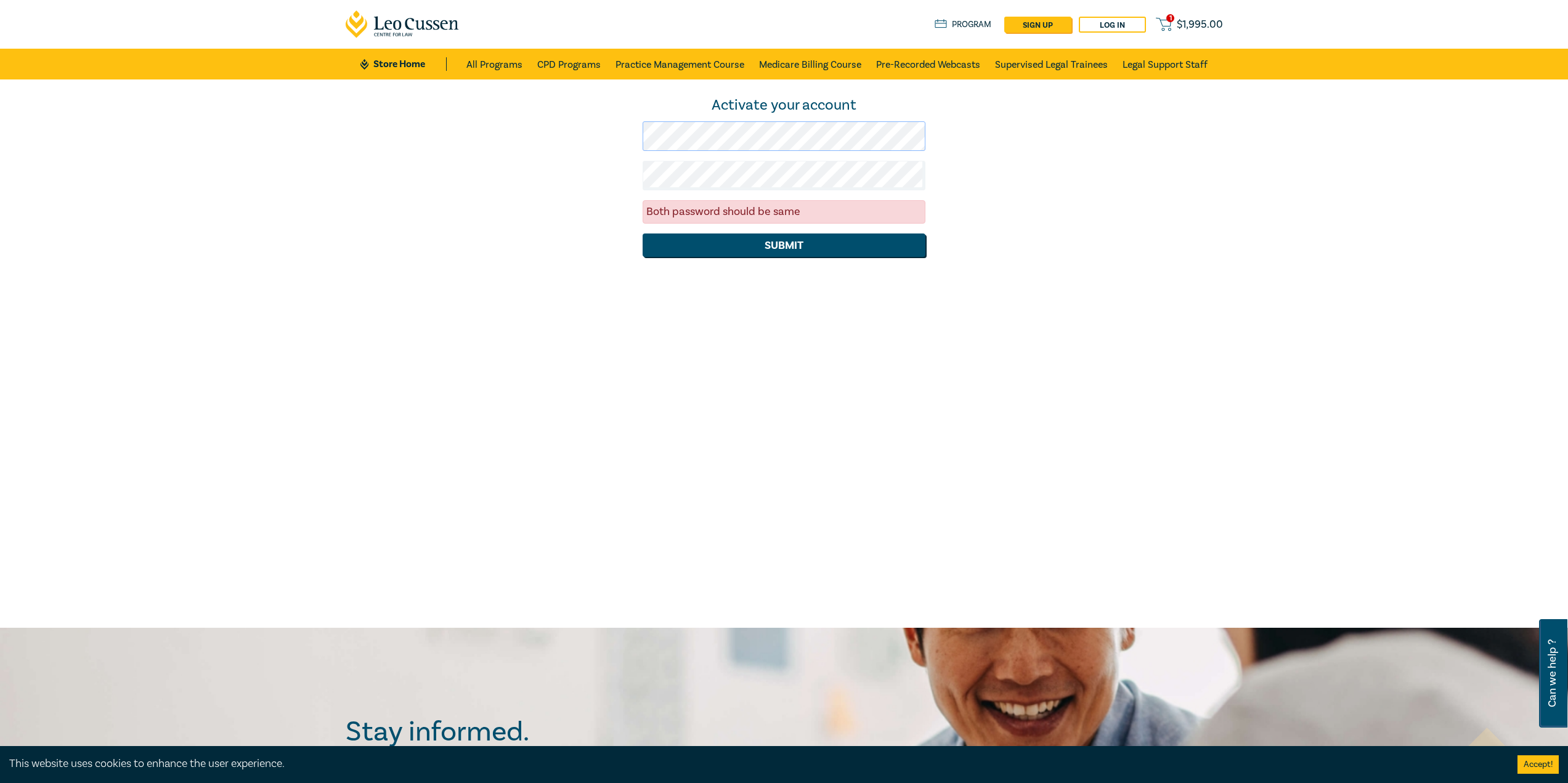
click at [298, 150] on div "Activate your account Both password should be same Submit" at bounding box center [784, 354] width 1568 height 548
click at [643, 233] on button "Submit" at bounding box center [784, 244] width 283 height 23
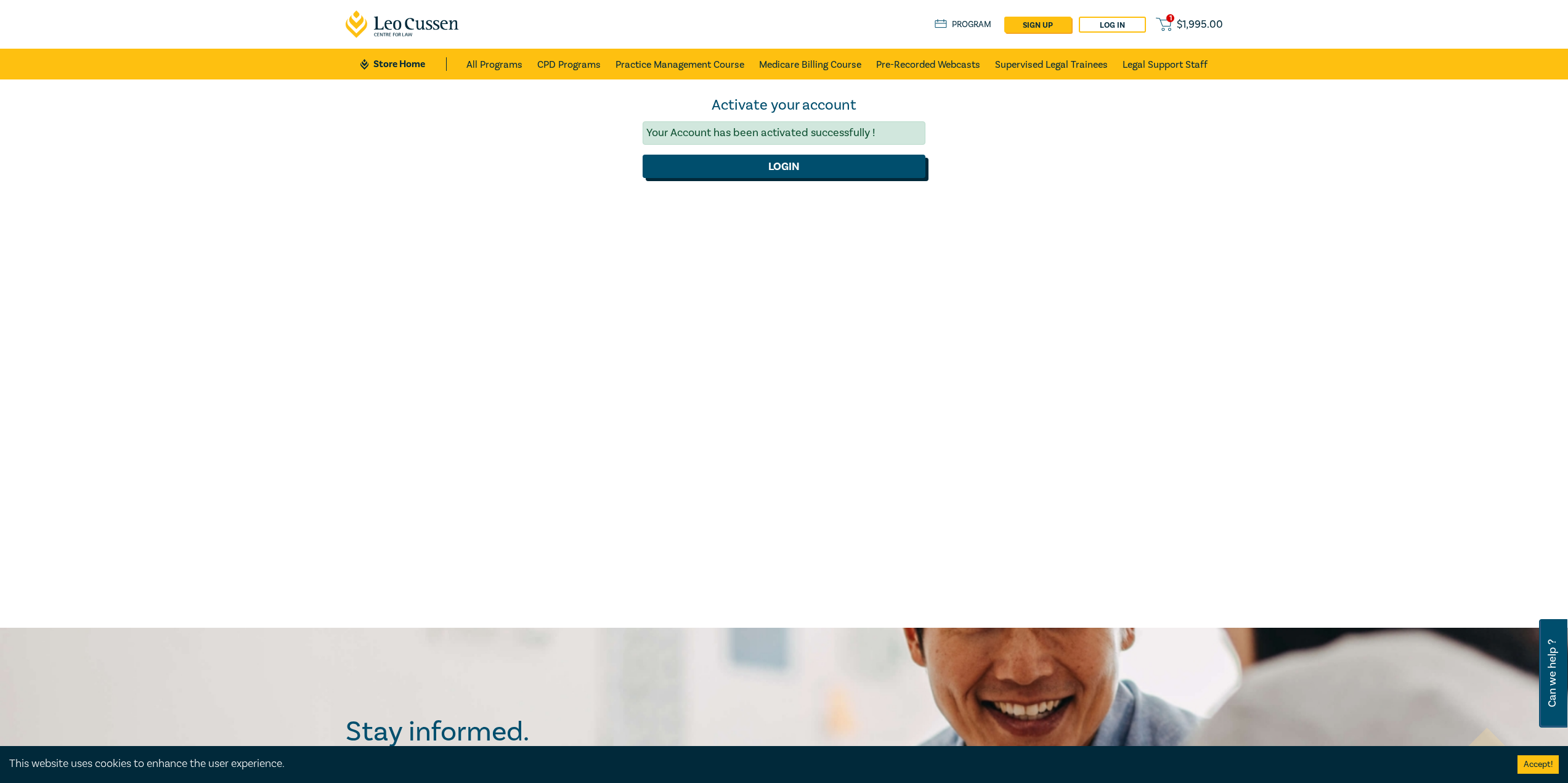
click at [852, 172] on button "Login" at bounding box center [784, 166] width 283 height 23
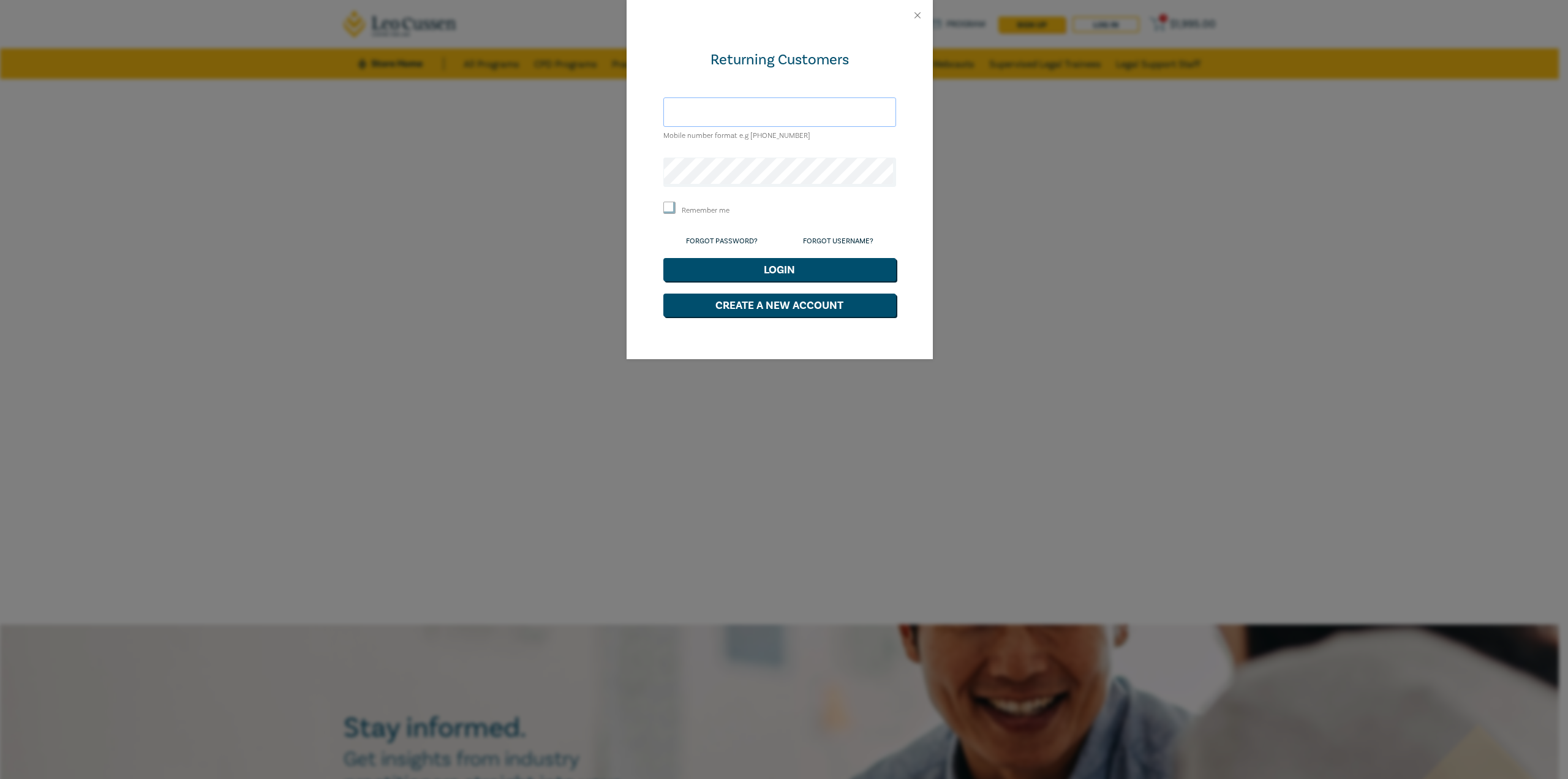
click at [835, 109] on input "text" at bounding box center [780, 111] width 233 height 29
click at [1267, 361] on div "Returning Customers Mobile number format e.g +61 000000000 Remember me Forgot P…" at bounding box center [784, 389] width 1568 height 779
